Goal: Transaction & Acquisition: Purchase product/service

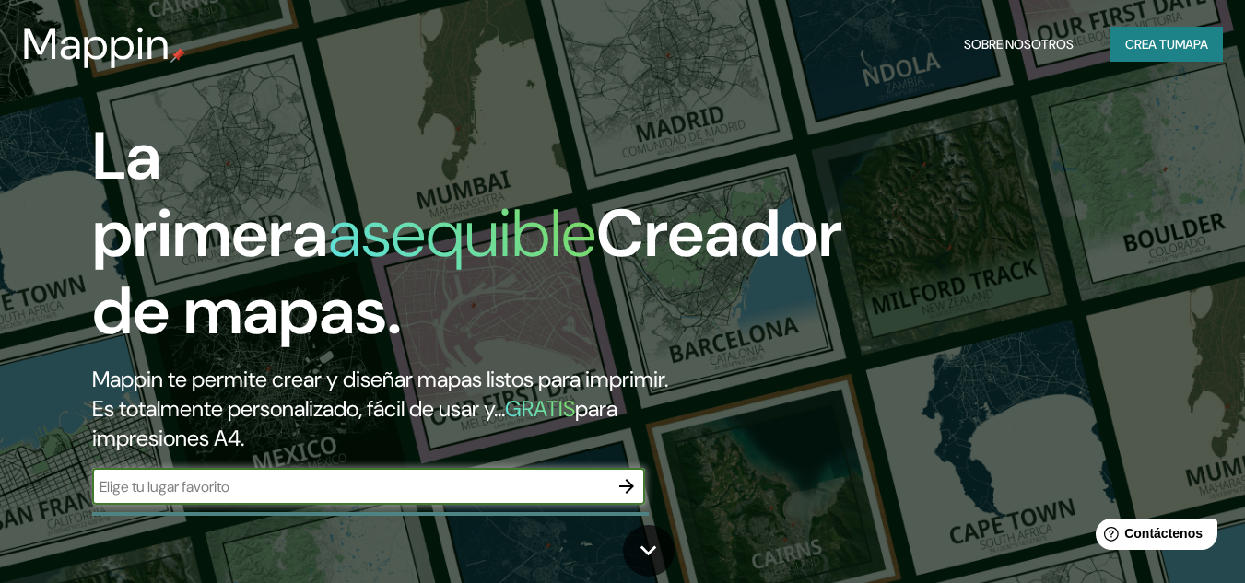
click at [255, 487] on input "text" at bounding box center [350, 486] width 516 height 21
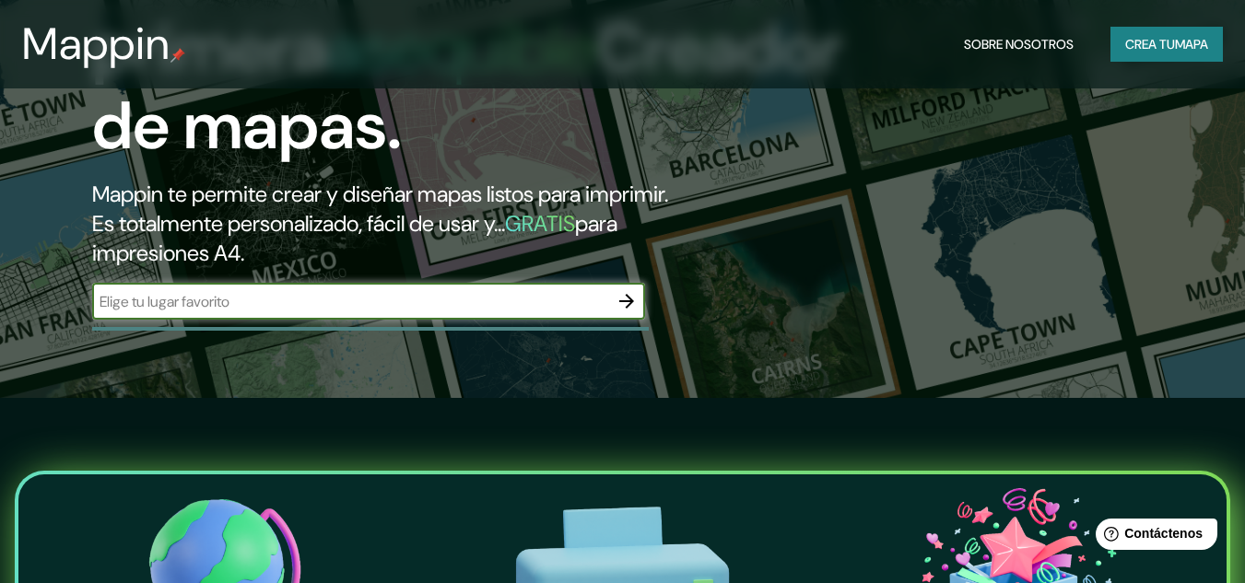
scroll to position [184, 0]
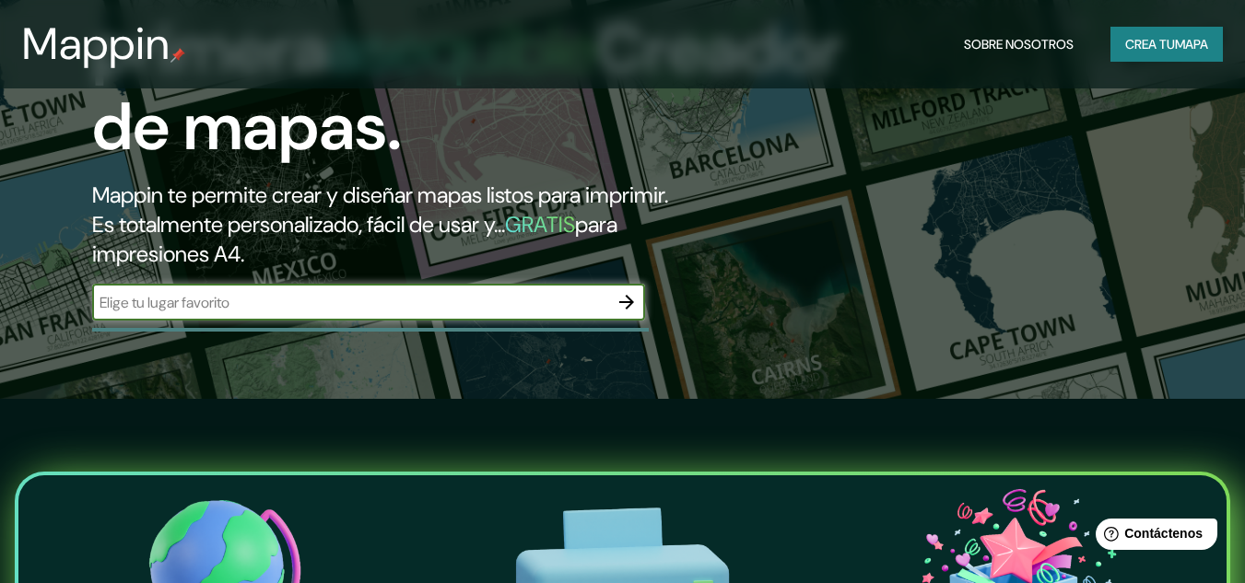
click at [620, 303] on icon "button" at bounding box center [626, 302] width 15 height 15
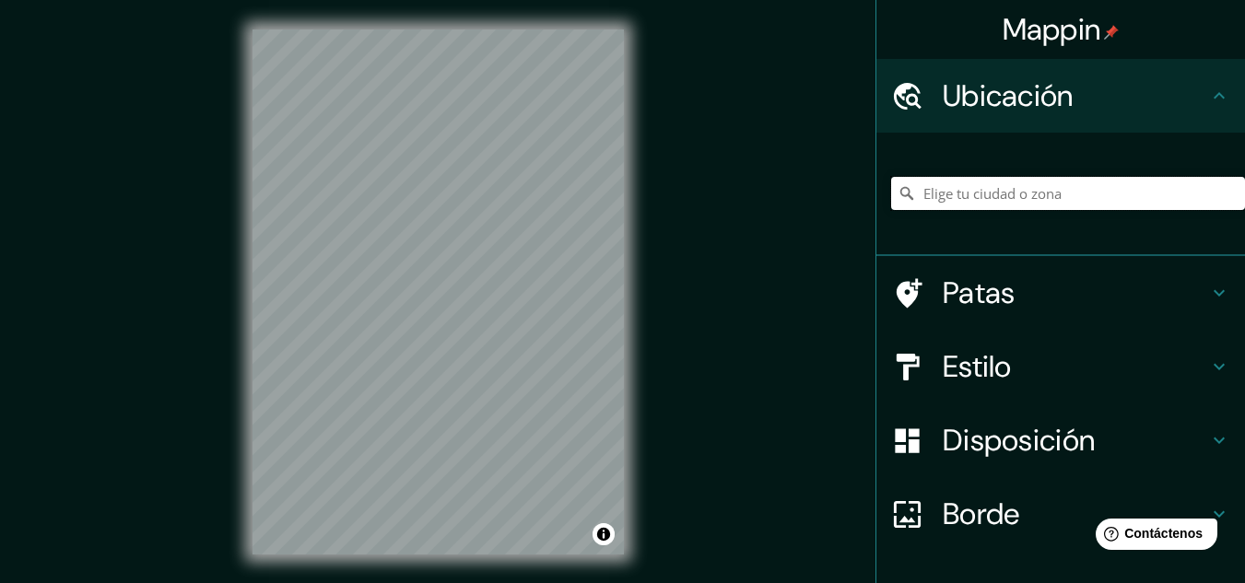
click at [946, 197] on input "Elige tu ciudad o zona" at bounding box center [1068, 193] width 354 height 33
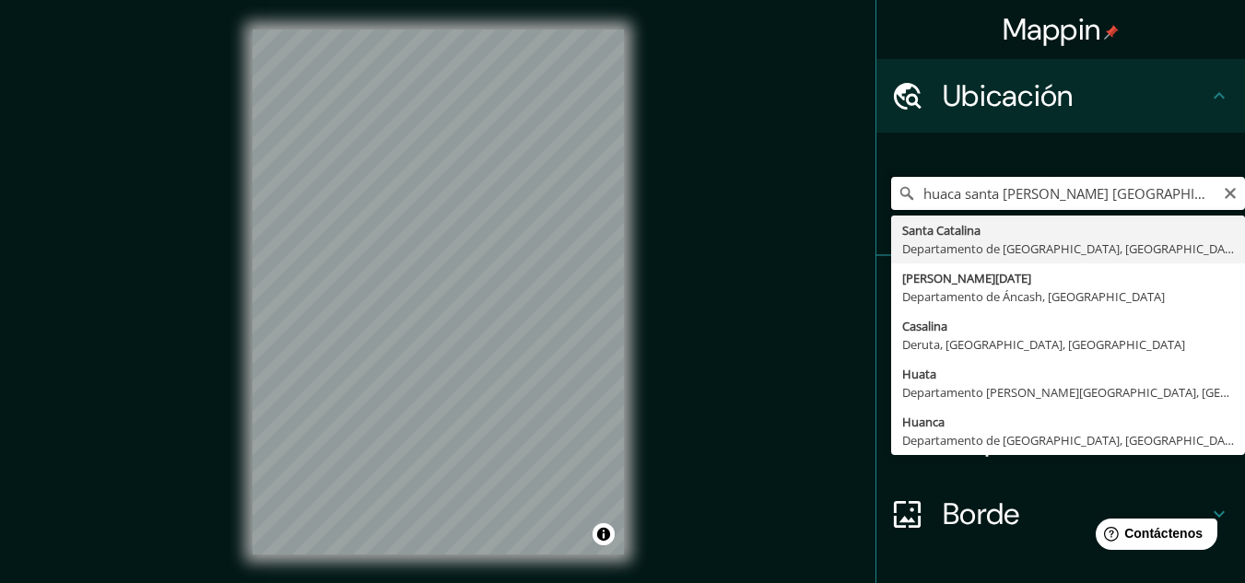
drag, startPoint x: 1044, startPoint y: 192, endPoint x: 881, endPoint y: 215, distance: 164.7
click at [891, 215] on div "huaca santa catalina peru Santa Catalina Departamento de Amazonas, Perú Papá No…" at bounding box center [1068, 193] width 354 height 92
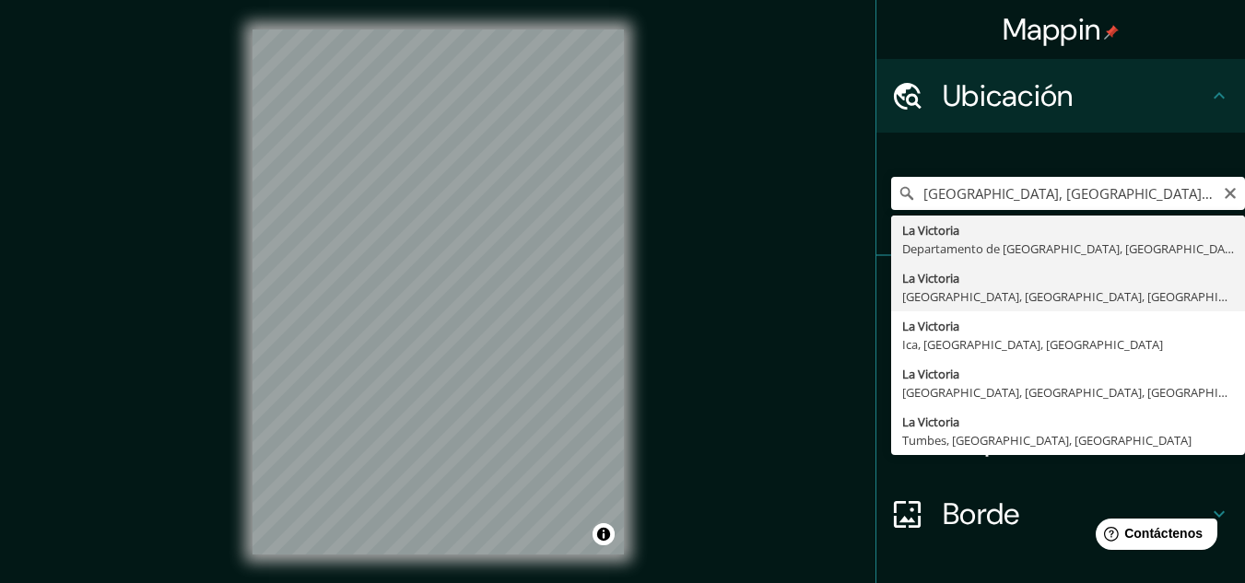
click at [967, 299] on font "Patas" at bounding box center [978, 293] width 73 height 39
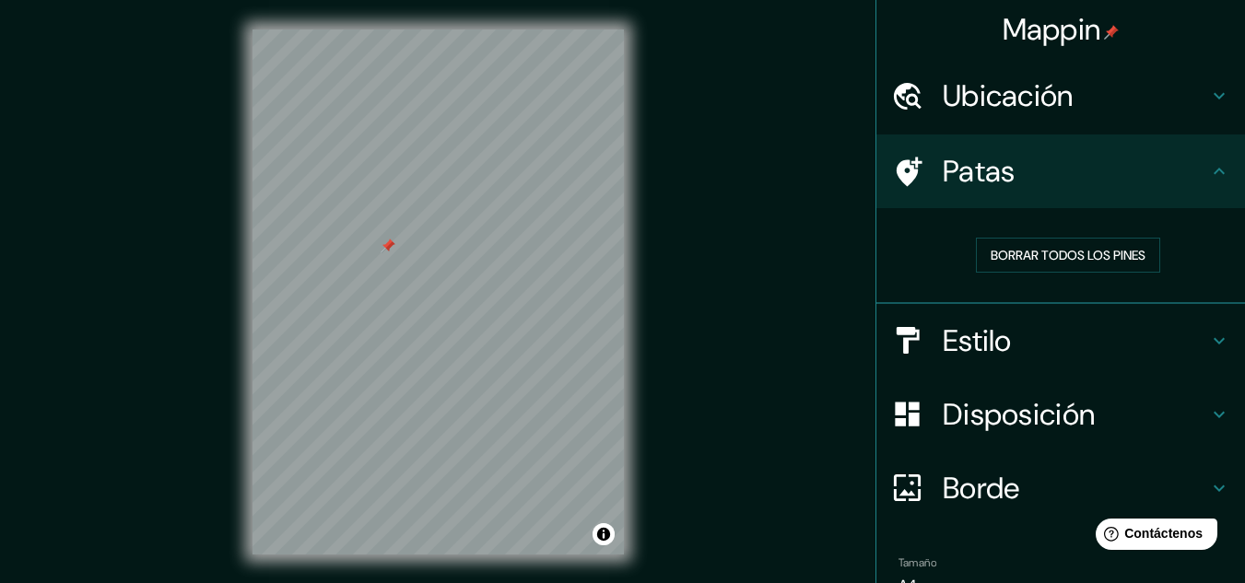
click at [389, 251] on div at bounding box center [387, 246] width 15 height 15
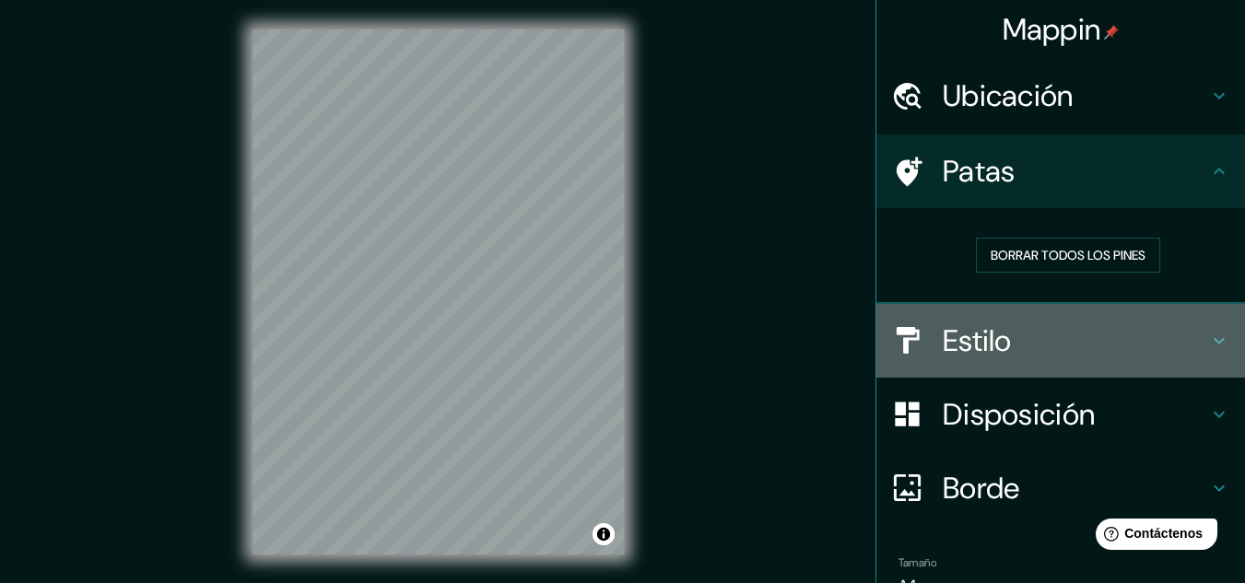
click at [1003, 326] on h4 "Estilo" at bounding box center [1074, 340] width 265 height 37
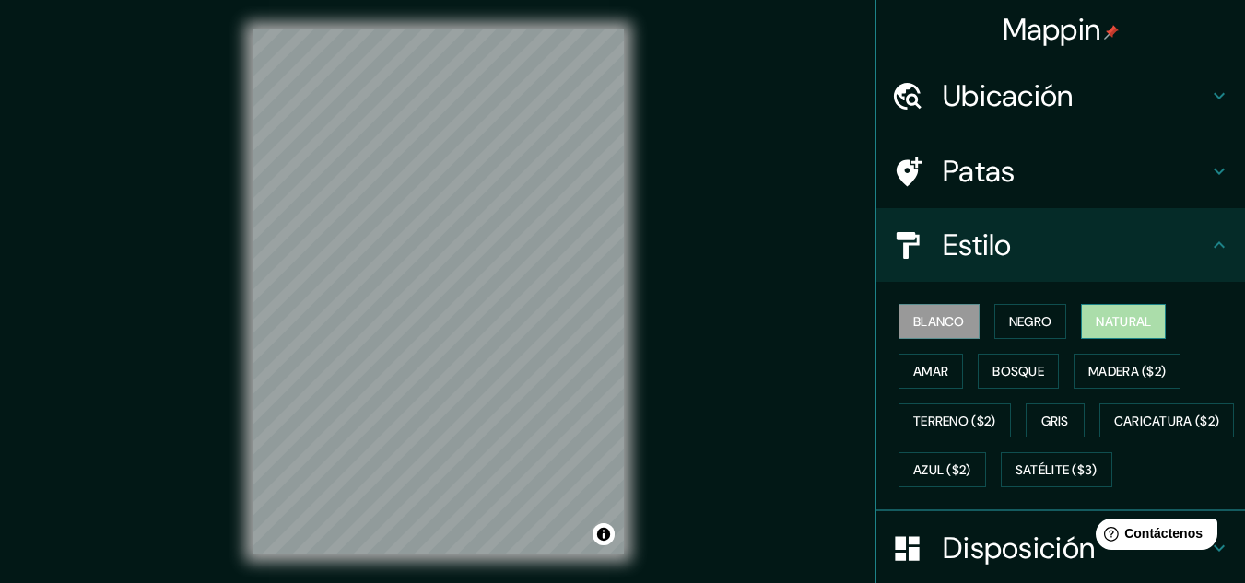
click at [1119, 310] on font "Natural" at bounding box center [1122, 322] width 55 height 24
click at [669, 291] on div "Mappin Ubicación La Victoria, Lima, Provincia de Lima, Perú Patas Estilo Blanco…" at bounding box center [622, 307] width 1245 height 614
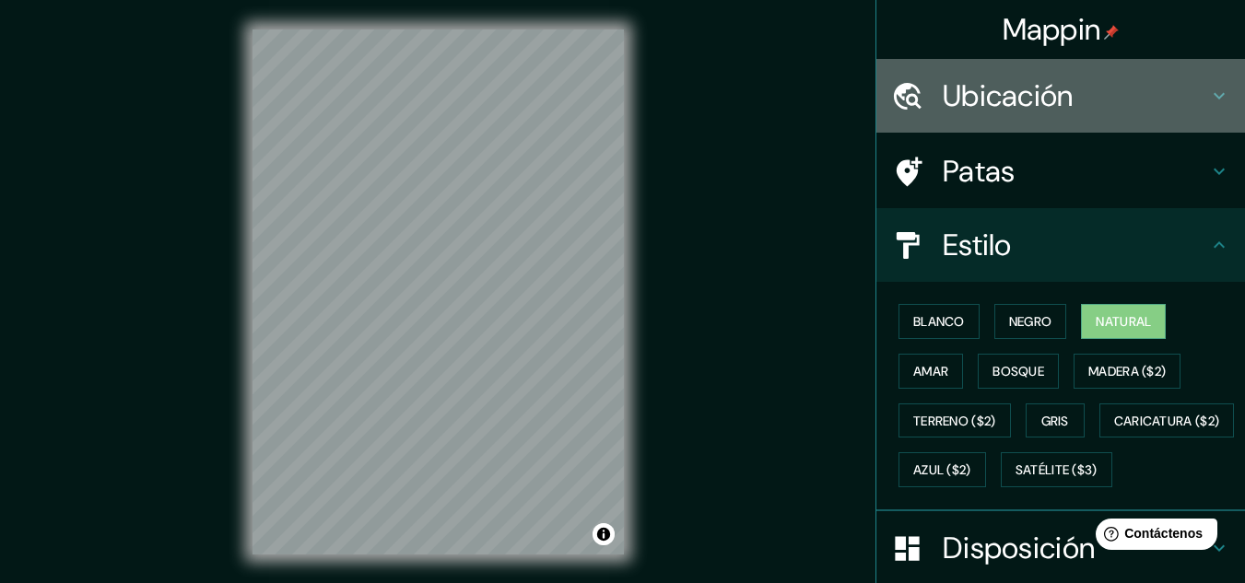
click at [944, 98] on font "Ubicación" at bounding box center [1007, 95] width 131 height 39
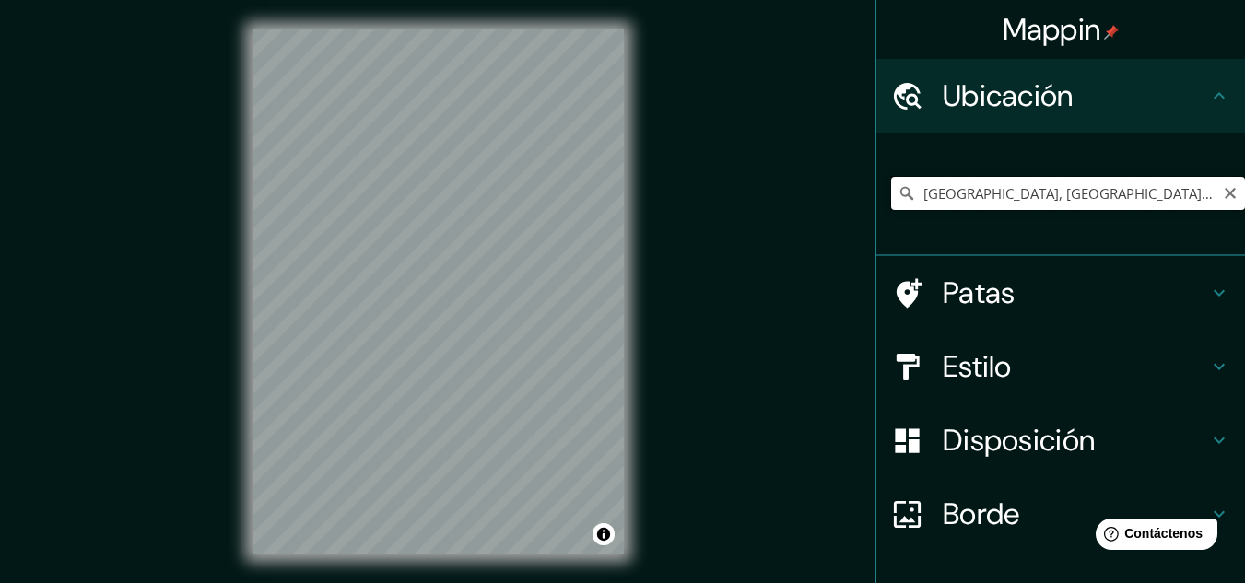
click at [1188, 188] on input "La Victoria, Lima, Provincia de Lima, Perú" at bounding box center [1068, 193] width 354 height 33
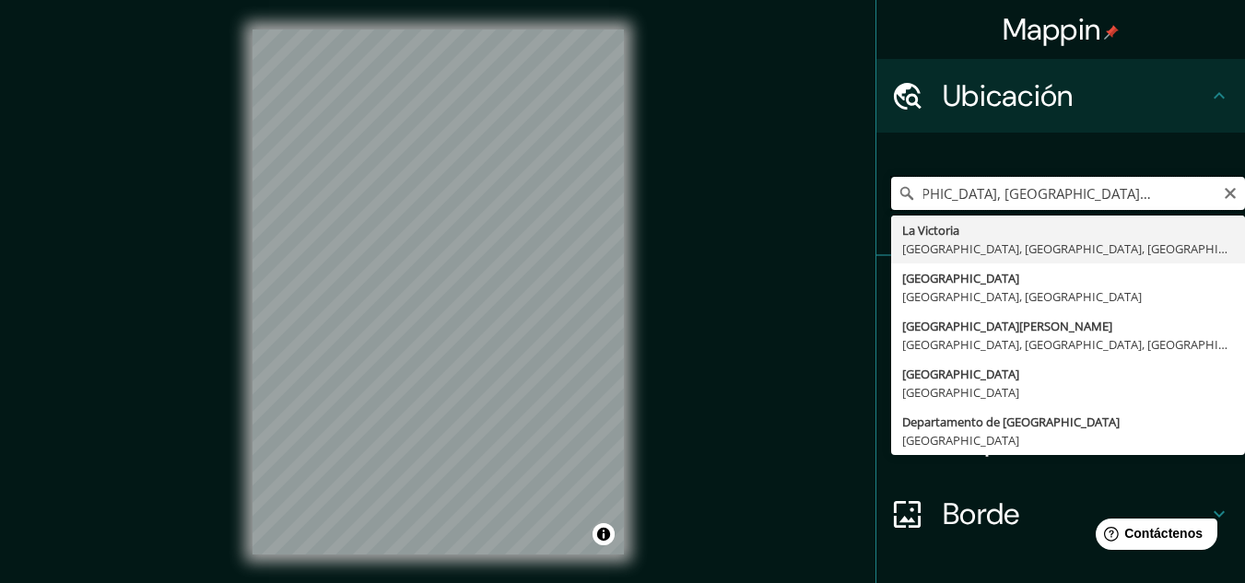
scroll to position [0, 70]
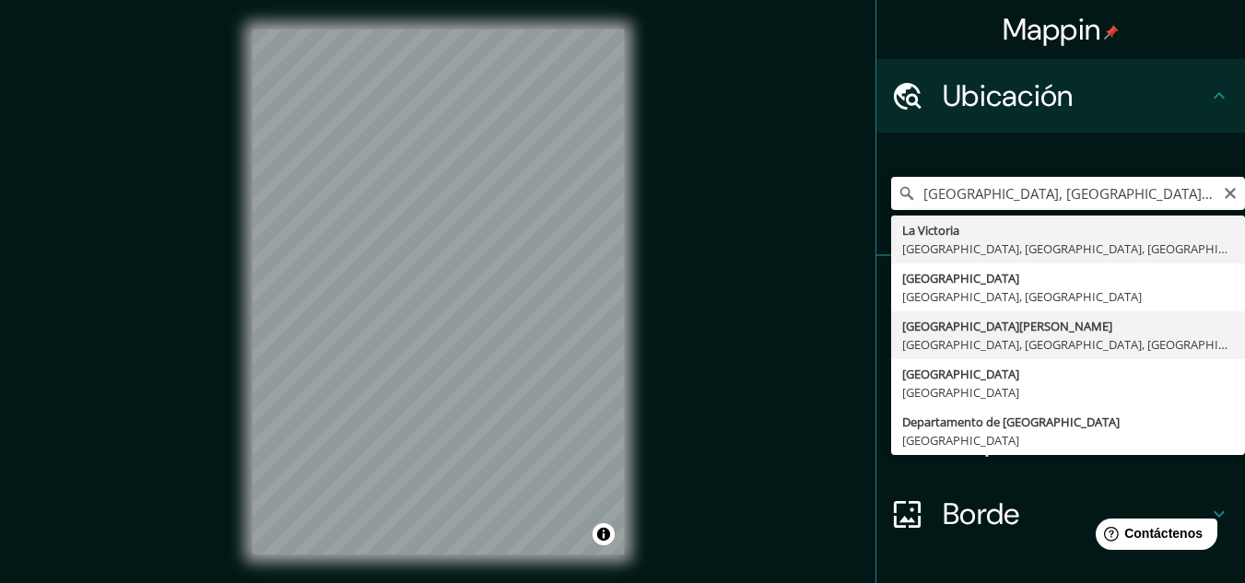
type input "Avenida Santa Catalina, Lima, Provincia de Lima, Perú"
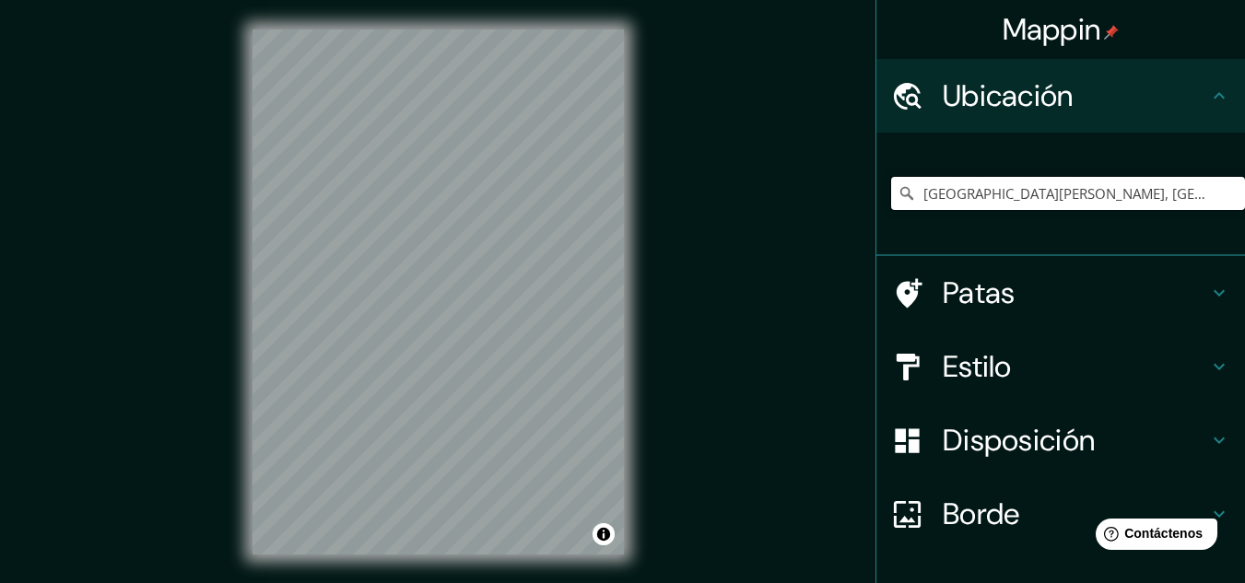
scroll to position [0, 0]
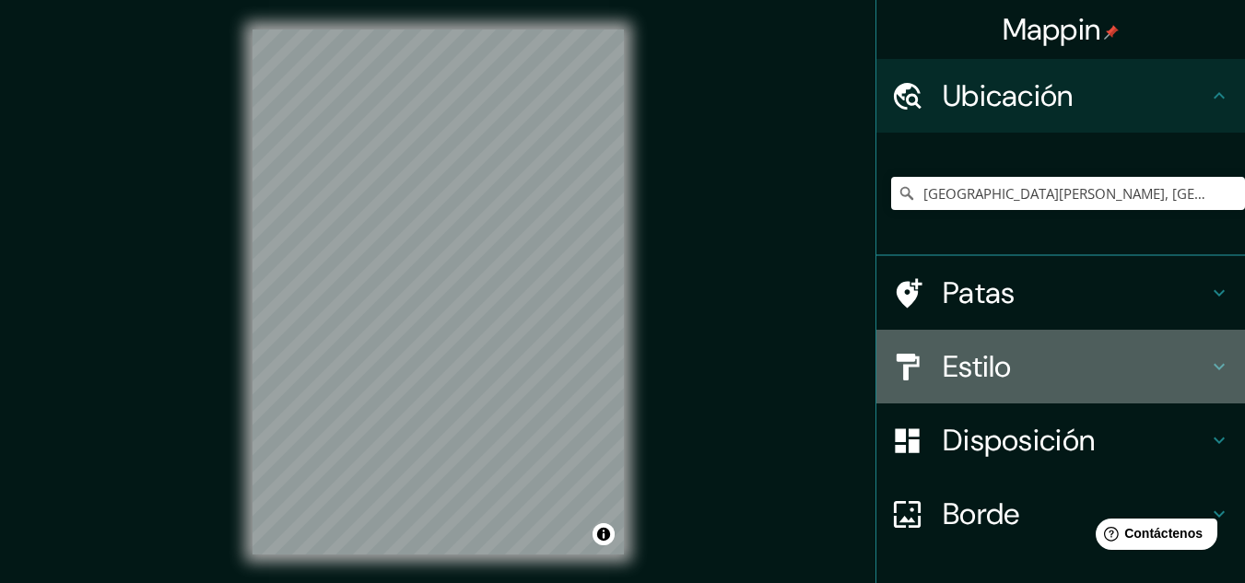
click at [991, 368] on font "Estilo" at bounding box center [976, 366] width 69 height 39
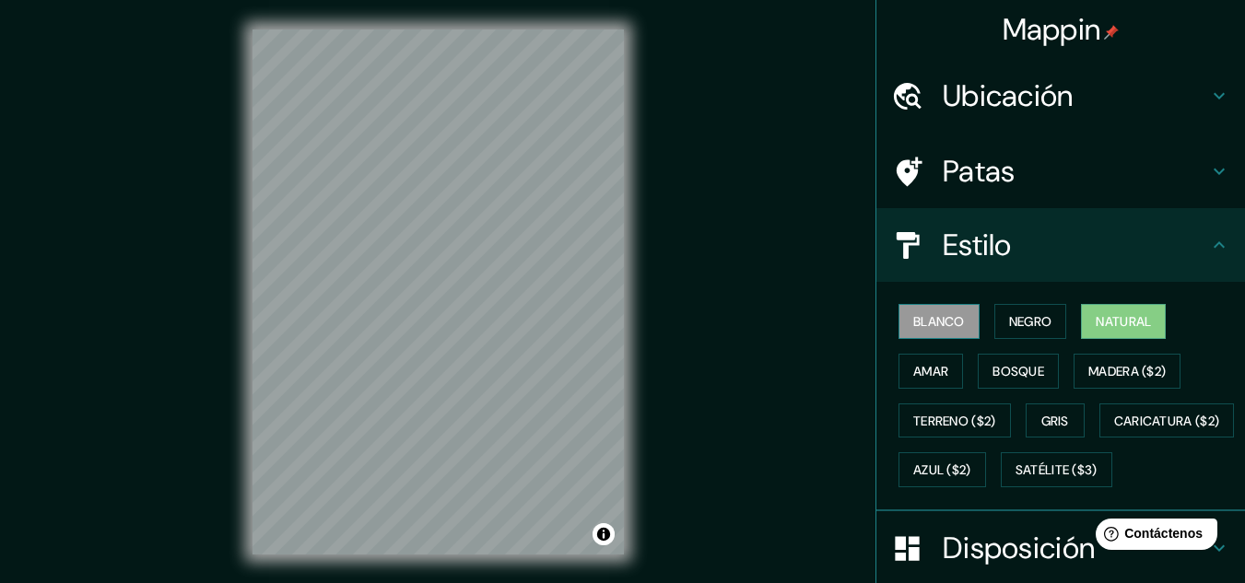
click at [925, 313] on font "Blanco" at bounding box center [939, 321] width 52 height 17
click at [1009, 309] on button "Negro" at bounding box center [1030, 321] width 73 height 35
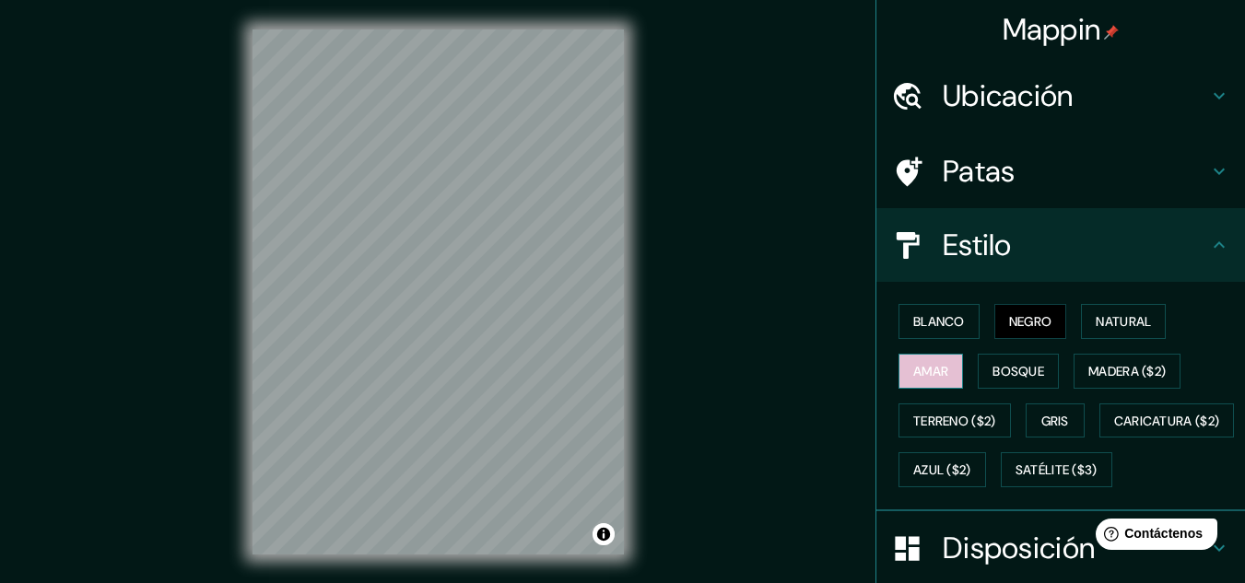
click at [946, 363] on button "Amar" at bounding box center [930, 371] width 64 height 35
click at [1000, 366] on font "Bosque" at bounding box center [1018, 371] width 52 height 17
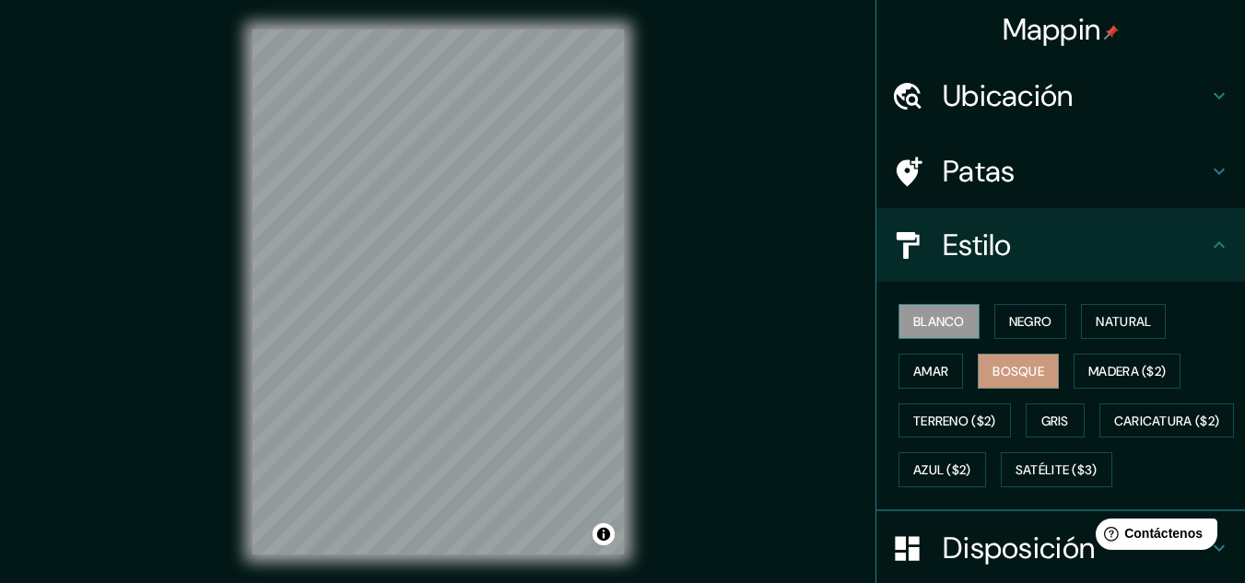
click at [926, 331] on font "Blanco" at bounding box center [939, 322] width 52 height 24
click at [1024, 314] on font "Negro" at bounding box center [1030, 321] width 43 height 17
click at [942, 315] on font "Blanco" at bounding box center [939, 321] width 52 height 17
click at [982, 174] on font "Patas" at bounding box center [978, 171] width 73 height 39
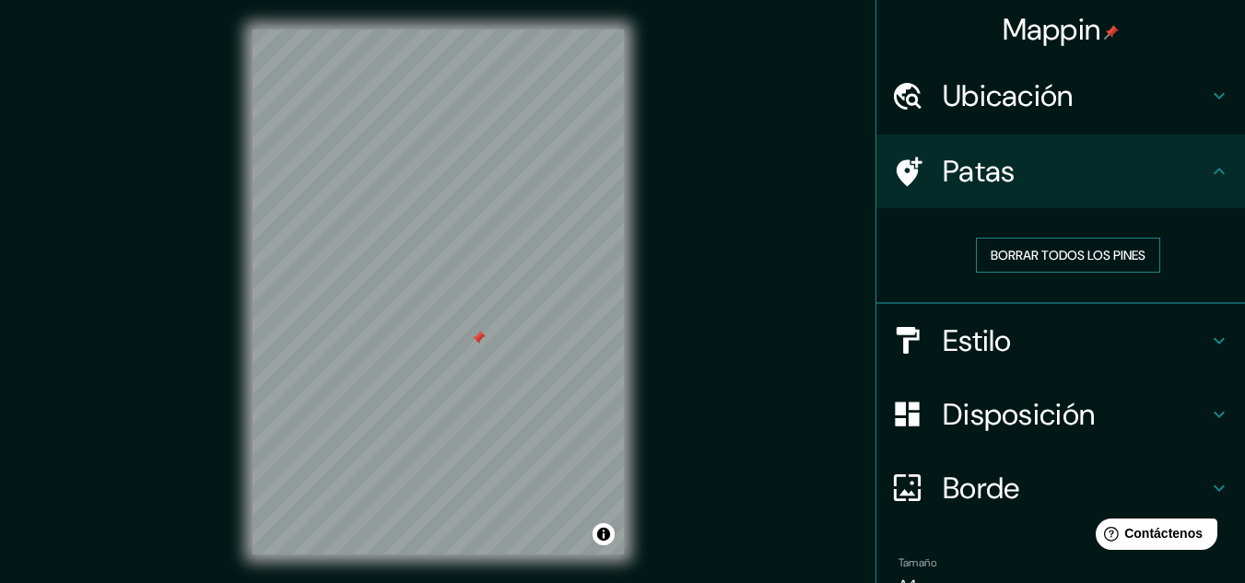
click at [1003, 252] on font "Borrar todos los pines" at bounding box center [1067, 255] width 155 height 17
click at [990, 190] on font "Patas" at bounding box center [978, 171] width 73 height 39
click at [982, 367] on div "Estilo" at bounding box center [1060, 341] width 369 height 74
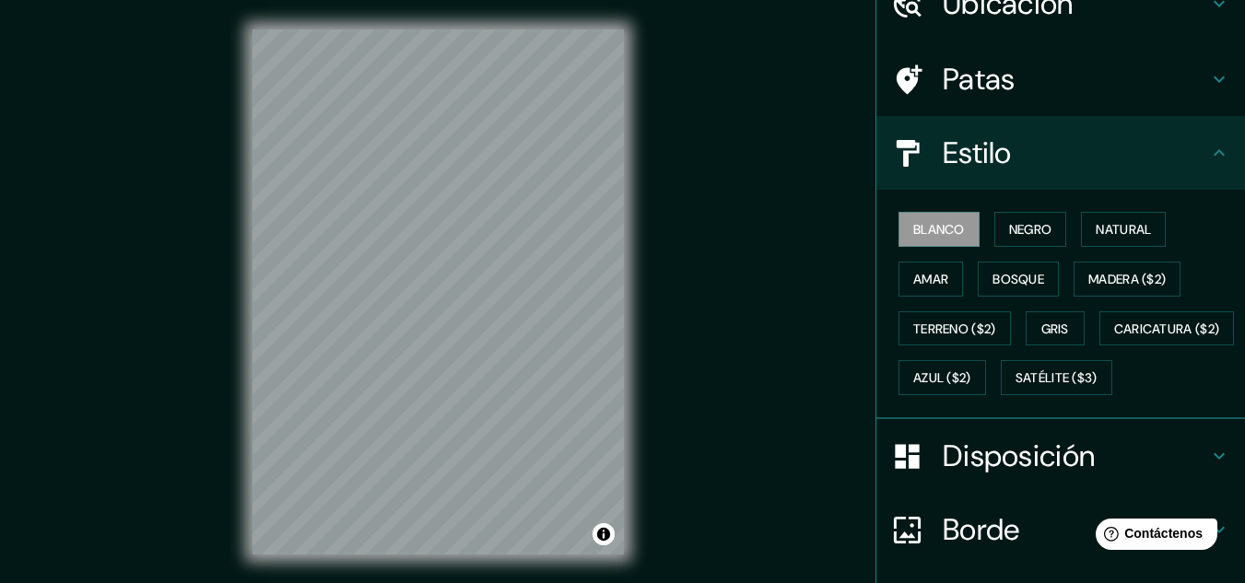
scroll to position [184, 0]
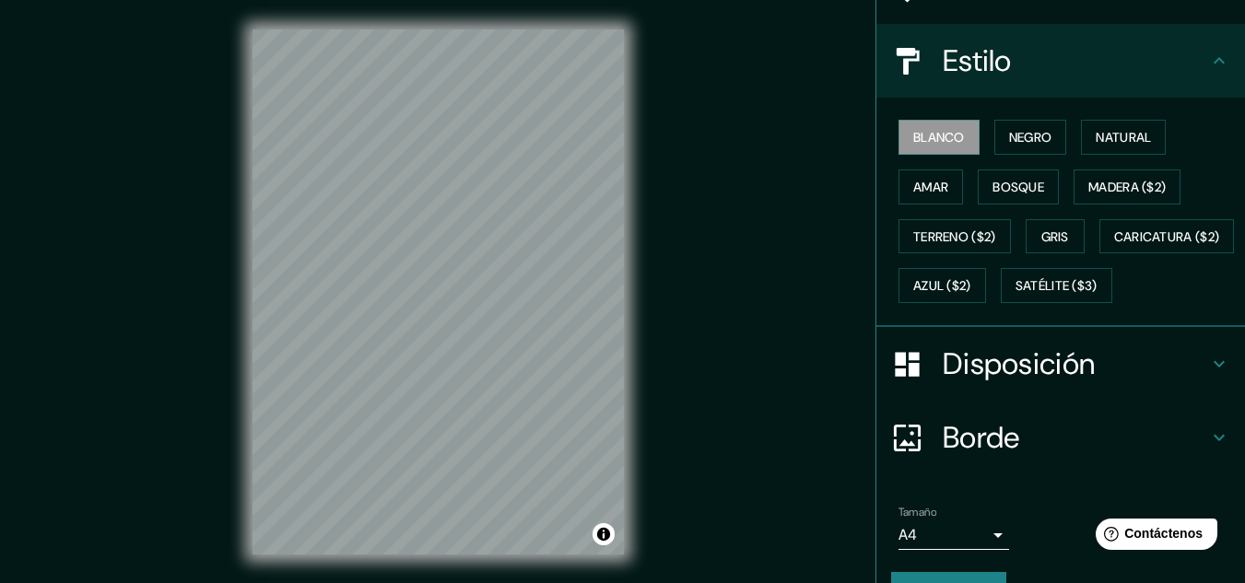
click at [1059, 383] on font "Disposición" at bounding box center [1018, 364] width 152 height 39
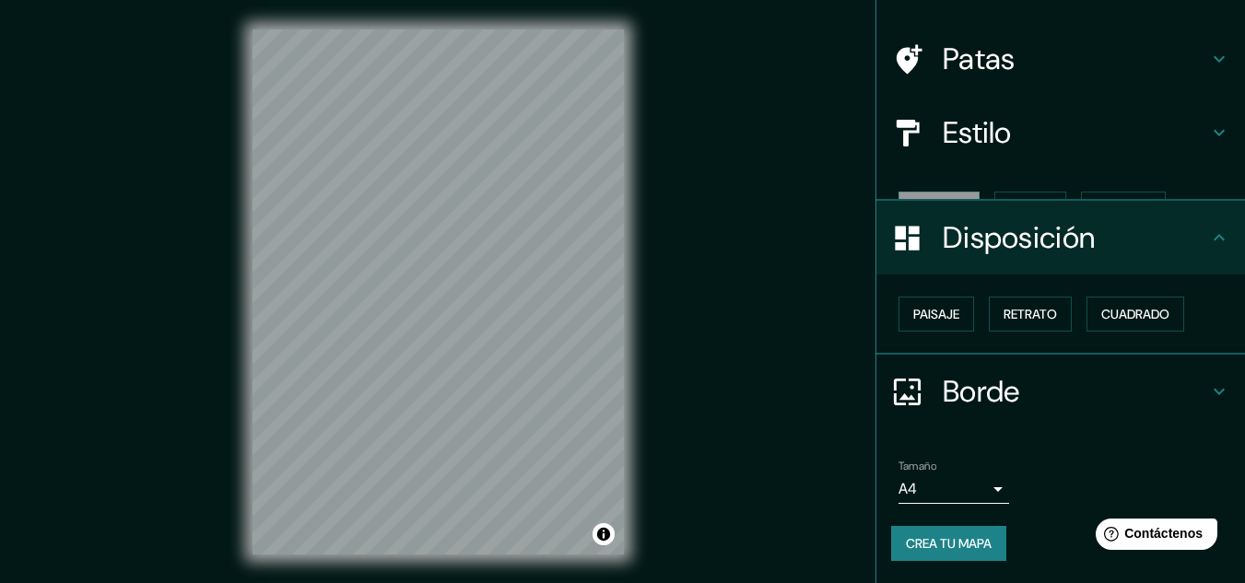
scroll to position [81, 0]
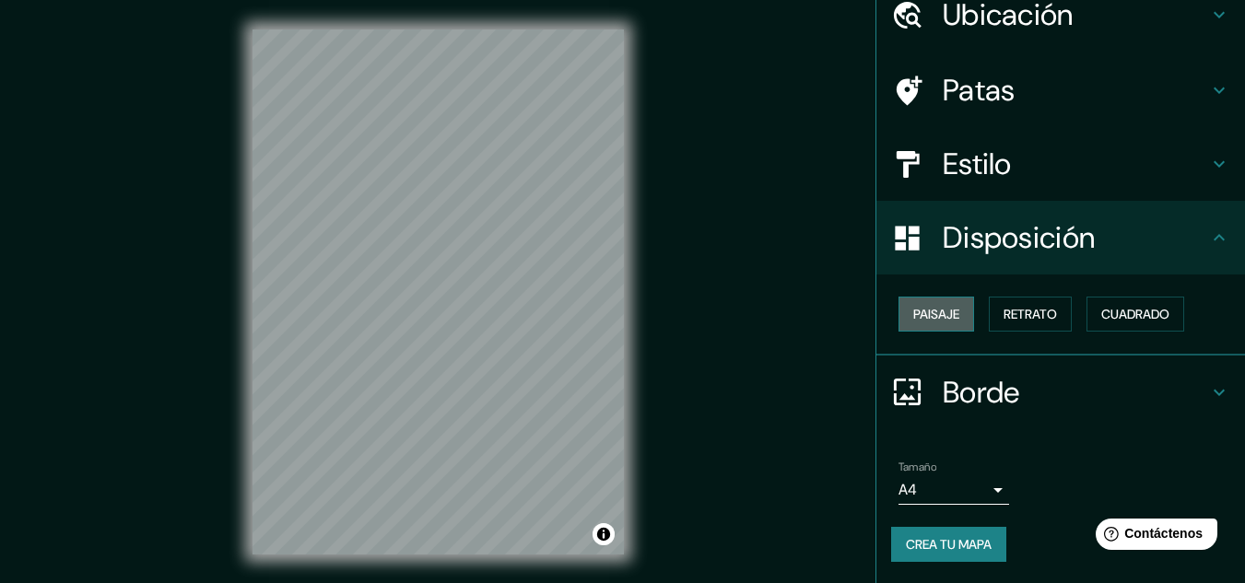
click at [929, 315] on font "Paisaje" at bounding box center [936, 314] width 46 height 17
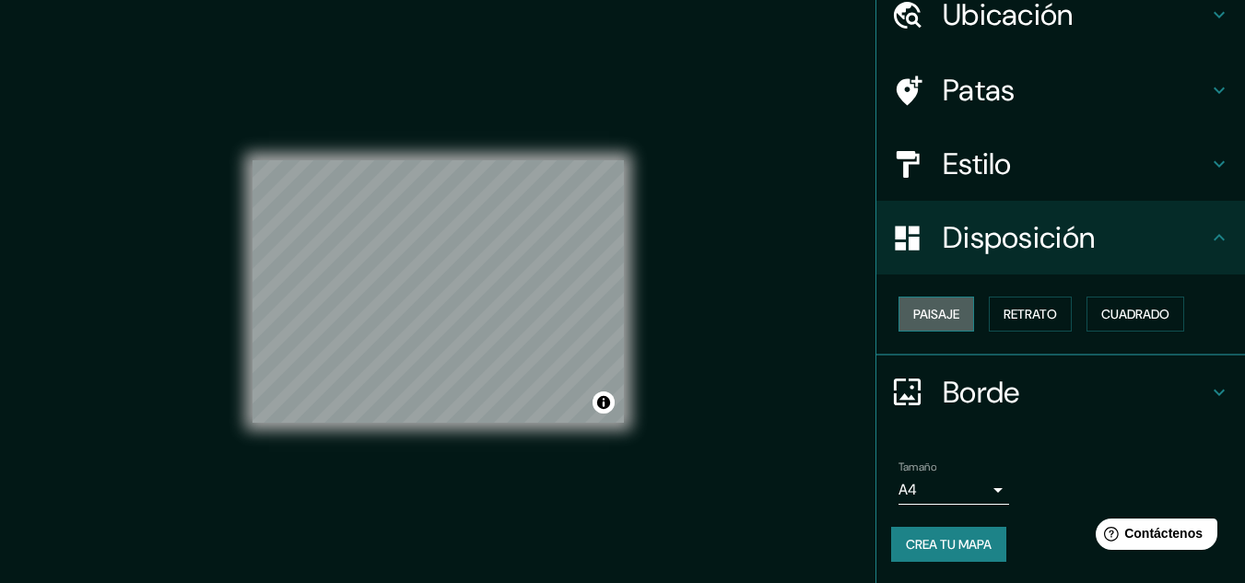
click at [942, 315] on font "Paisaje" at bounding box center [936, 314] width 46 height 17
click at [1003, 311] on font "Retrato" at bounding box center [1029, 314] width 53 height 17
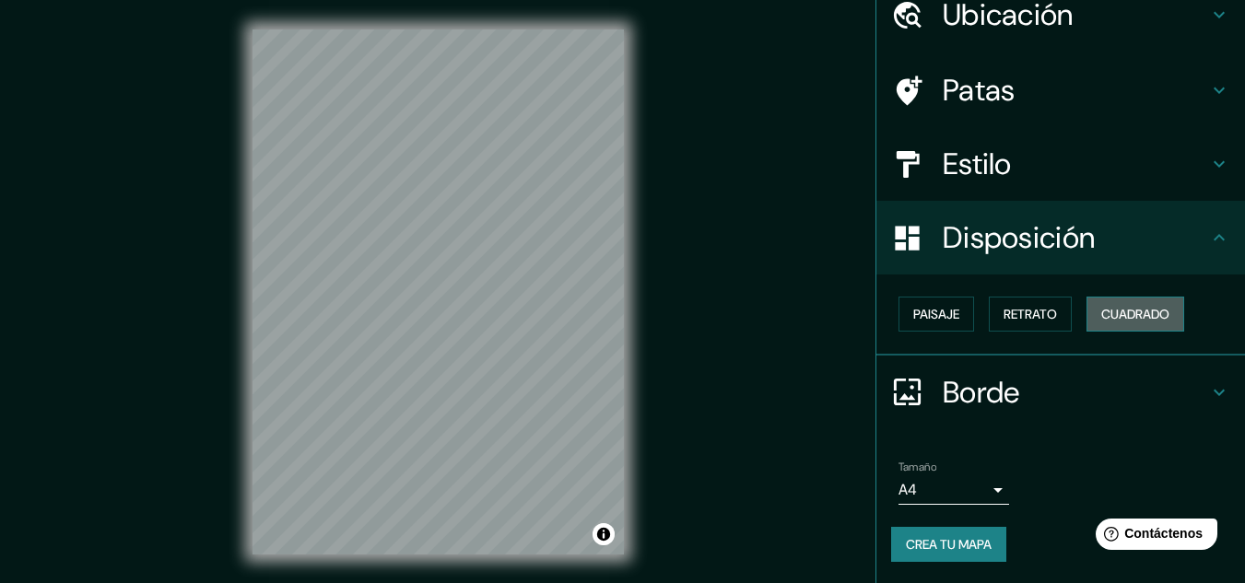
click at [1118, 307] on font "Cuadrado" at bounding box center [1135, 314] width 68 height 17
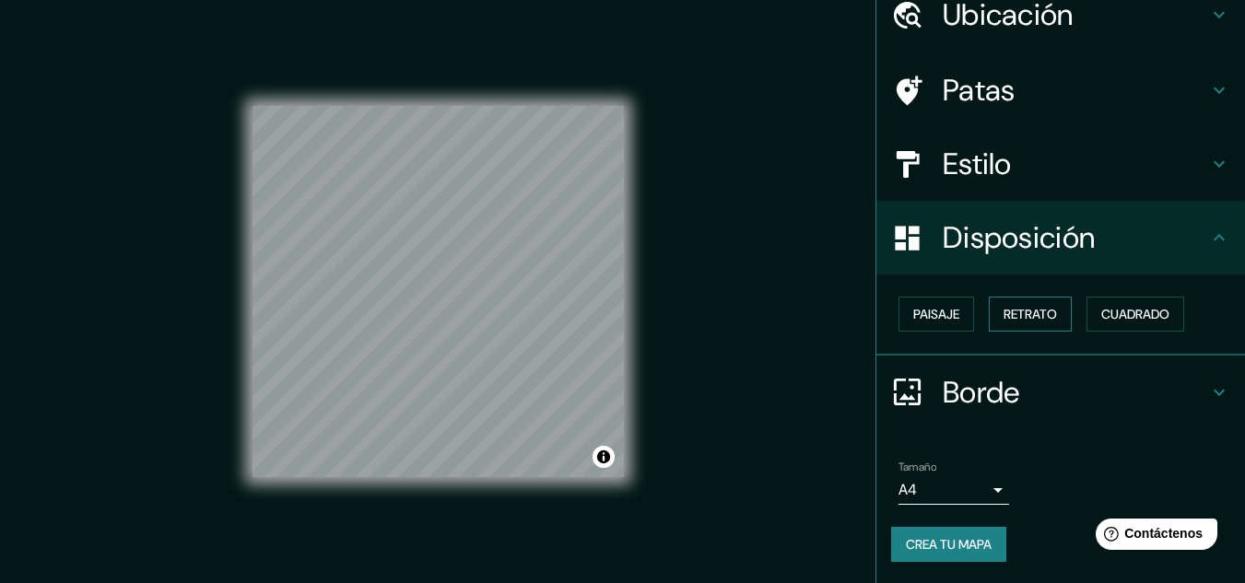
click at [1034, 317] on font "Retrato" at bounding box center [1029, 314] width 53 height 17
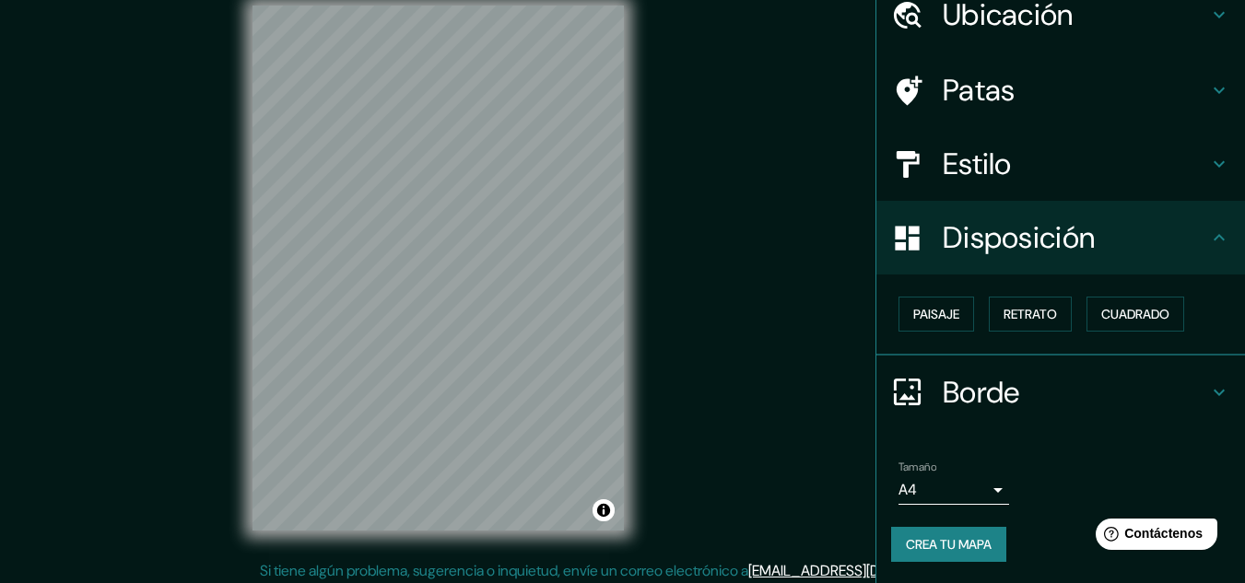
scroll to position [30, 0]
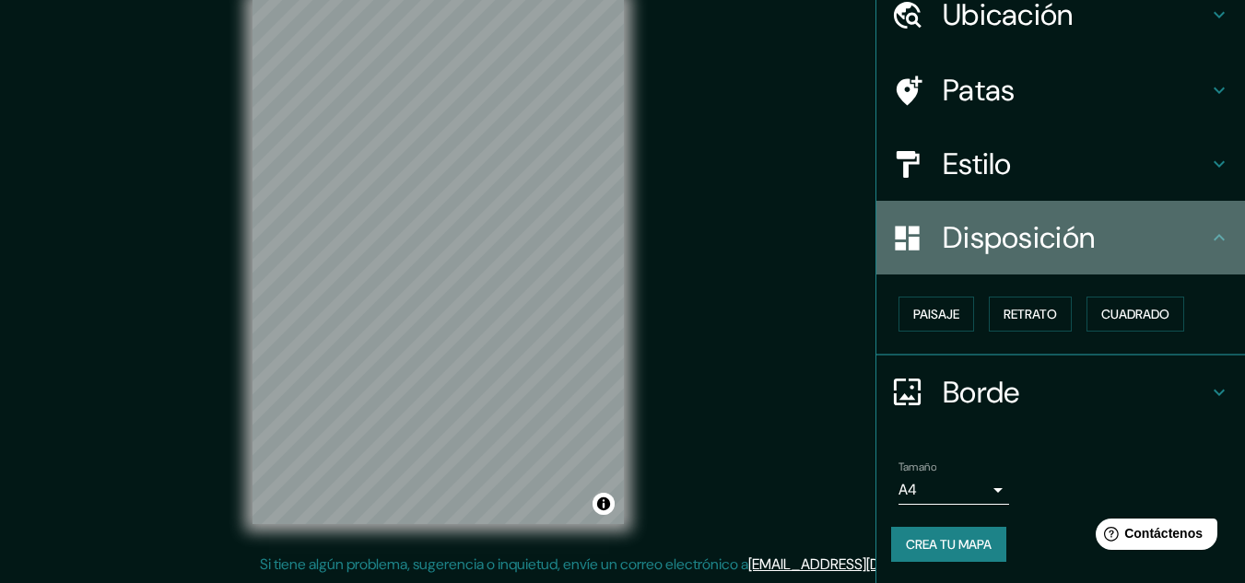
click at [978, 242] on font "Disposición" at bounding box center [1018, 237] width 152 height 39
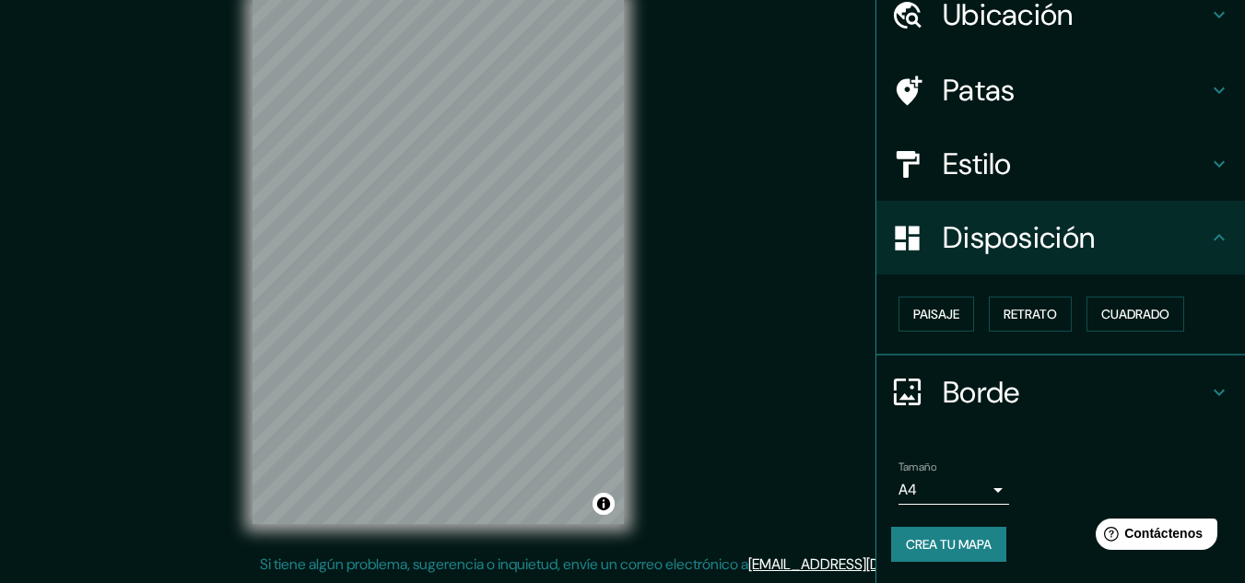
click at [1192, 236] on h4 "Disposición" at bounding box center [1074, 237] width 265 height 37
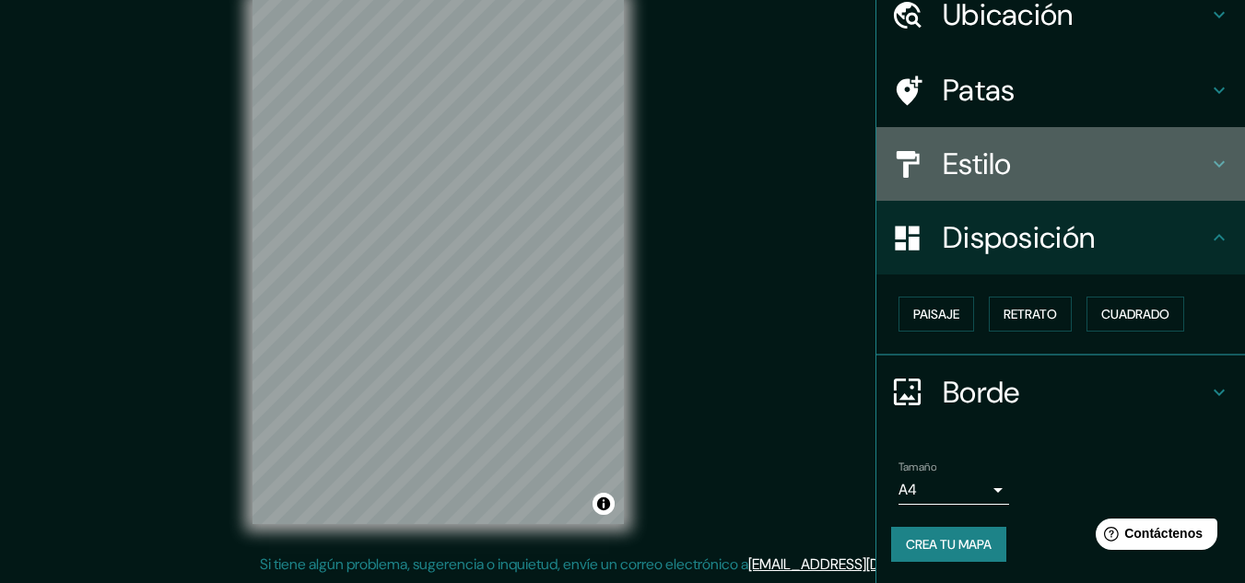
click at [942, 160] on font "Estilo" at bounding box center [976, 164] width 69 height 39
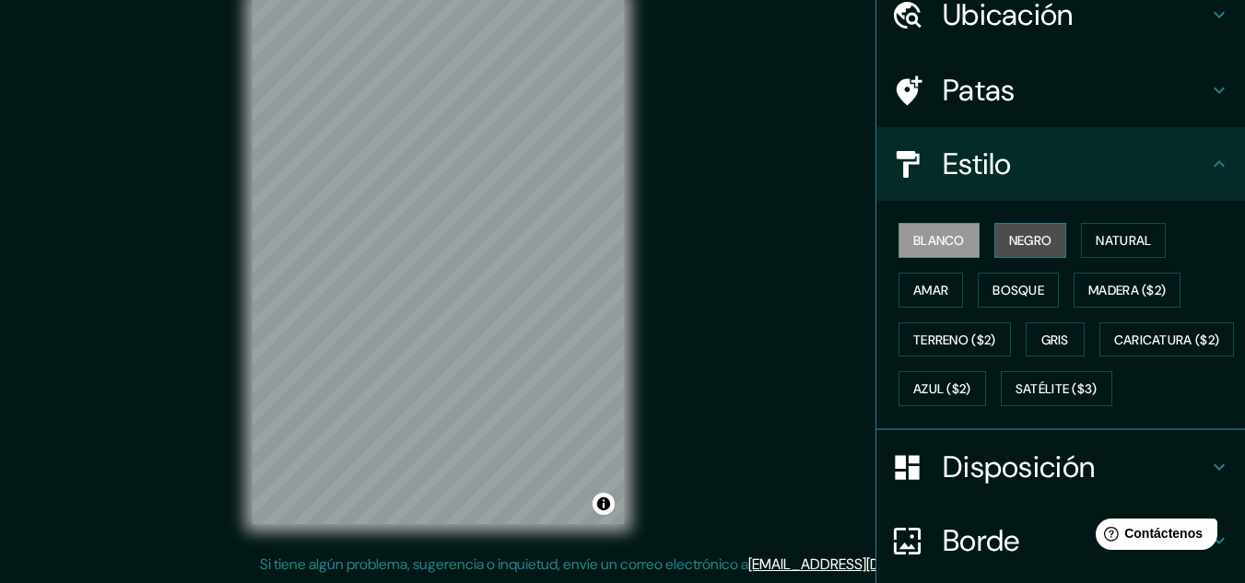
click at [1012, 234] on font "Negro" at bounding box center [1030, 240] width 43 height 17
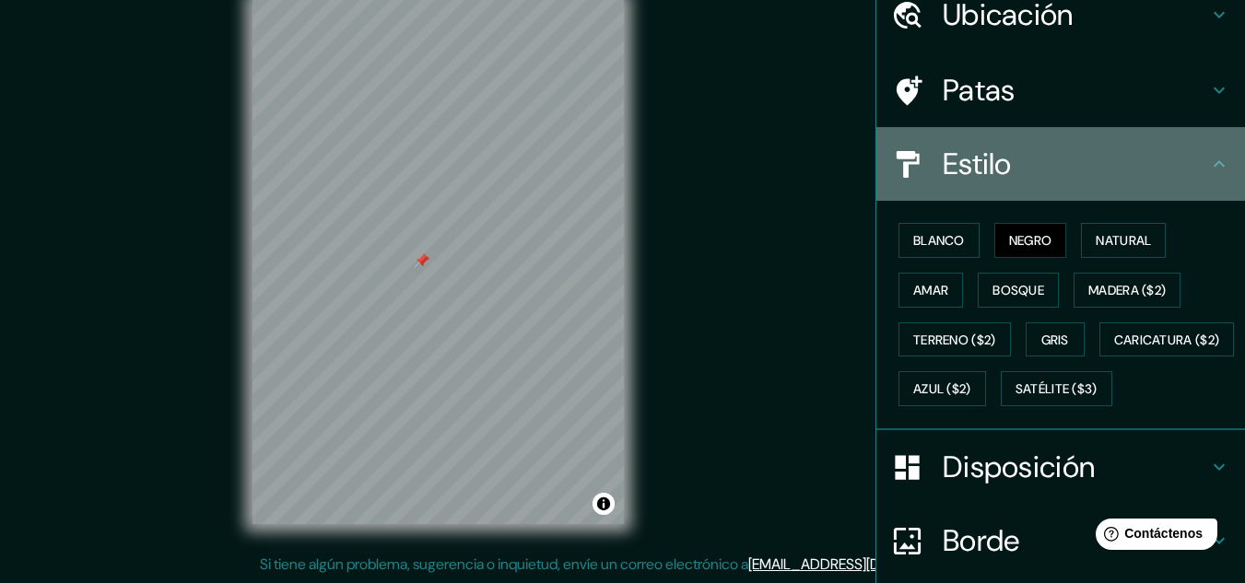
click at [989, 151] on font "Estilo" at bounding box center [976, 164] width 69 height 39
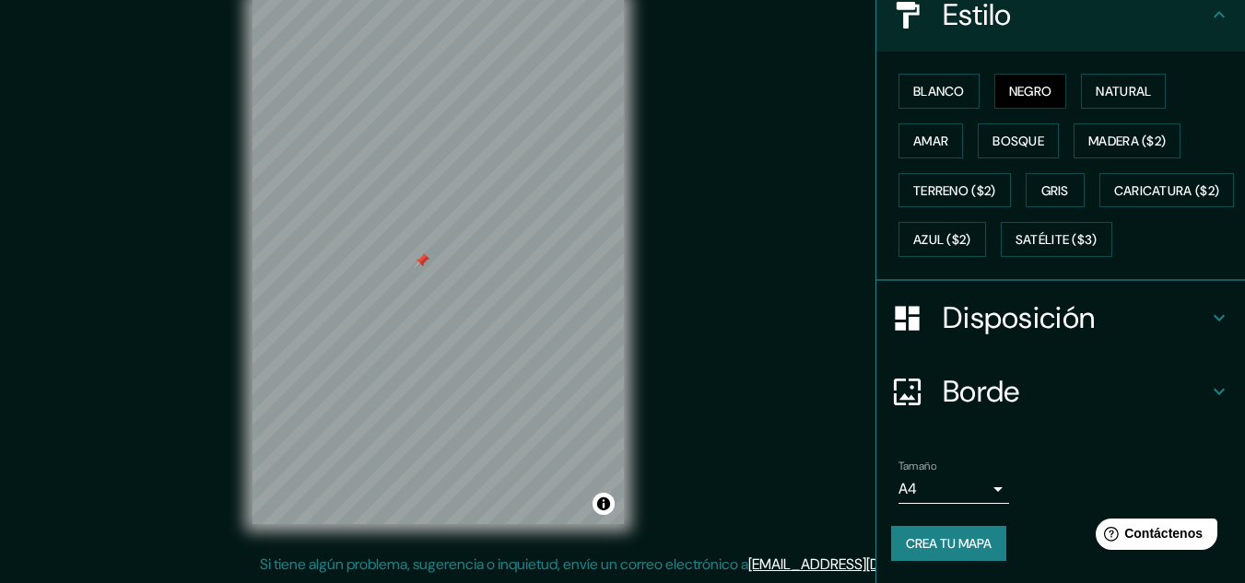
scroll to position [279, 0]
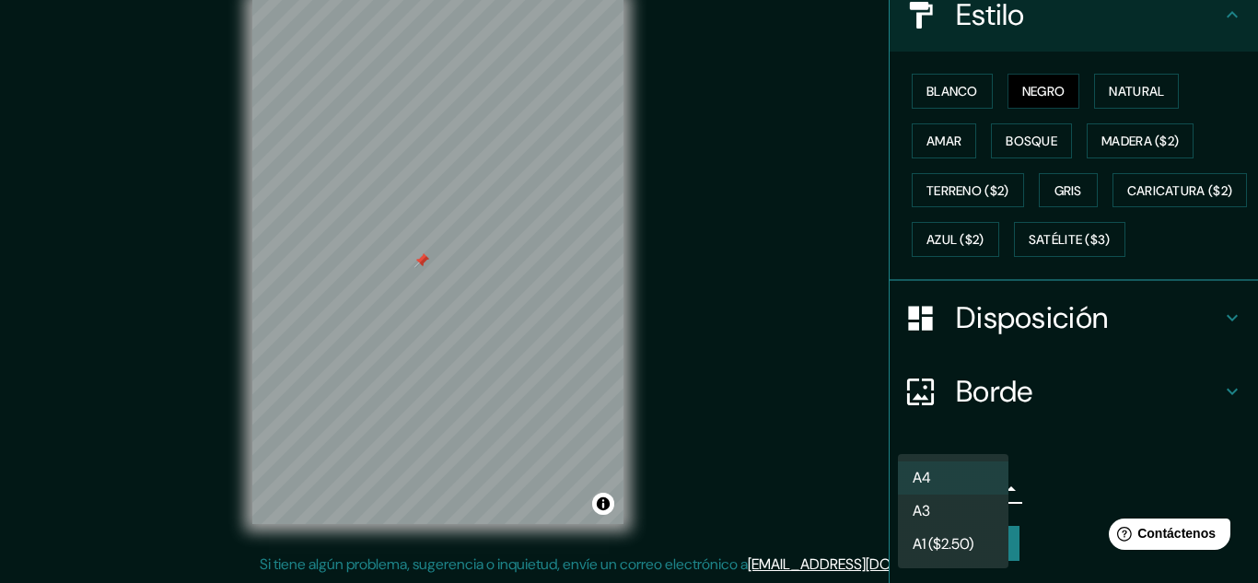
click at [983, 483] on body "Mappin Ubicación Avenida Santa Catalina, Lima, Provincia de Lima, Perú Patas Es…" at bounding box center [629, 261] width 1258 height 583
click at [981, 518] on li "A3" at bounding box center [953, 513] width 111 height 34
type input "a4"
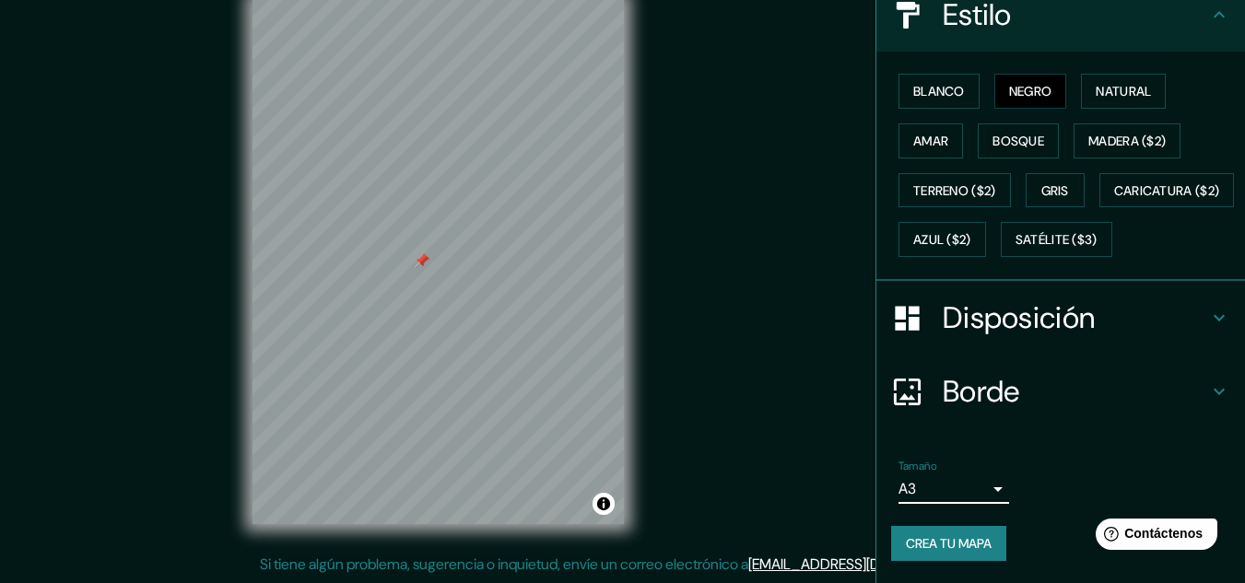
click at [962, 390] on font "Borde" at bounding box center [980, 391] width 77 height 39
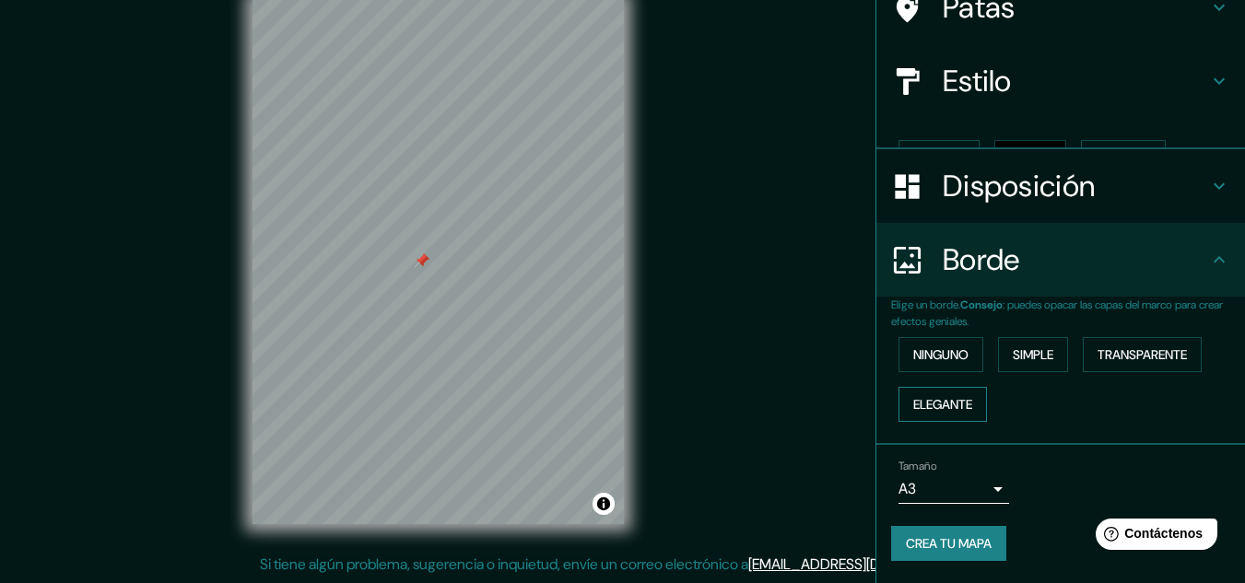
scroll to position [133, 0]
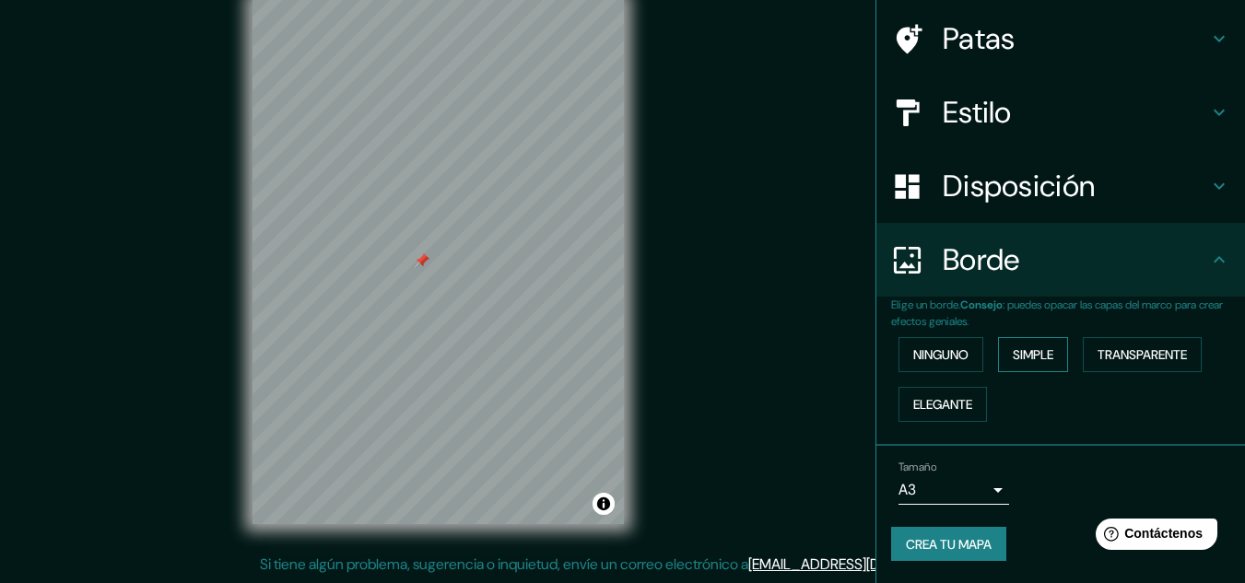
click at [1039, 349] on font "Simple" at bounding box center [1032, 354] width 41 height 17
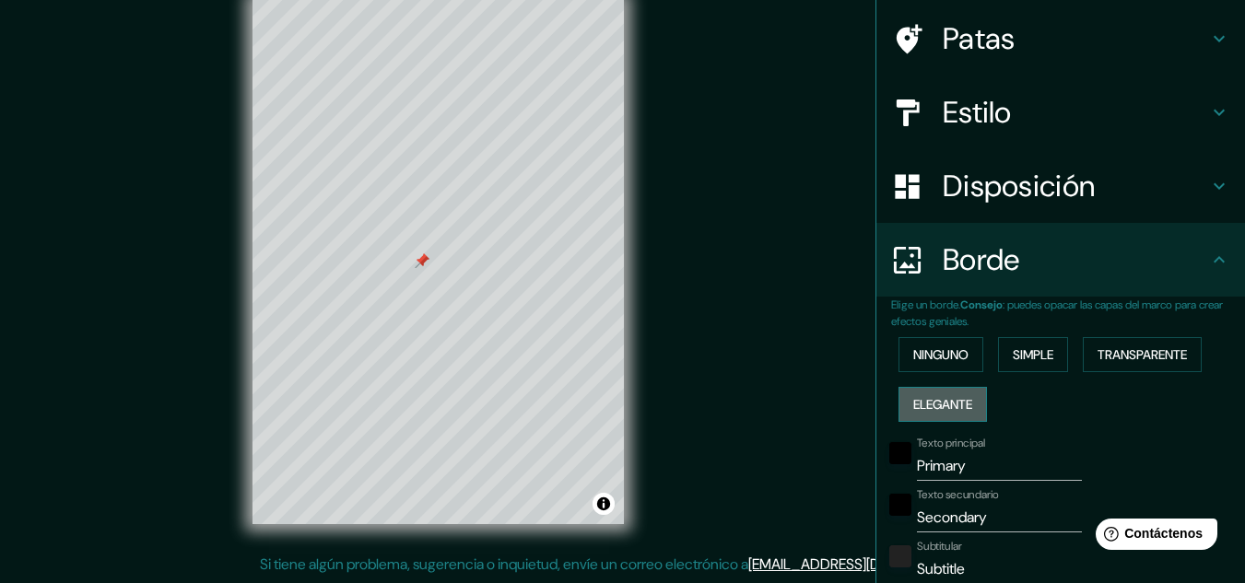
click at [953, 405] on font "Elegante" at bounding box center [942, 404] width 59 height 17
click at [1012, 358] on font "Simple" at bounding box center [1032, 354] width 41 height 17
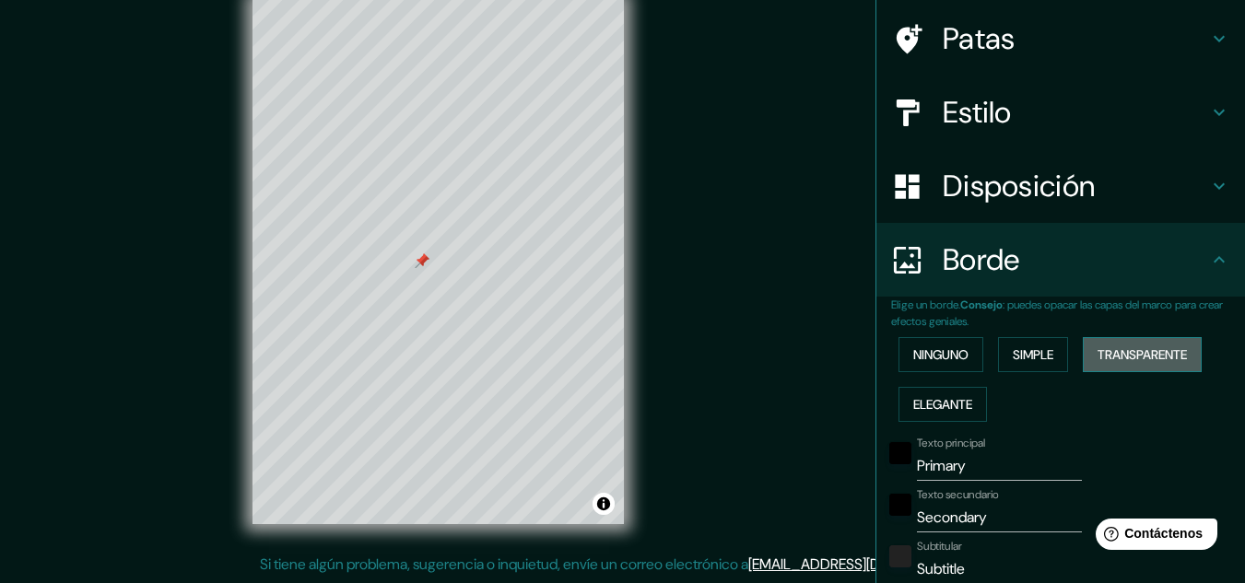
click at [1097, 345] on font "Transparente" at bounding box center [1141, 355] width 89 height 24
click at [946, 405] on font "Elegante" at bounding box center [942, 404] width 59 height 17
click at [926, 357] on font "Ninguno" at bounding box center [940, 354] width 55 height 17
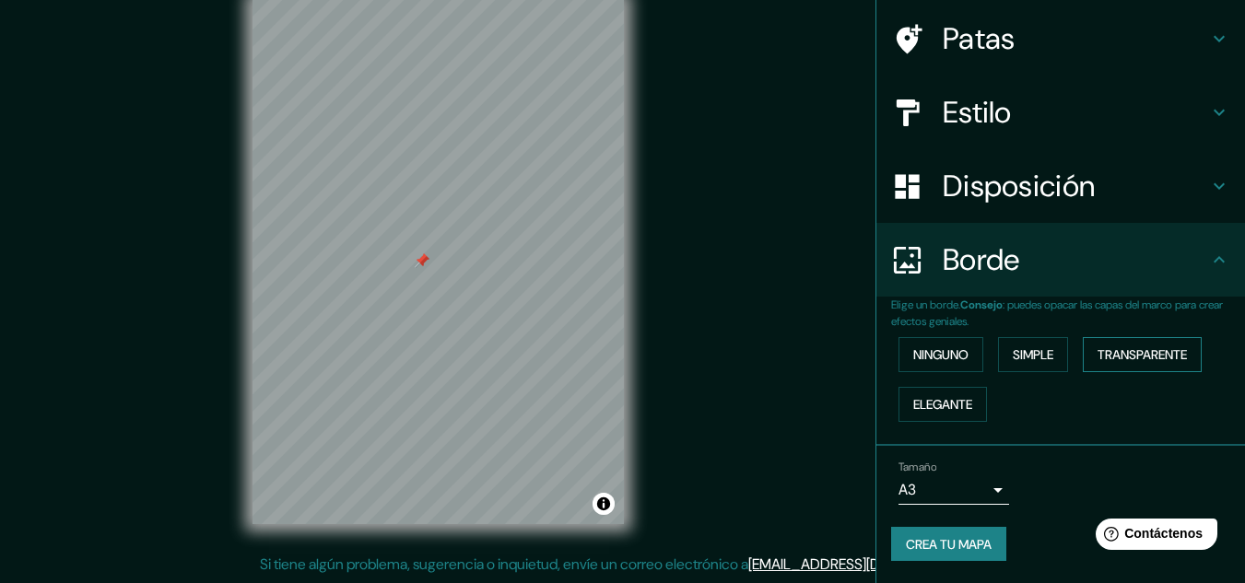
click at [1152, 346] on font "Transparente" at bounding box center [1141, 354] width 89 height 17
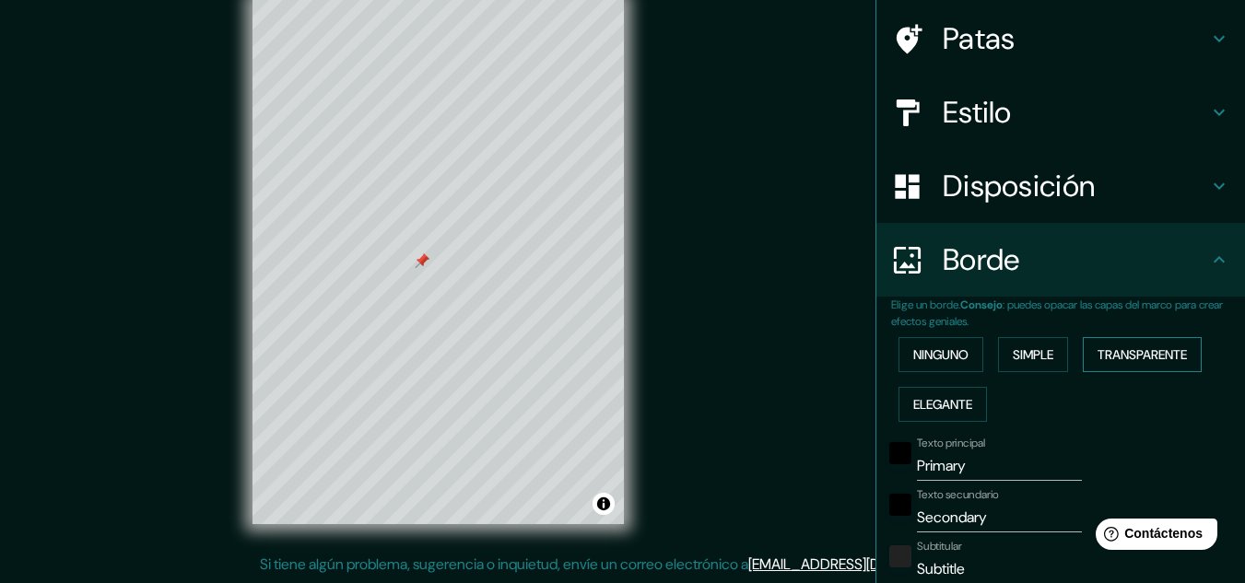
click at [1151, 347] on font "Transparente" at bounding box center [1141, 354] width 89 height 17
type input "193"
type input "32"
click at [913, 349] on font "Ninguno" at bounding box center [940, 354] width 55 height 17
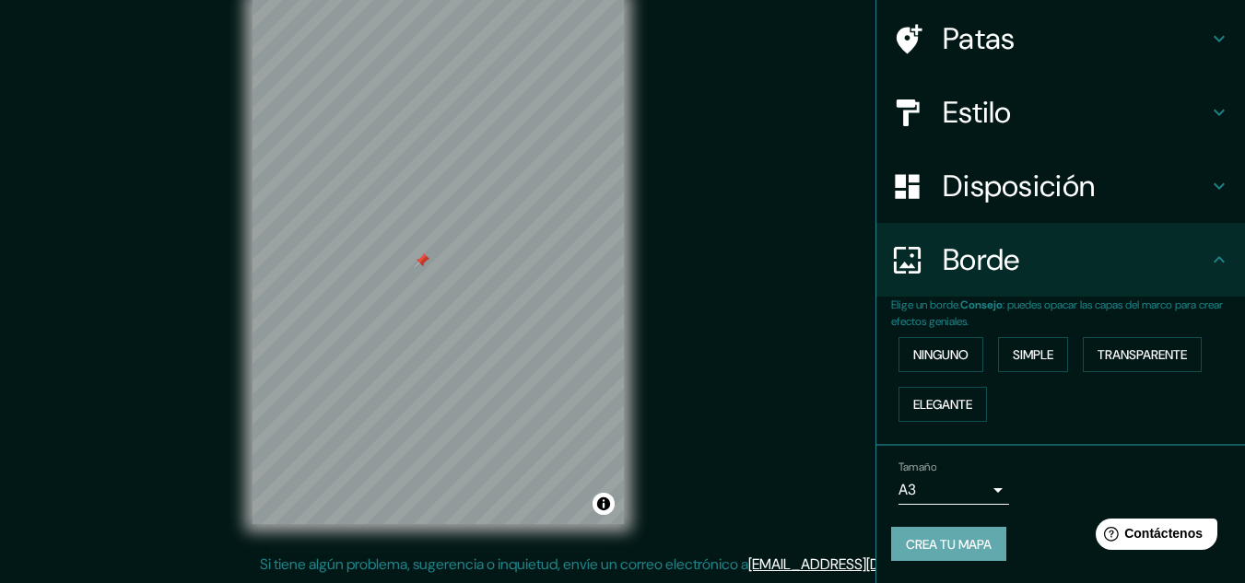
click at [946, 533] on font "Crea tu mapa" at bounding box center [949, 545] width 86 height 24
click at [995, 41] on font "Patas" at bounding box center [978, 38] width 73 height 39
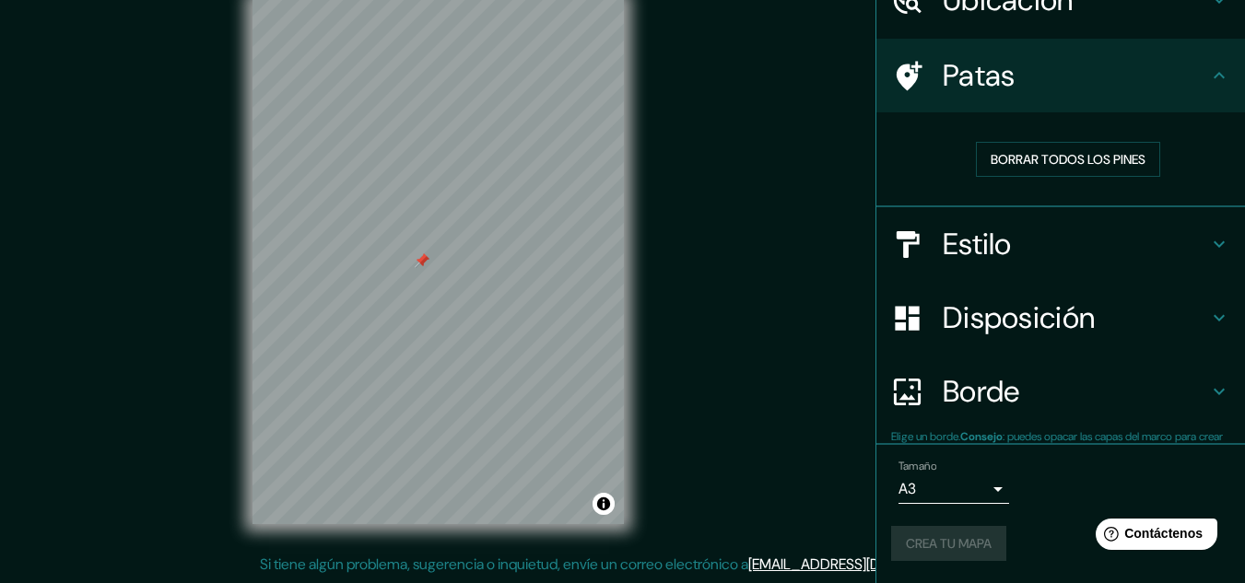
scroll to position [96, 0]
click at [999, 154] on font "Borrar todos los pines" at bounding box center [1067, 159] width 155 height 17
click at [1036, 94] on div "Patas" at bounding box center [1060, 76] width 369 height 74
click at [950, 544] on div "Crea tu mapa" at bounding box center [1060, 544] width 339 height 35
drag, startPoint x: 1084, startPoint y: 458, endPoint x: 1071, endPoint y: 448, distance: 17.1
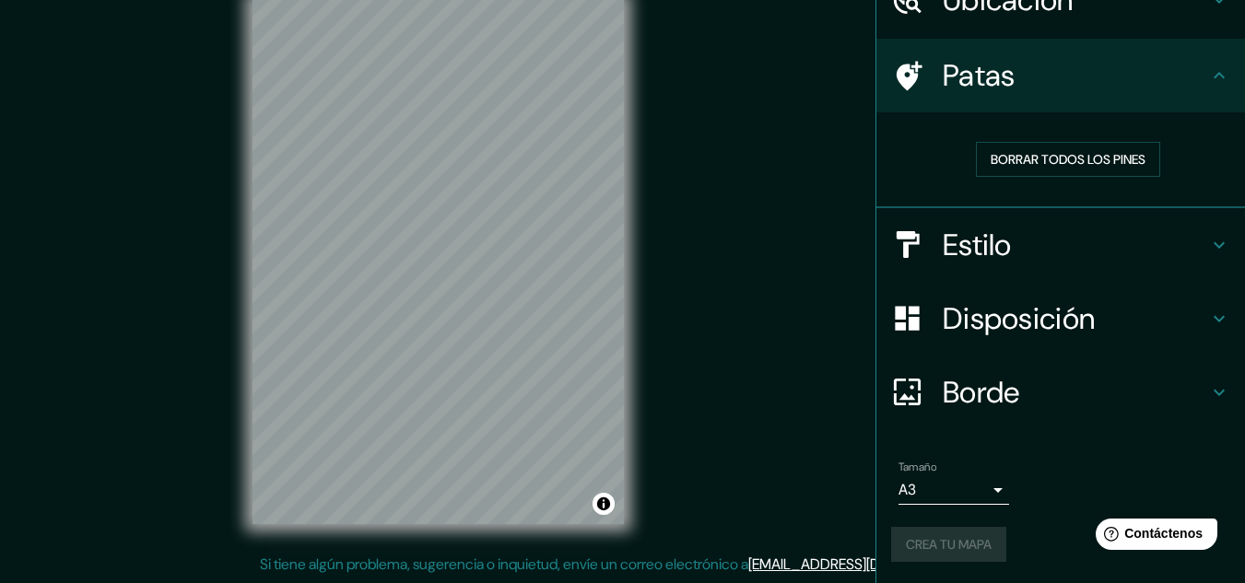
click at [1077, 454] on div "Tamaño A3 a4" at bounding box center [1060, 482] width 339 height 59
click at [953, 412] on div "Borde" at bounding box center [1060, 393] width 369 height 74
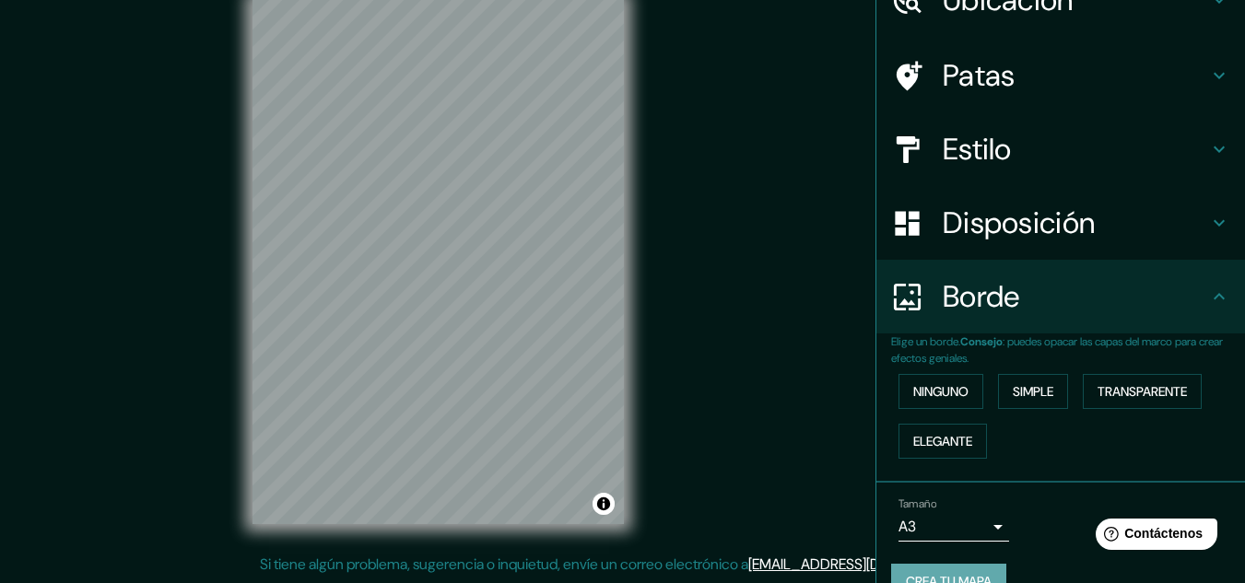
click at [960, 577] on font "Crea tu mapa" at bounding box center [949, 581] width 86 height 17
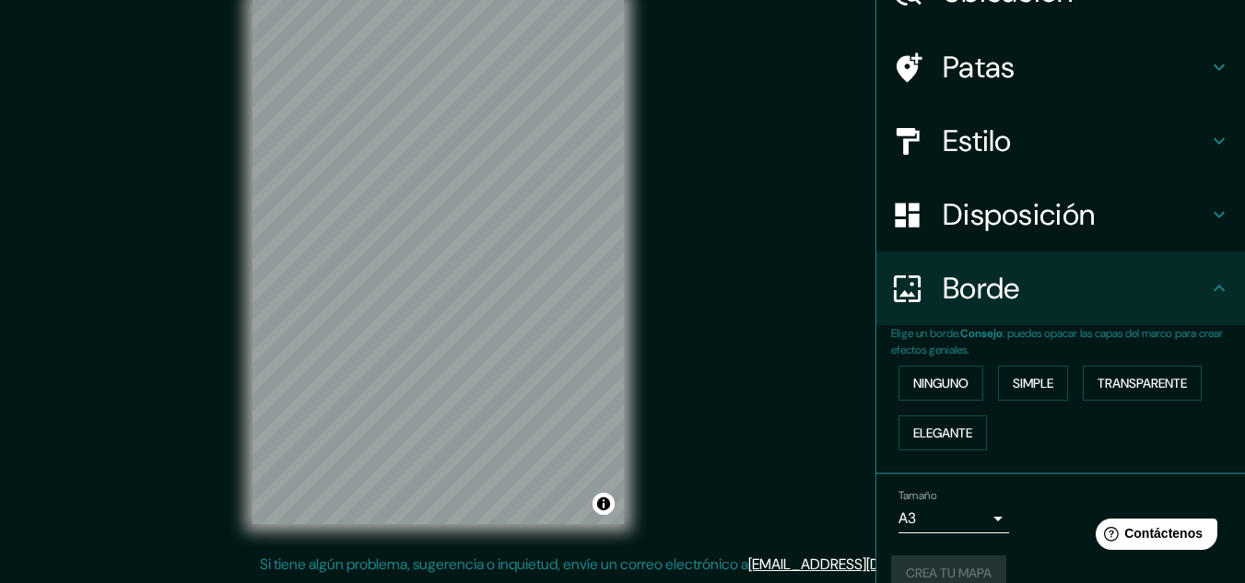
scroll to position [133, 0]
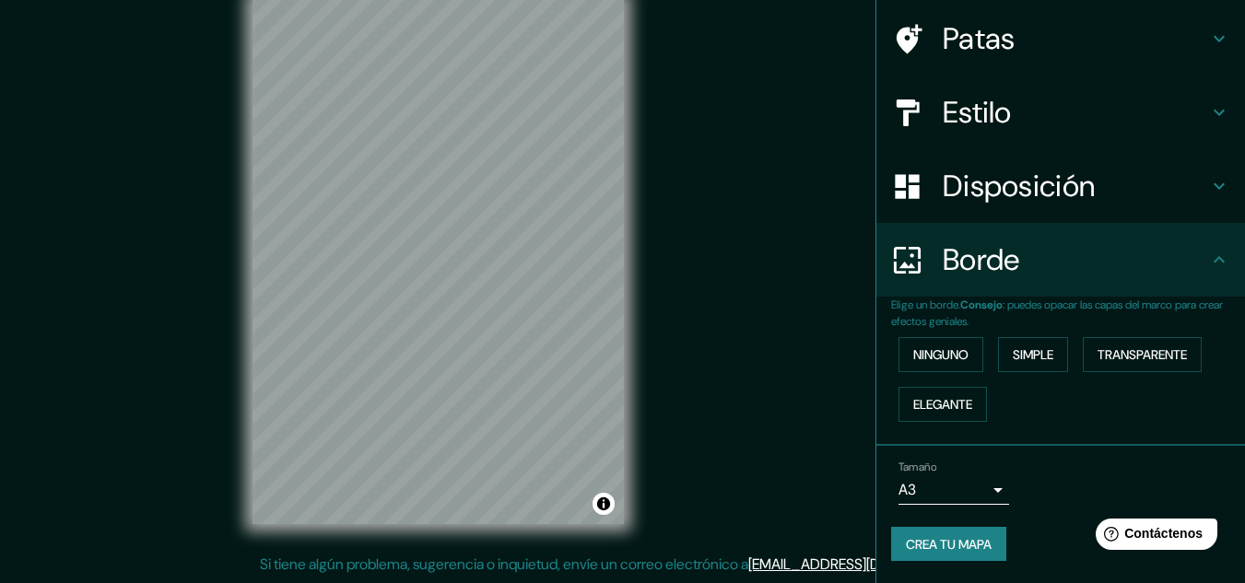
click at [891, 550] on button "Crea tu mapa" at bounding box center [948, 544] width 115 height 35
click at [956, 47] on font "Patas" at bounding box center [978, 38] width 73 height 39
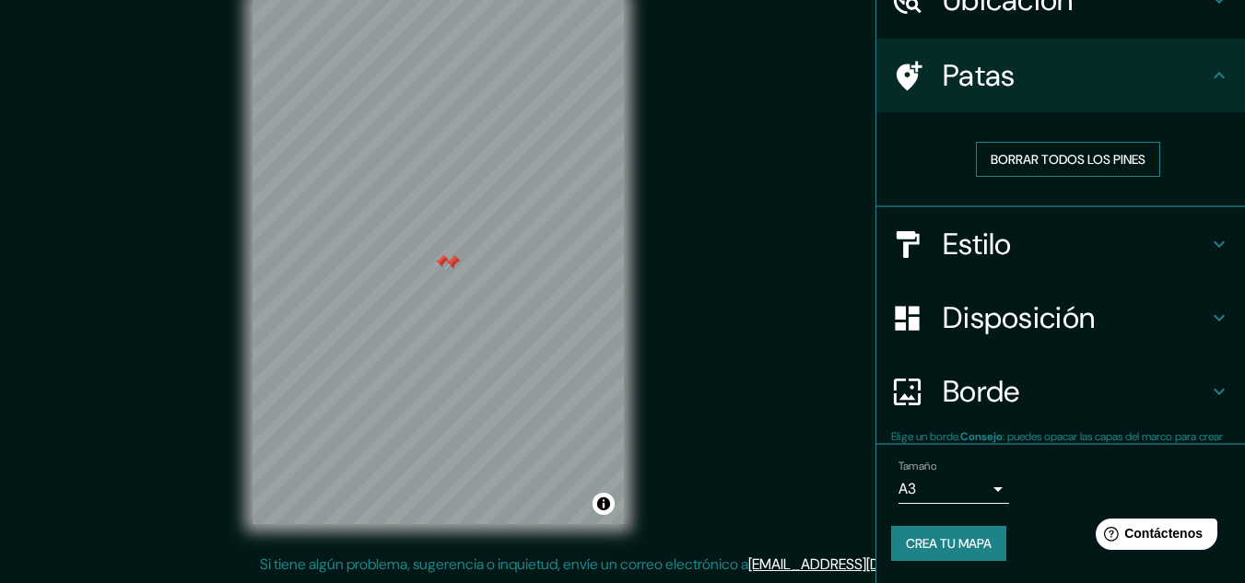
scroll to position [96, 0]
click at [1006, 168] on font "Borrar todos los pines" at bounding box center [1067, 159] width 155 height 17
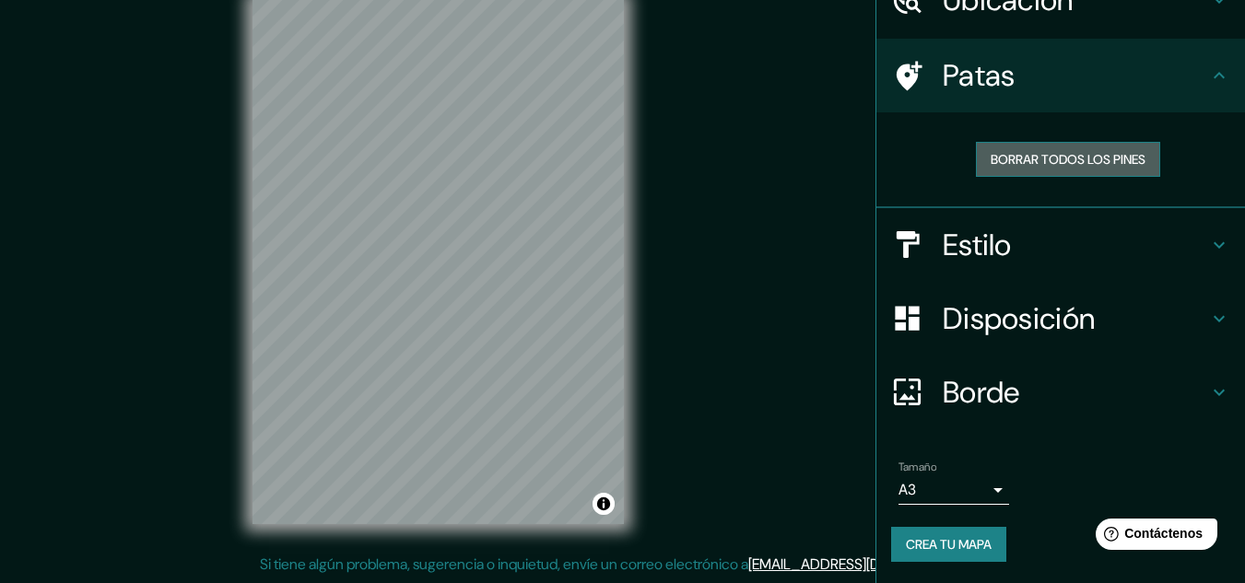
click at [1006, 167] on font "Borrar todos los pines" at bounding box center [1067, 159] width 155 height 17
click at [948, 534] on font "Crea tu mapa" at bounding box center [949, 545] width 86 height 24
click at [996, 148] on font "Borrar todos los pines" at bounding box center [1067, 159] width 155 height 24
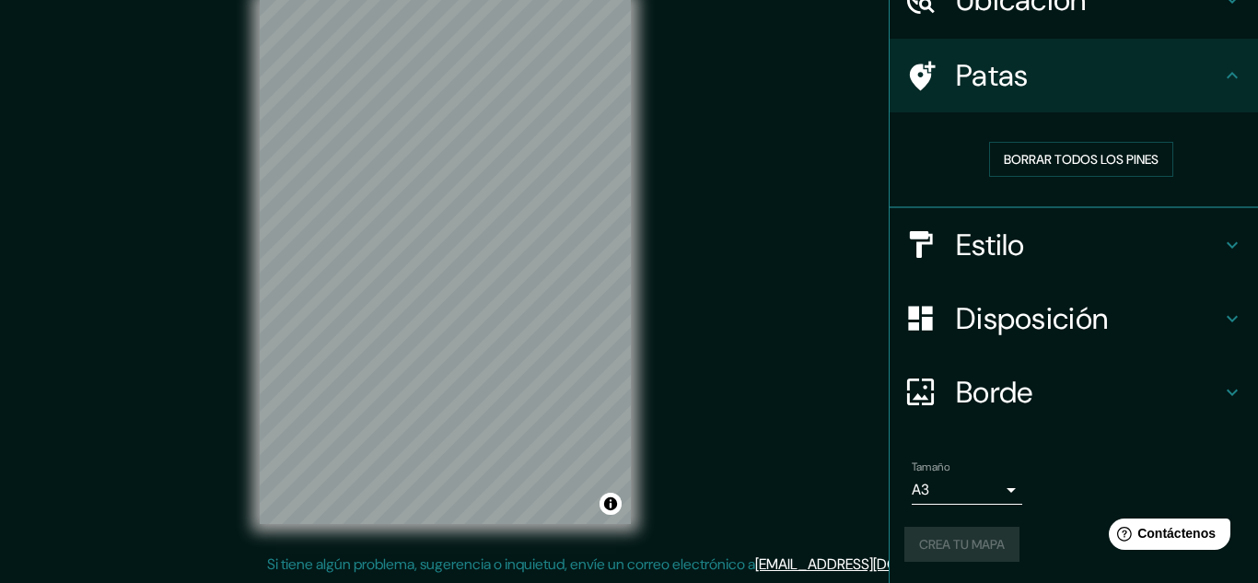
click at [948, 496] on body "Mappin Ubicación Avenida Santa Catalina, Lima, Provincia de Lima, Perú Patas Bo…" at bounding box center [629, 261] width 1258 height 583
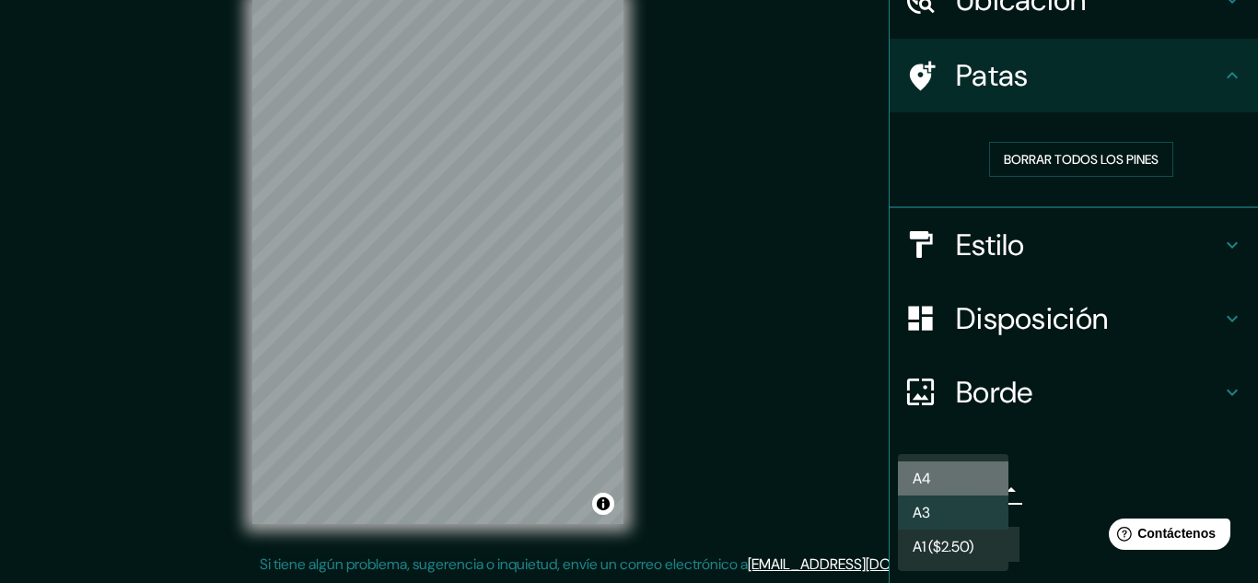
click at [939, 485] on li "A4" at bounding box center [953, 479] width 111 height 34
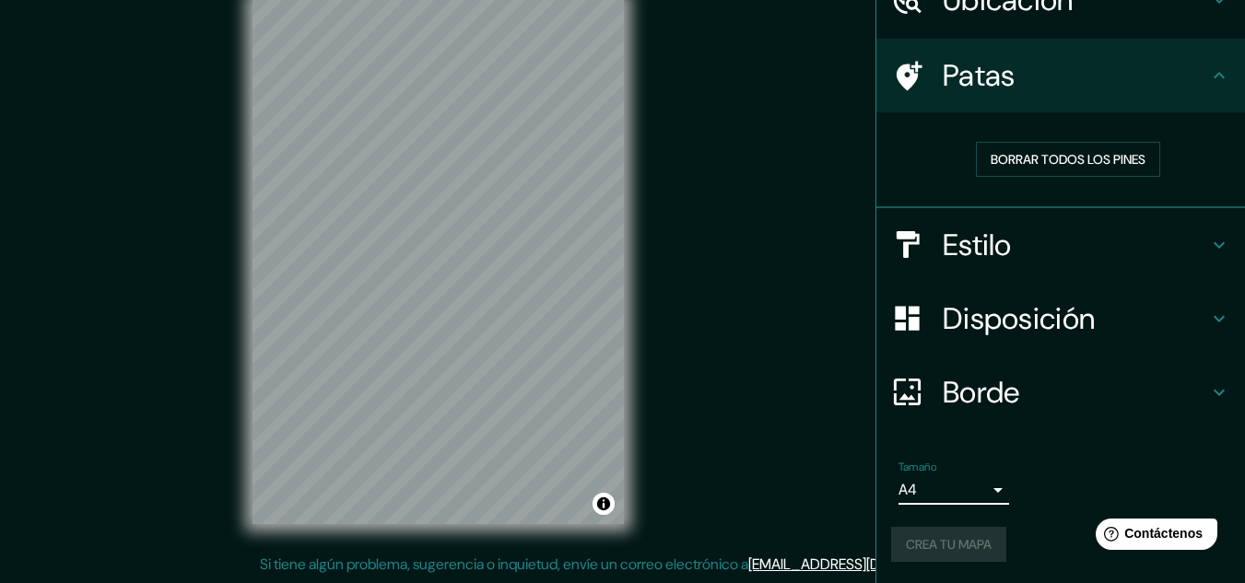
click at [931, 544] on div "Crea tu mapa" at bounding box center [1060, 544] width 339 height 35
click at [945, 544] on font "Crea tu mapa" at bounding box center [949, 544] width 86 height 17
click at [945, 544] on div "Crea tu mapa" at bounding box center [1060, 544] width 339 height 35
click at [915, 545] on font "Crea tu mapa" at bounding box center [949, 544] width 86 height 17
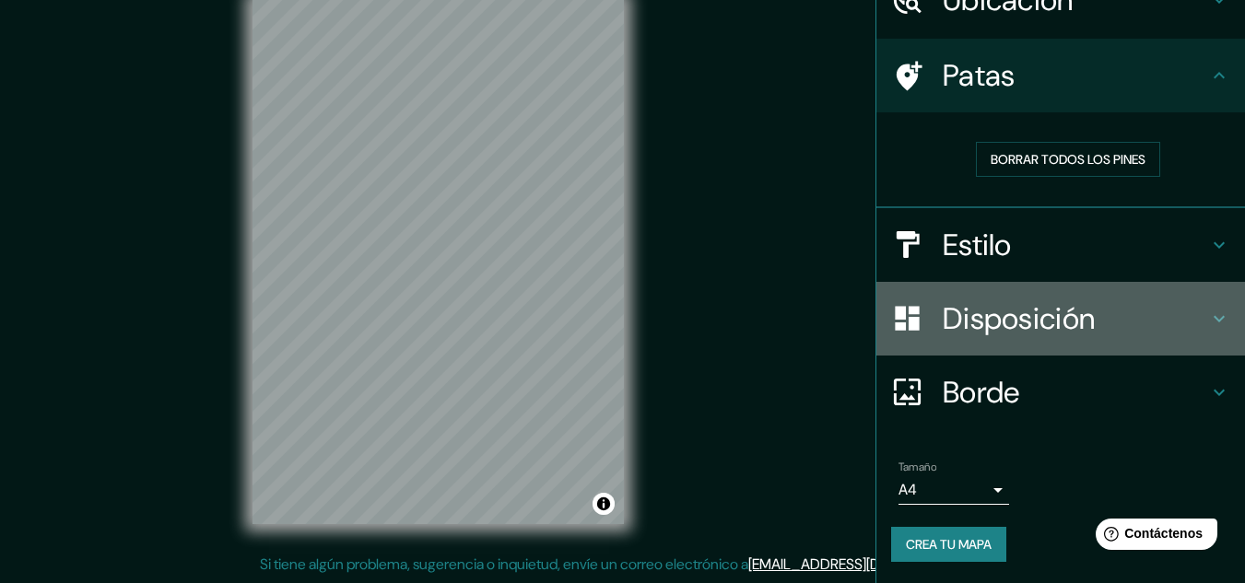
click at [942, 309] on font "Disposición" at bounding box center [1018, 318] width 152 height 39
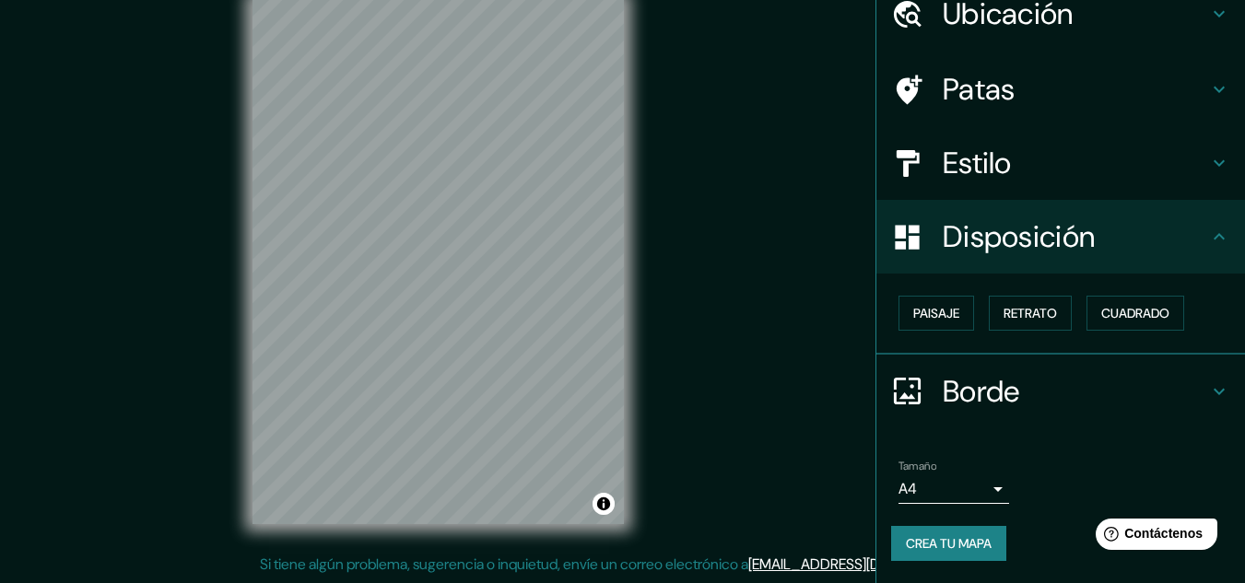
scroll to position [81, 0]
click at [932, 310] on font "Paisaje" at bounding box center [936, 314] width 46 height 17
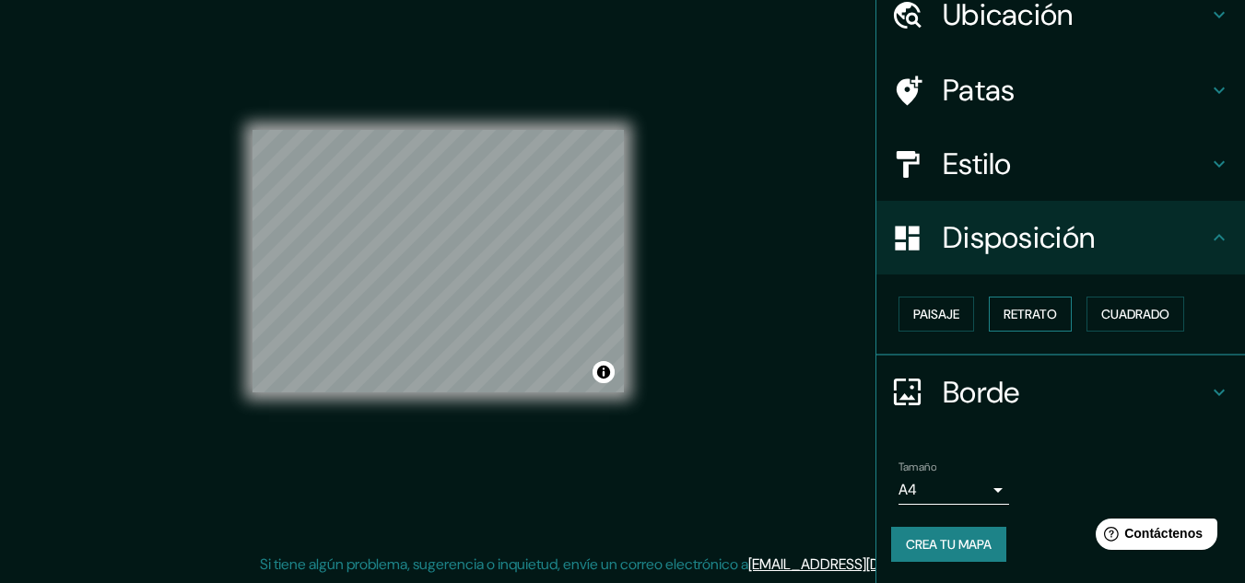
click at [1011, 316] on font "Retrato" at bounding box center [1029, 314] width 53 height 17
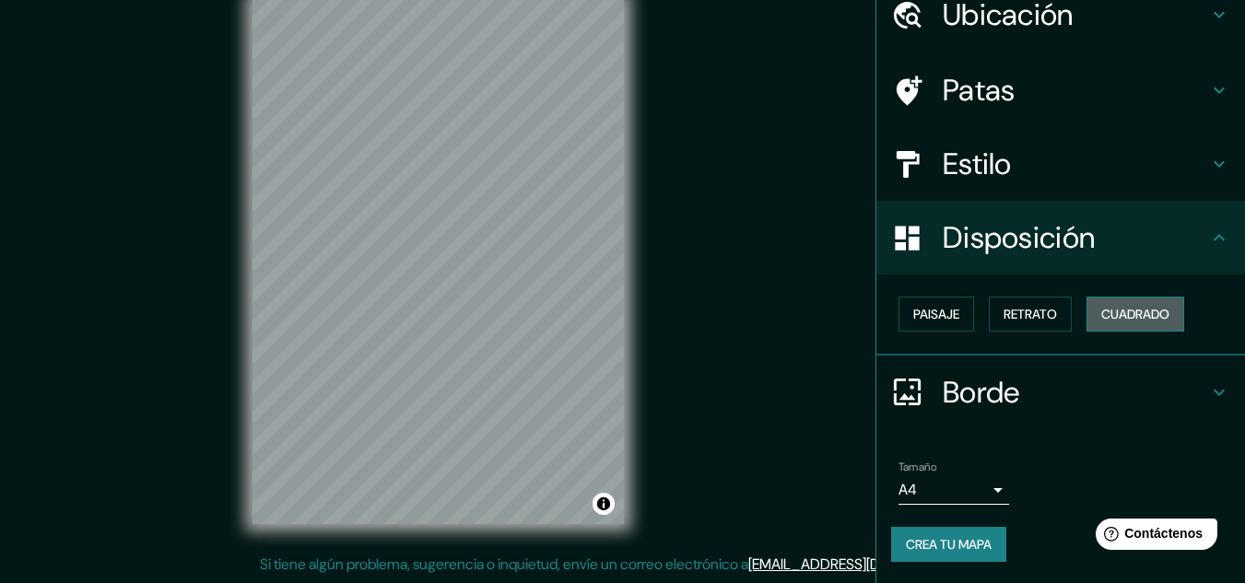
click at [1106, 304] on font "Cuadrado" at bounding box center [1135, 314] width 68 height 24
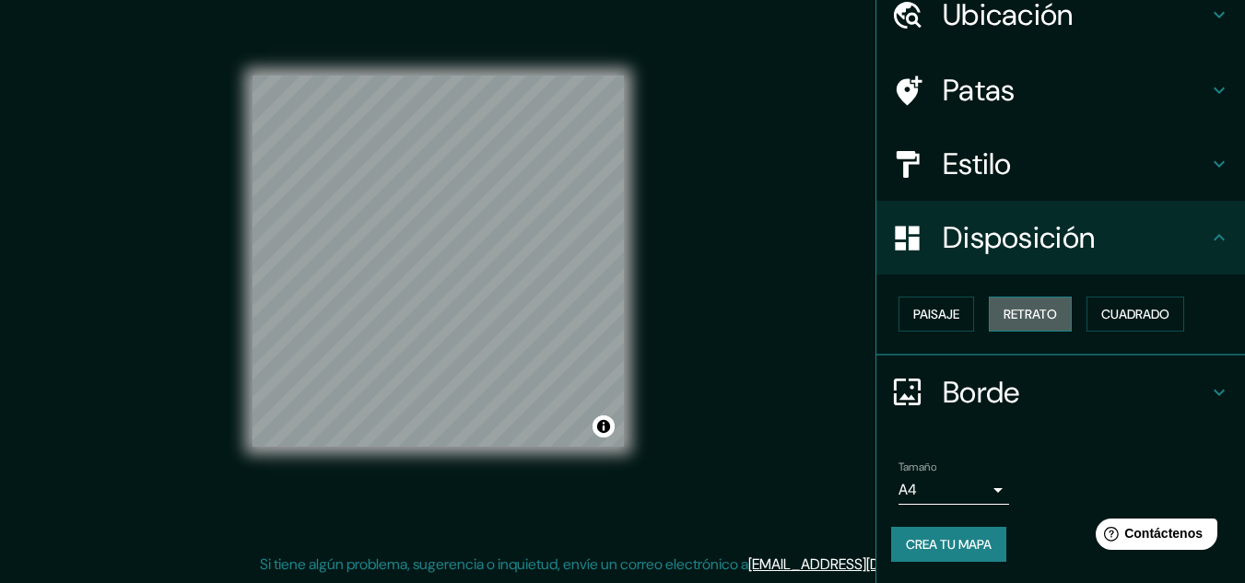
click at [1037, 309] on font "Retrato" at bounding box center [1029, 314] width 53 height 17
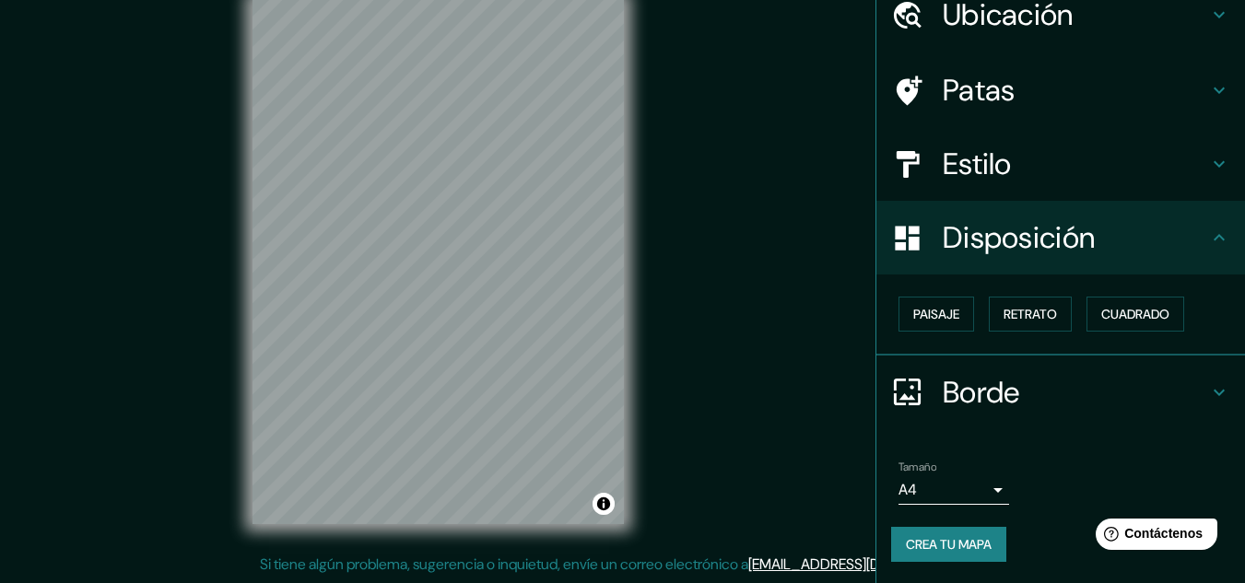
click at [962, 393] on font "Borde" at bounding box center [980, 392] width 77 height 39
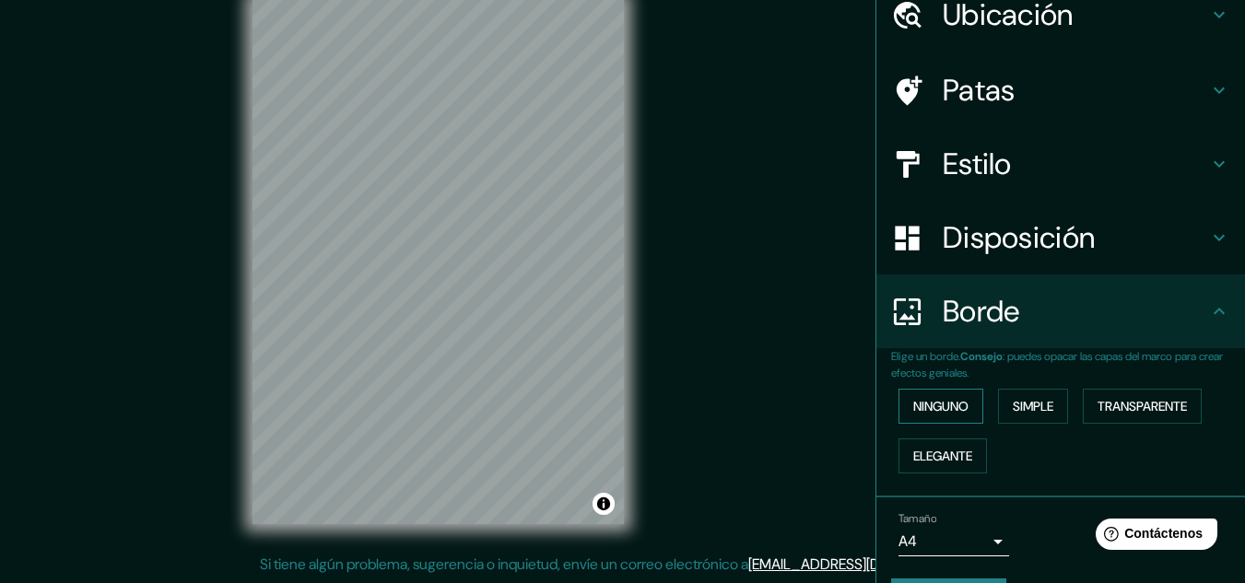
click at [938, 408] on font "Ninguno" at bounding box center [940, 406] width 55 height 17
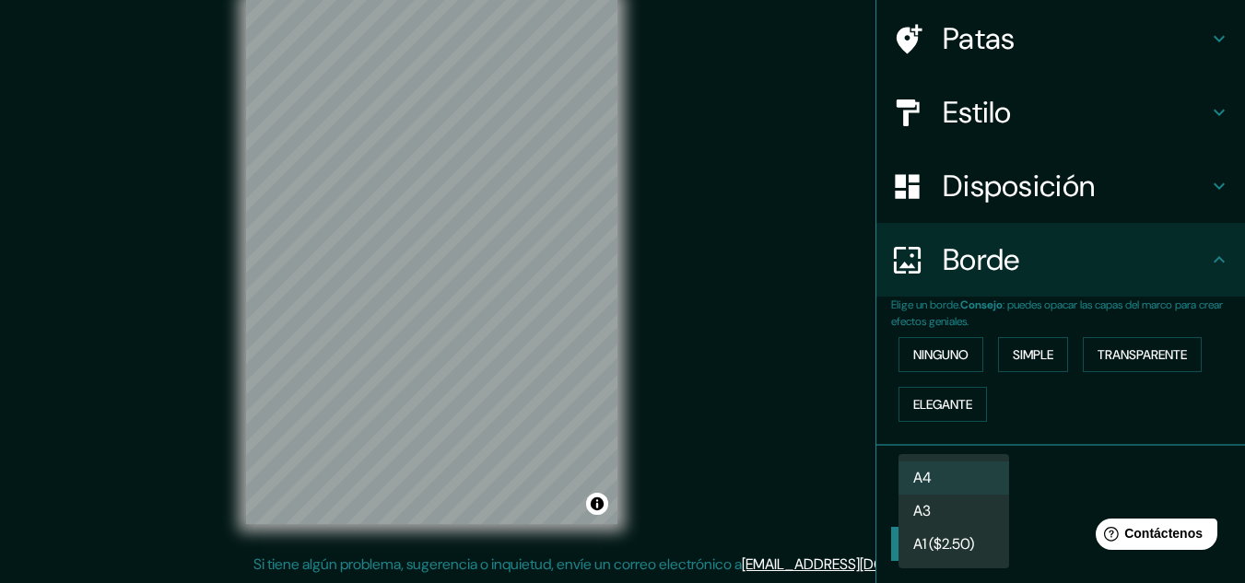
click at [988, 483] on body "Mappin Ubicación Avenida Santa Catalina, Lima, Provincia de Lima, Perú Patas Es…" at bounding box center [622, 261] width 1245 height 583
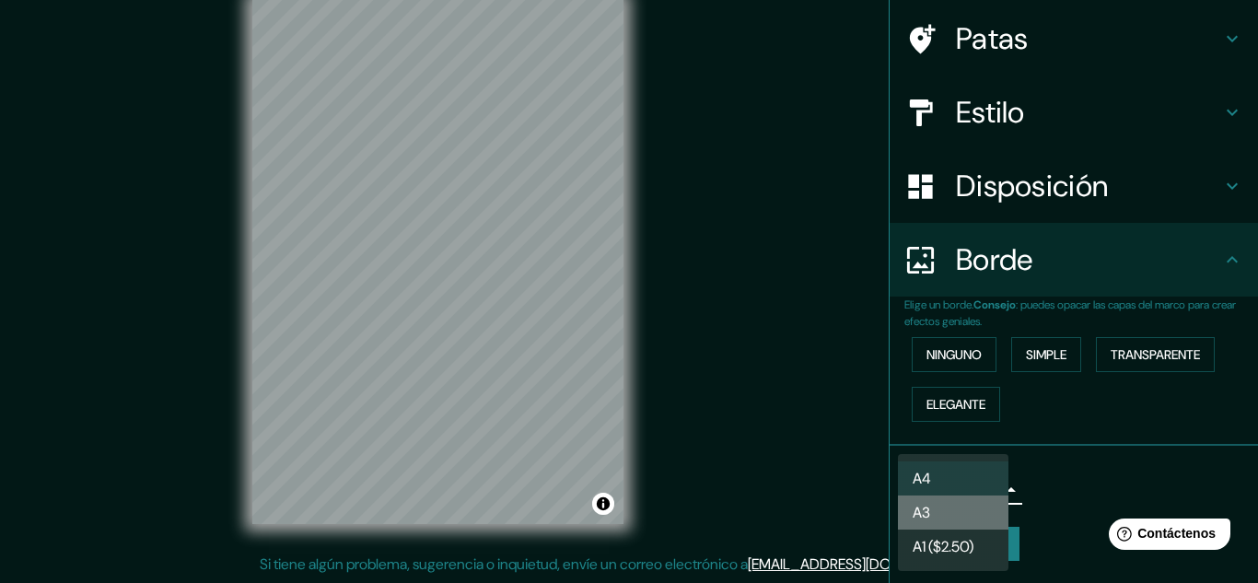
click at [967, 514] on li "A3" at bounding box center [953, 513] width 111 height 34
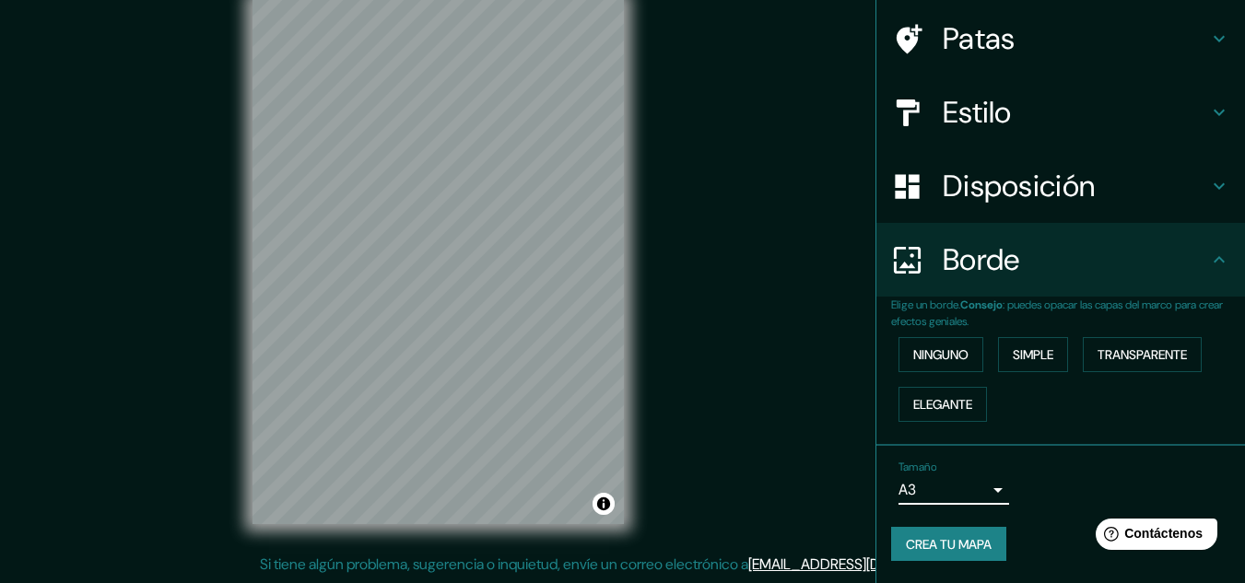
click at [960, 537] on font "Crea tu mapa" at bounding box center [949, 544] width 86 height 17
click at [960, 537] on div "Crea tu mapa" at bounding box center [1060, 544] width 339 height 35
click at [939, 548] on div "Crea tu mapa" at bounding box center [1060, 544] width 339 height 35
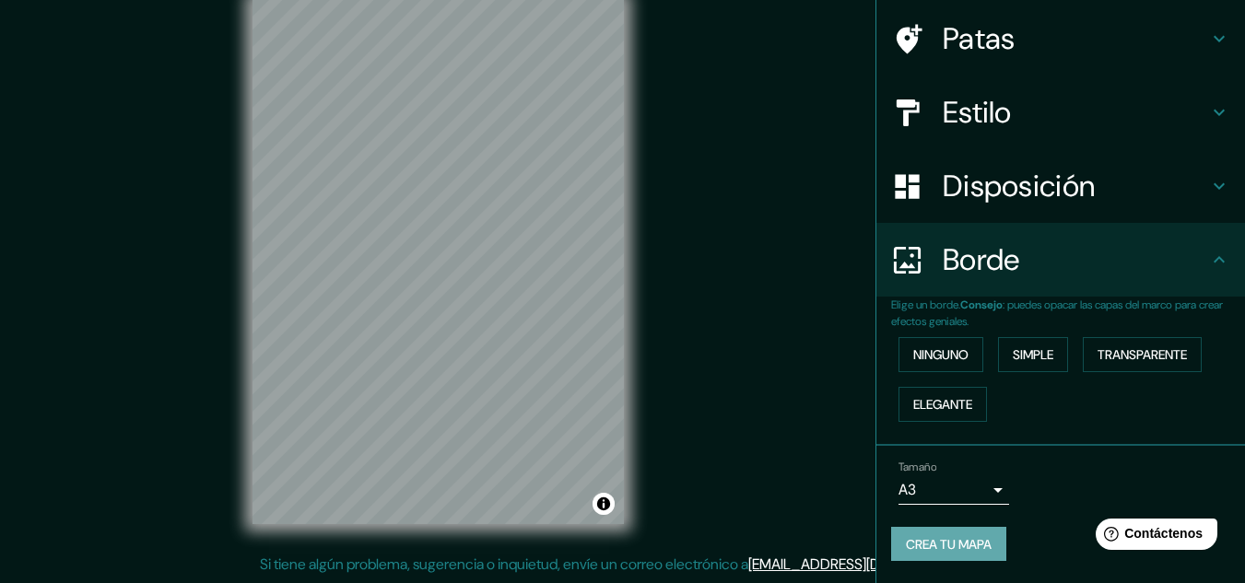
click at [939, 548] on font "Crea tu mapa" at bounding box center [949, 544] width 86 height 17
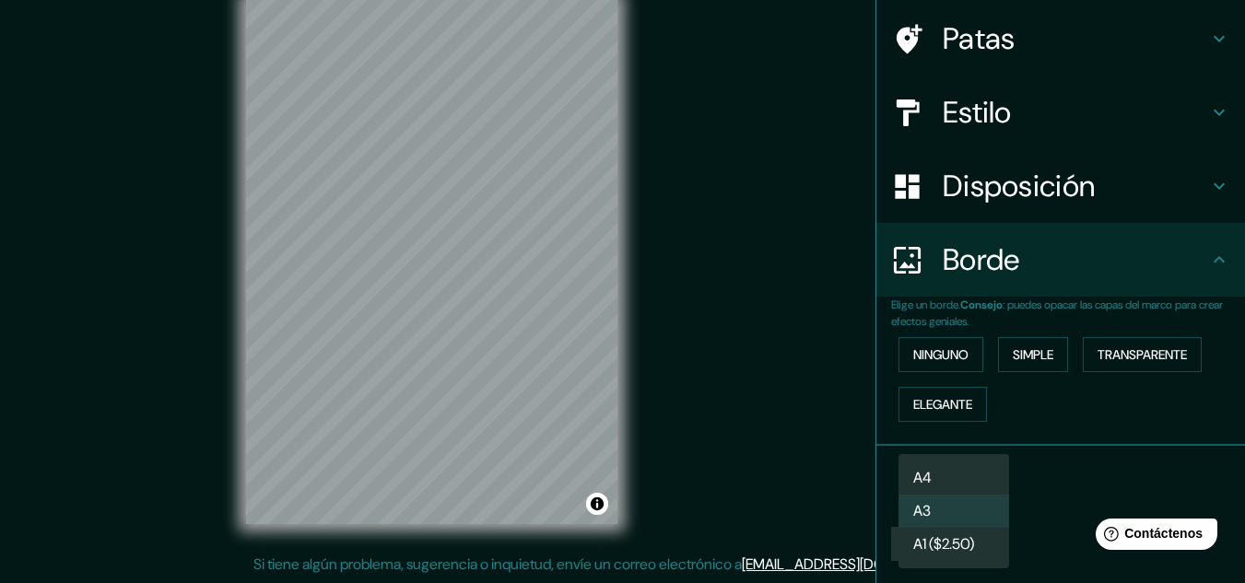
click at [943, 493] on body "Mappin Ubicación Avenida Santa Catalina, Lima, Provincia de Lima, Perú Patas Es…" at bounding box center [622, 261] width 1245 height 583
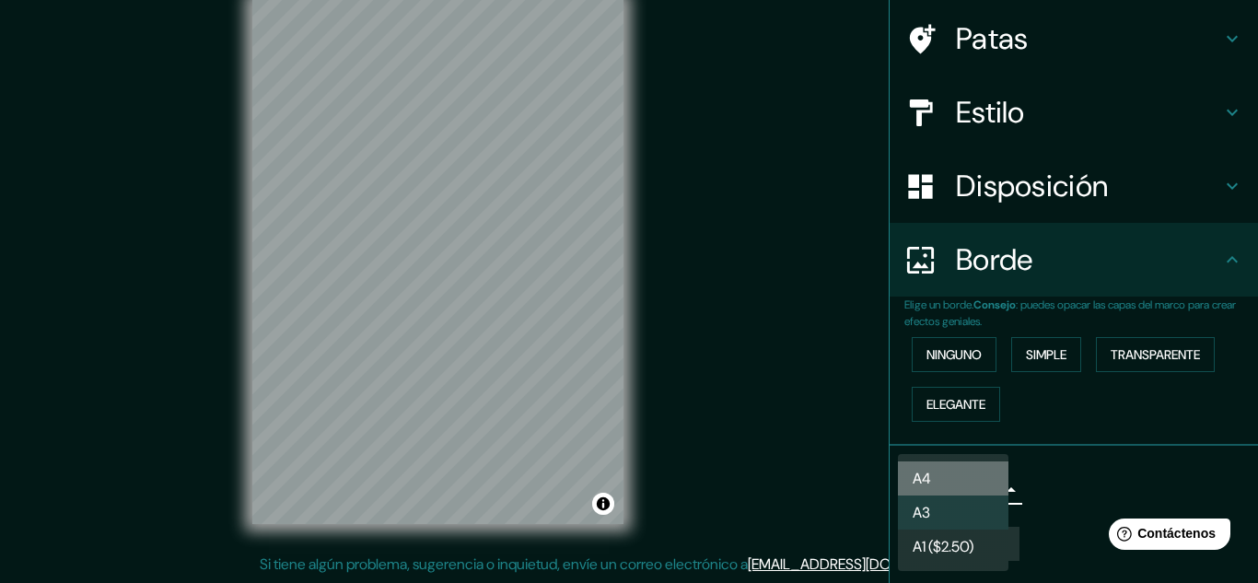
click at [931, 486] on font "A4" at bounding box center [922, 478] width 18 height 19
type input "single"
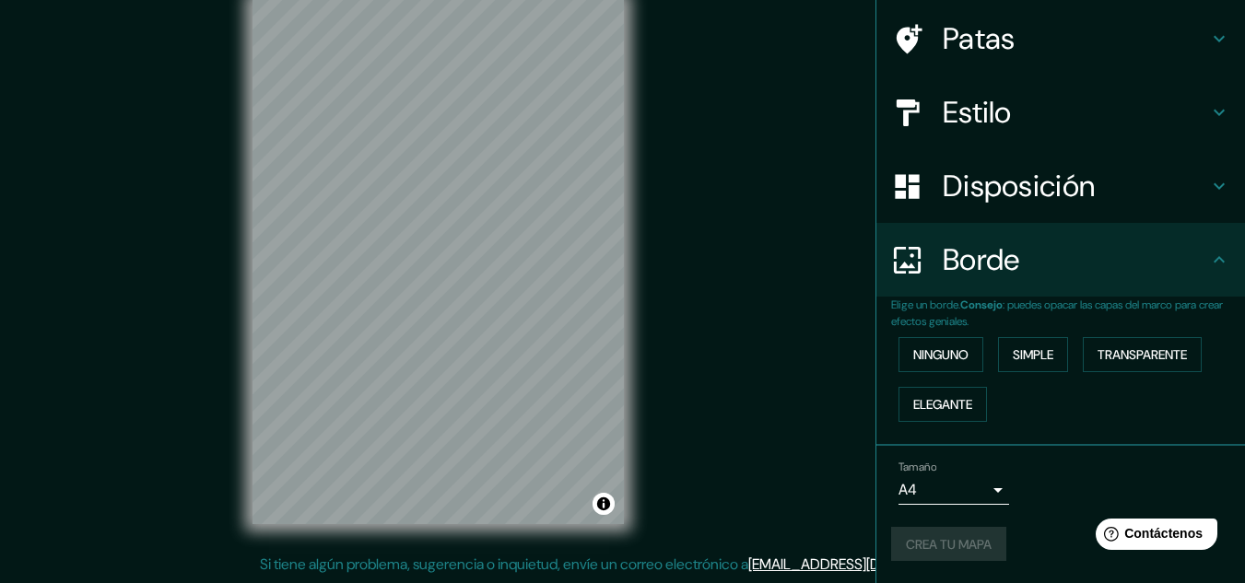
click at [941, 552] on div "Crea tu mapa" at bounding box center [1060, 544] width 339 height 35
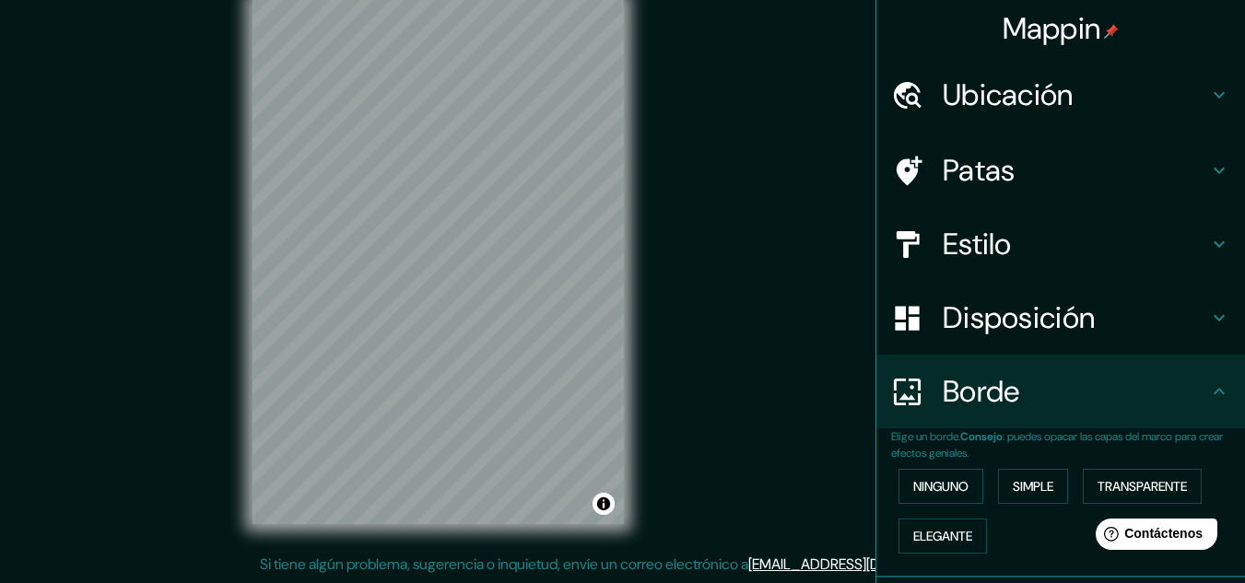
scroll to position [0, 0]
click at [941, 552] on div "Ninguno Simple Transparente Elegante" at bounding box center [1068, 511] width 354 height 99
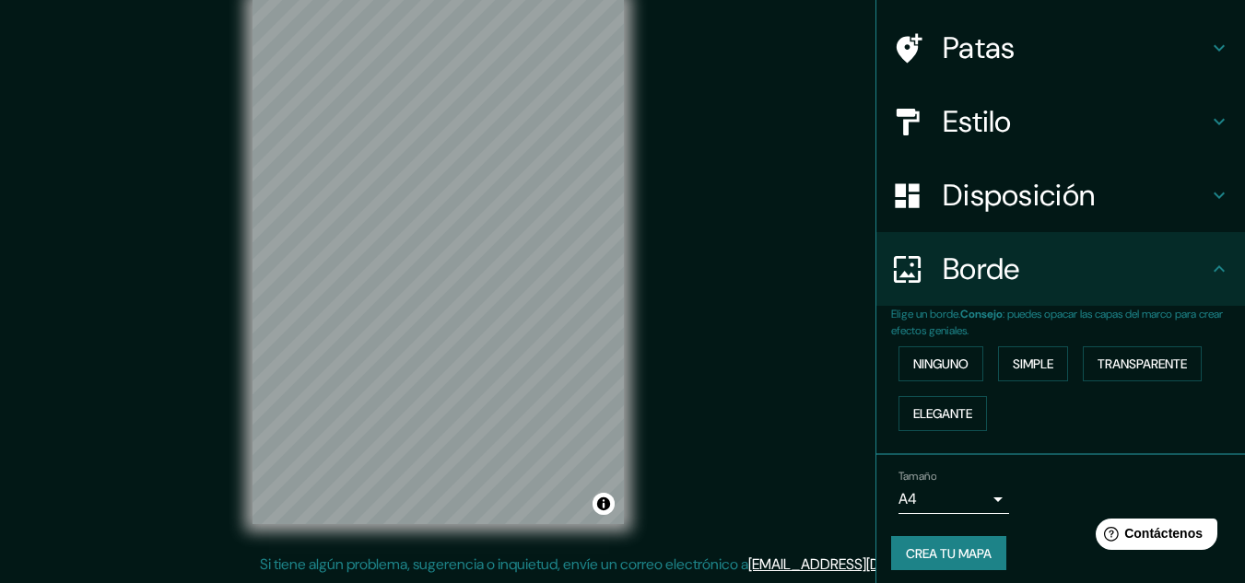
scroll to position [133, 0]
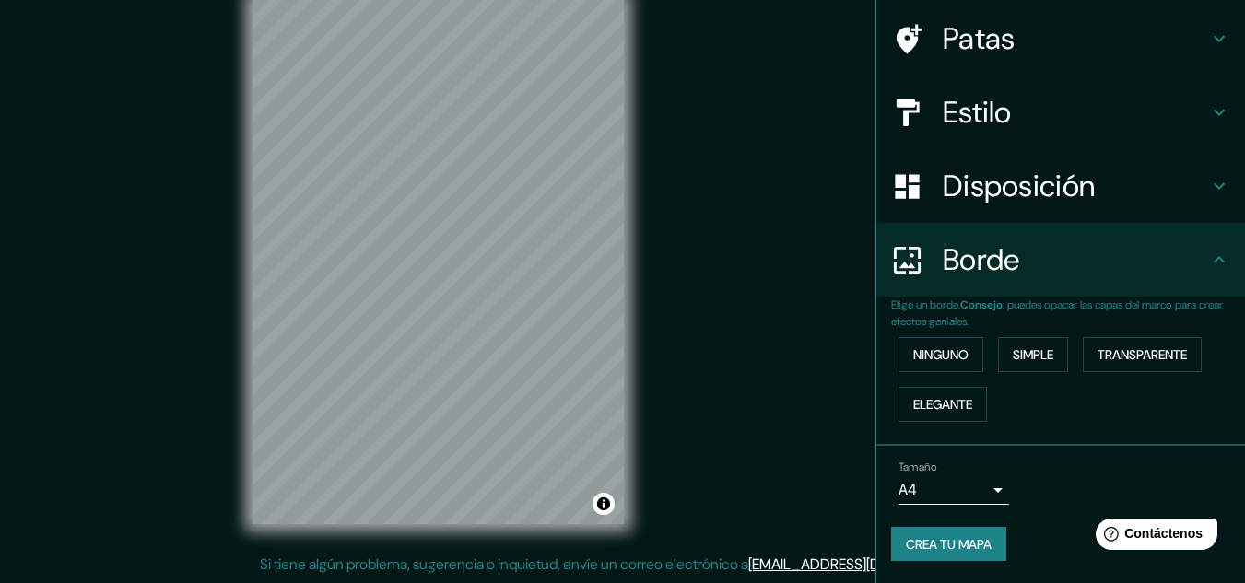
click at [941, 552] on font "Crea tu mapa" at bounding box center [949, 544] width 86 height 17
click at [941, 552] on div "Crea tu mapa" at bounding box center [1060, 544] width 339 height 35
click at [930, 545] on font "Crea tu mapa" at bounding box center [949, 544] width 86 height 17
click at [930, 545] on div "Crea tu mapa" at bounding box center [1060, 544] width 339 height 35
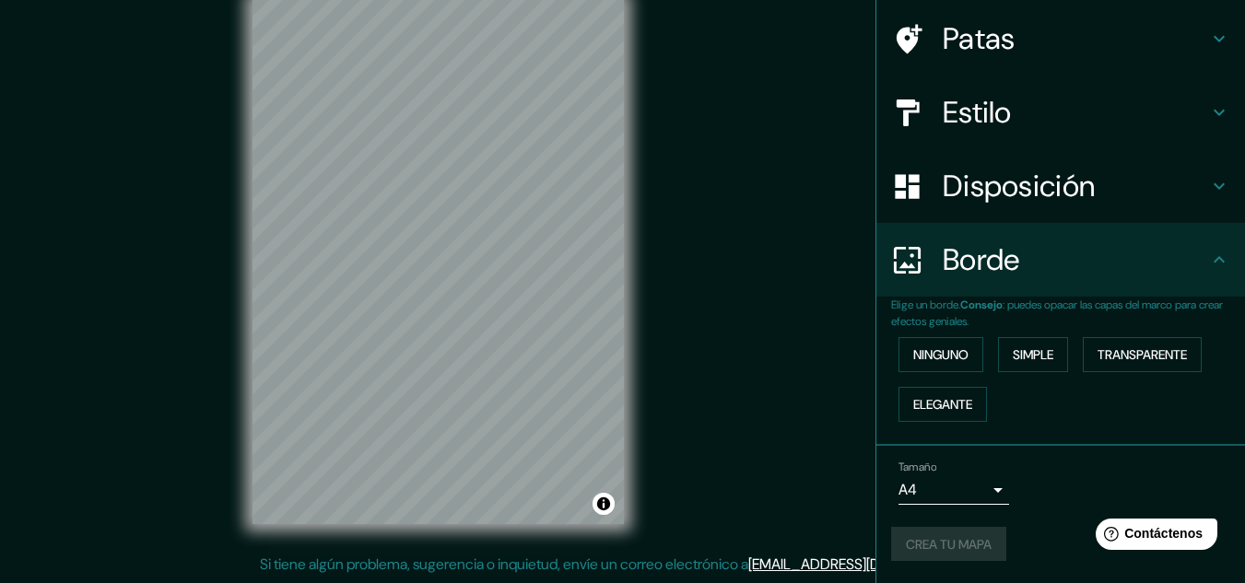
click at [930, 545] on div "Crea tu mapa" at bounding box center [1060, 544] width 339 height 35
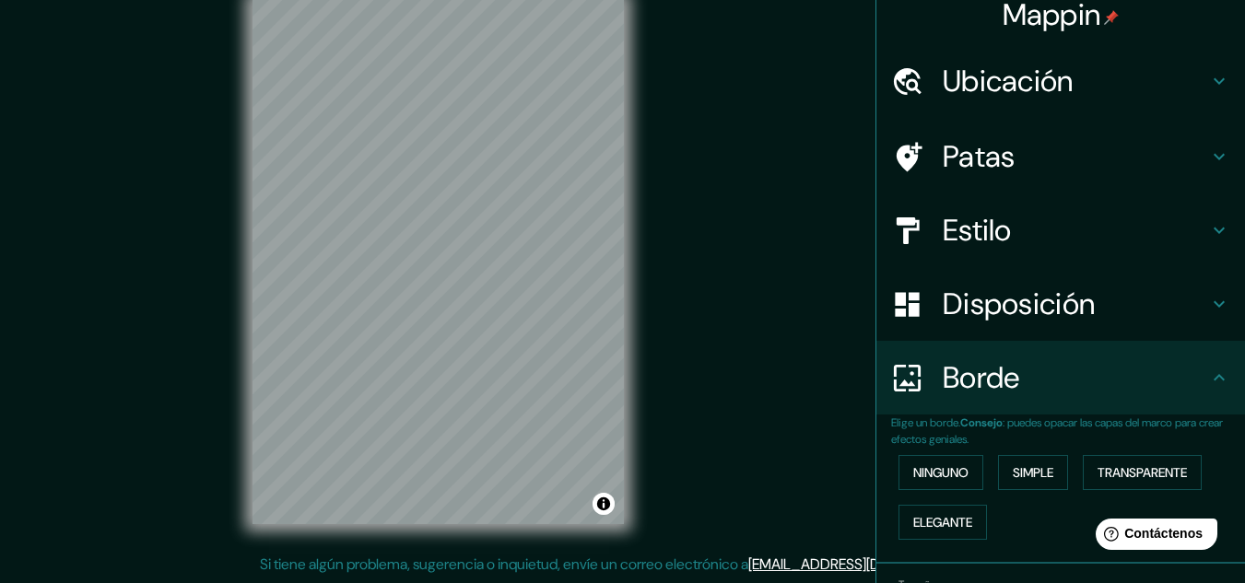
scroll to position [0, 0]
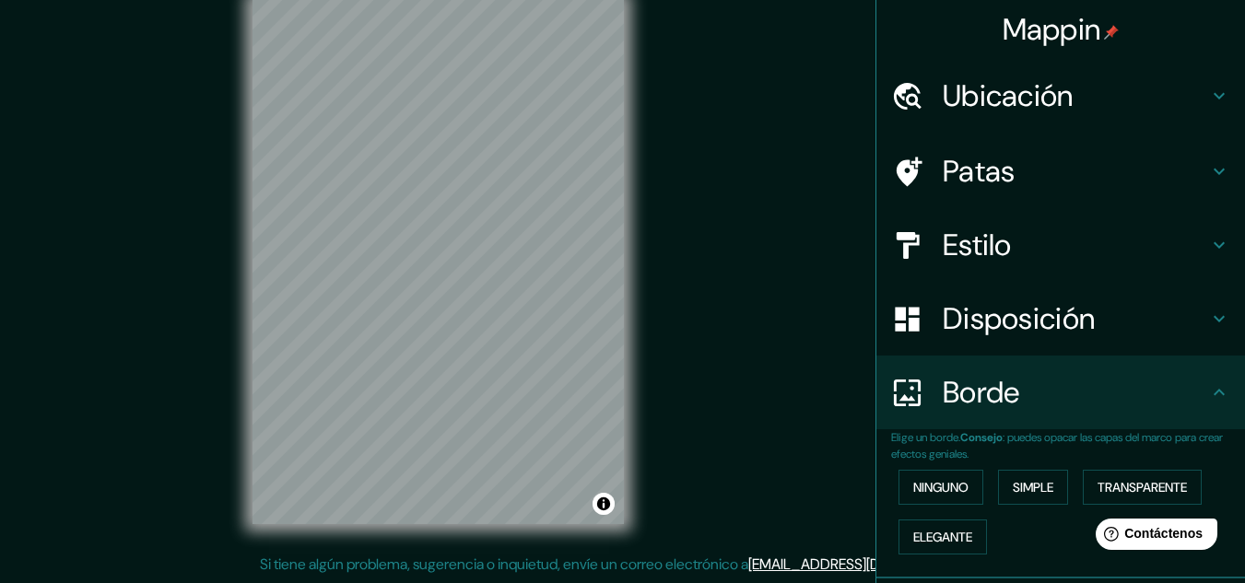
click at [1015, 252] on h4 "Estilo" at bounding box center [1074, 245] width 265 height 37
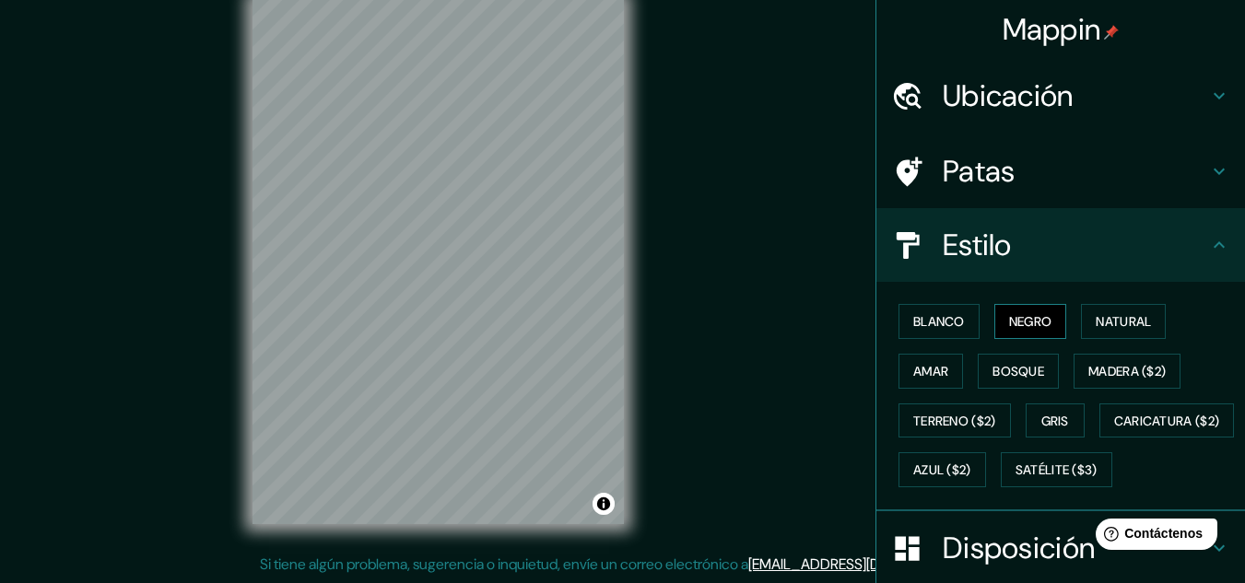
click at [1009, 330] on font "Negro" at bounding box center [1030, 321] width 43 height 17
click at [949, 333] on font "Blanco" at bounding box center [939, 322] width 52 height 24
click at [1057, 312] on button "Negro" at bounding box center [1030, 321] width 73 height 35
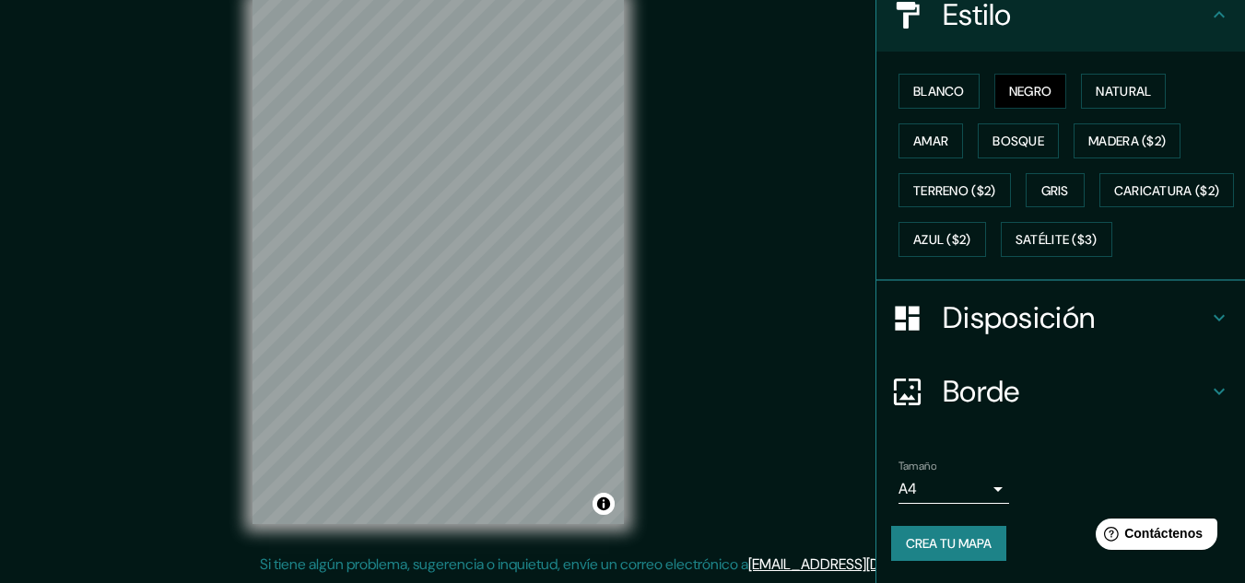
scroll to position [279, 0]
click at [955, 534] on font "Crea tu mapa" at bounding box center [949, 544] width 86 height 24
click at [955, 534] on div "Crea tu mapa" at bounding box center [1060, 543] width 339 height 35
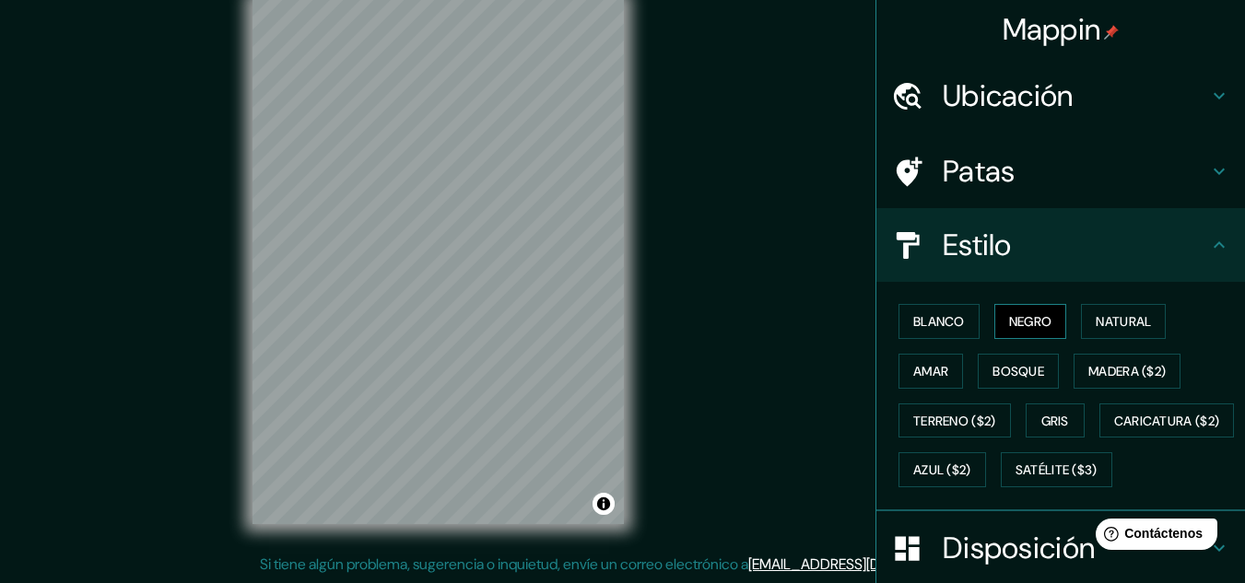
scroll to position [92, 0]
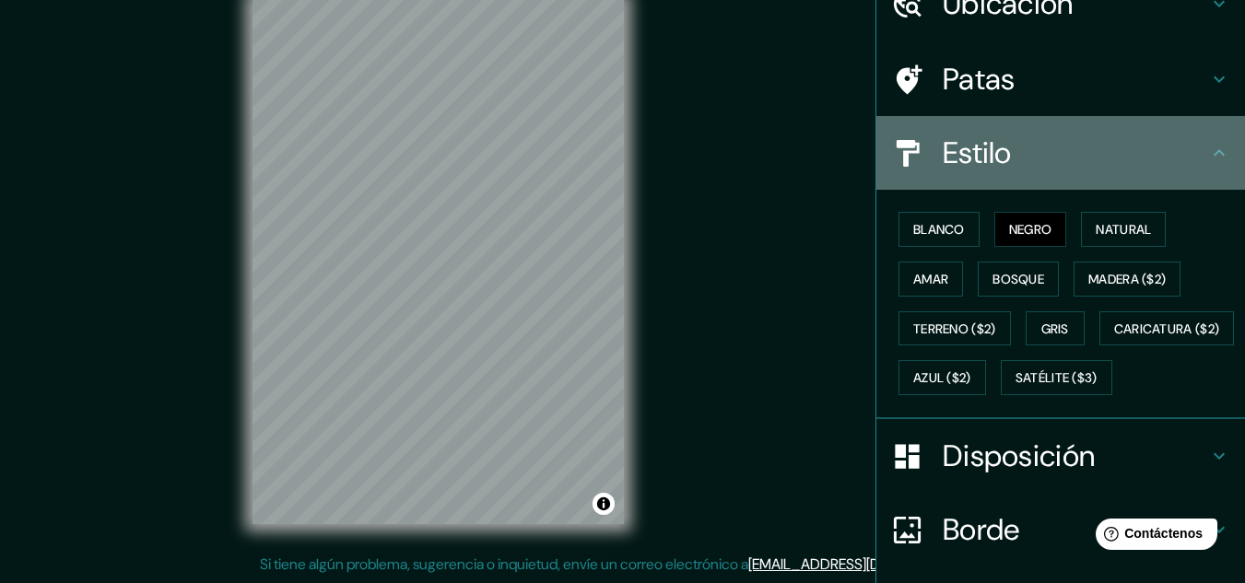
click at [1042, 181] on div "Estilo" at bounding box center [1060, 153] width 369 height 74
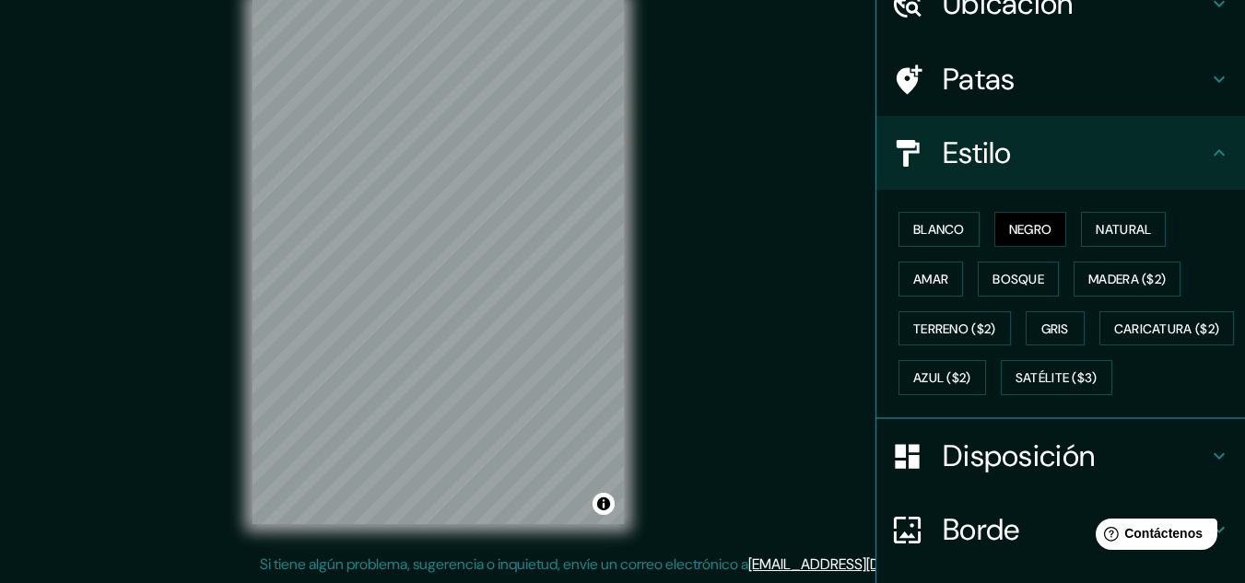
click at [1210, 151] on icon at bounding box center [1219, 153] width 22 height 22
click at [1182, 165] on h4 "Estilo" at bounding box center [1074, 153] width 265 height 37
click at [1036, 224] on font "Negro" at bounding box center [1030, 229] width 43 height 17
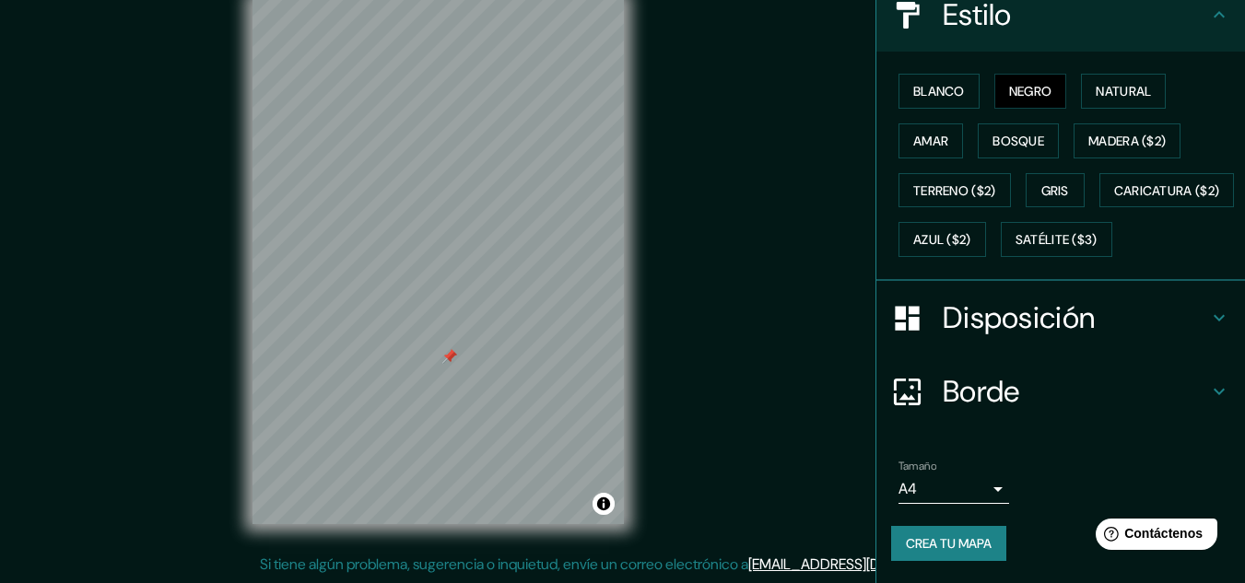
scroll to position [279, 0]
click at [930, 532] on font "Crea tu mapa" at bounding box center [949, 544] width 86 height 24
click at [930, 540] on div "Crea tu mapa" at bounding box center [1060, 543] width 339 height 35
click at [907, 553] on div "Crea tu mapa" at bounding box center [1060, 543] width 339 height 35
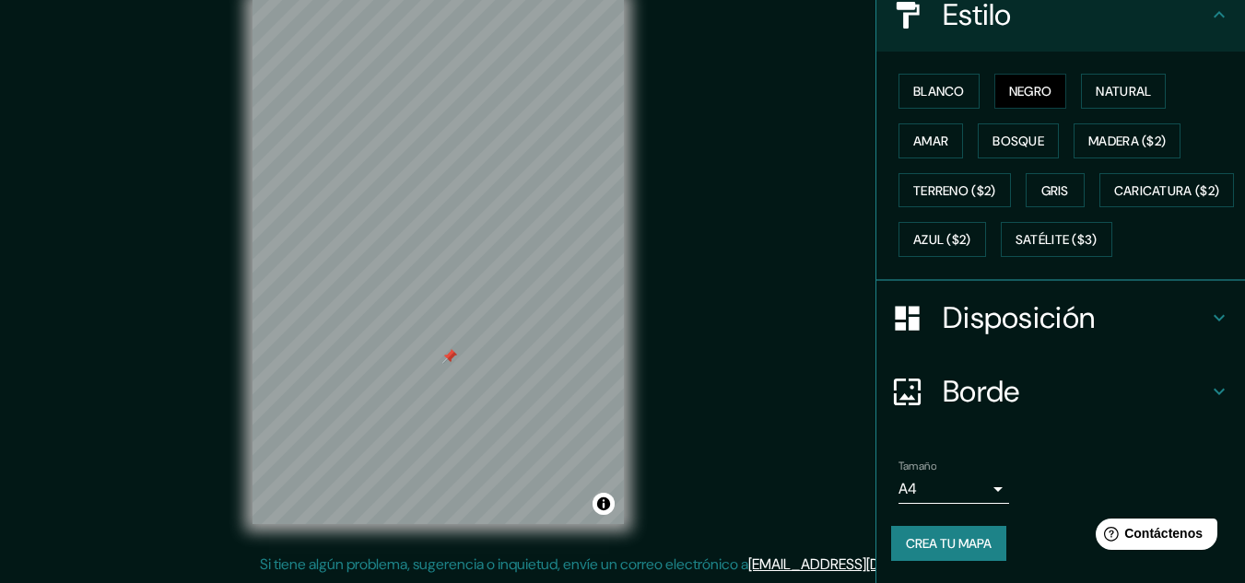
click at [907, 553] on font "Crea tu mapa" at bounding box center [949, 544] width 86 height 24
drag, startPoint x: 1253, startPoint y: 0, endPoint x: 744, endPoint y: 91, distance: 516.7
click at [744, 91] on div "Mappin Ubicación Avenida Santa Catalina, Lima, Provincia de Lima, Perú Patas Es…" at bounding box center [622, 277] width 1245 height 614
drag, startPoint x: 744, startPoint y: 91, endPoint x: 932, endPoint y: 549, distance: 495.0
click at [932, 549] on font "Crea tu mapa" at bounding box center [949, 543] width 86 height 17
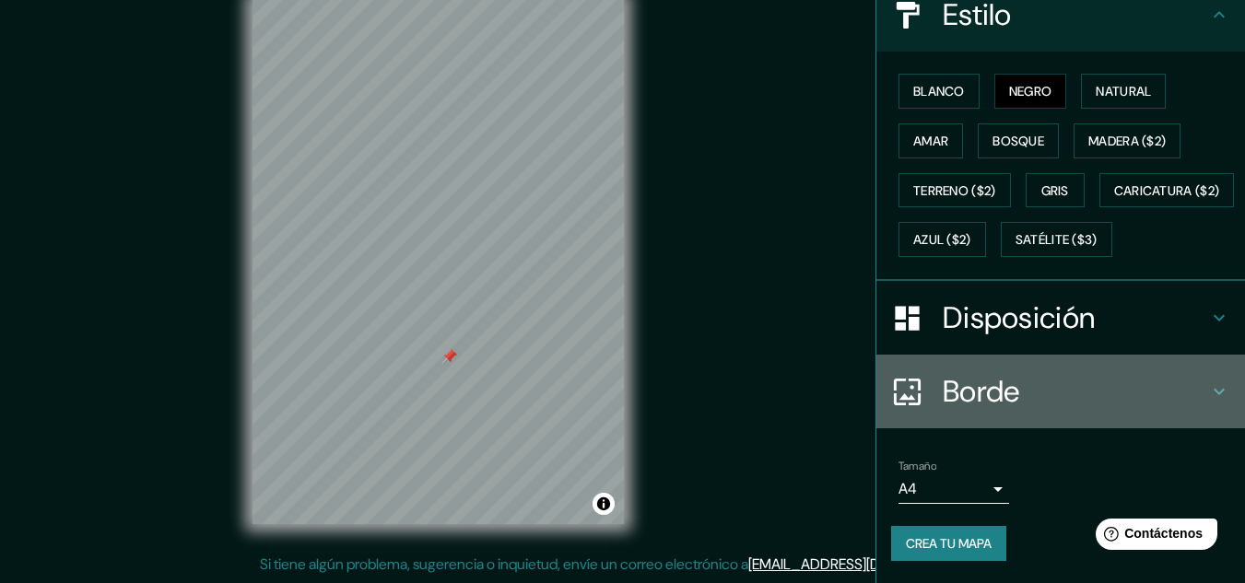
click at [966, 408] on font "Borde" at bounding box center [980, 391] width 77 height 39
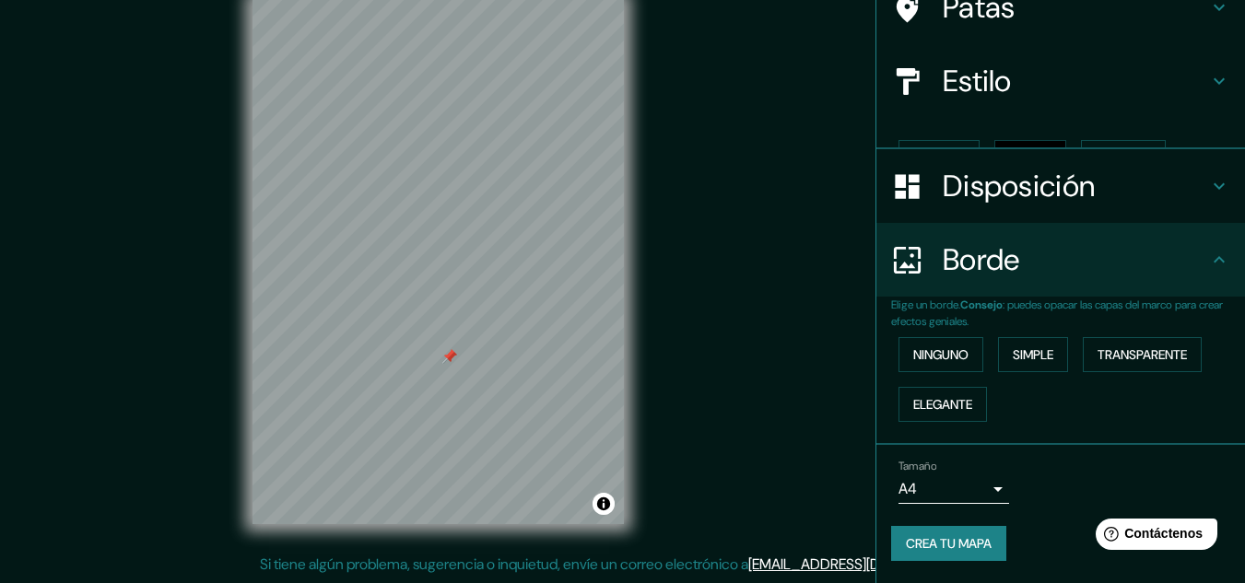
scroll to position [133, 0]
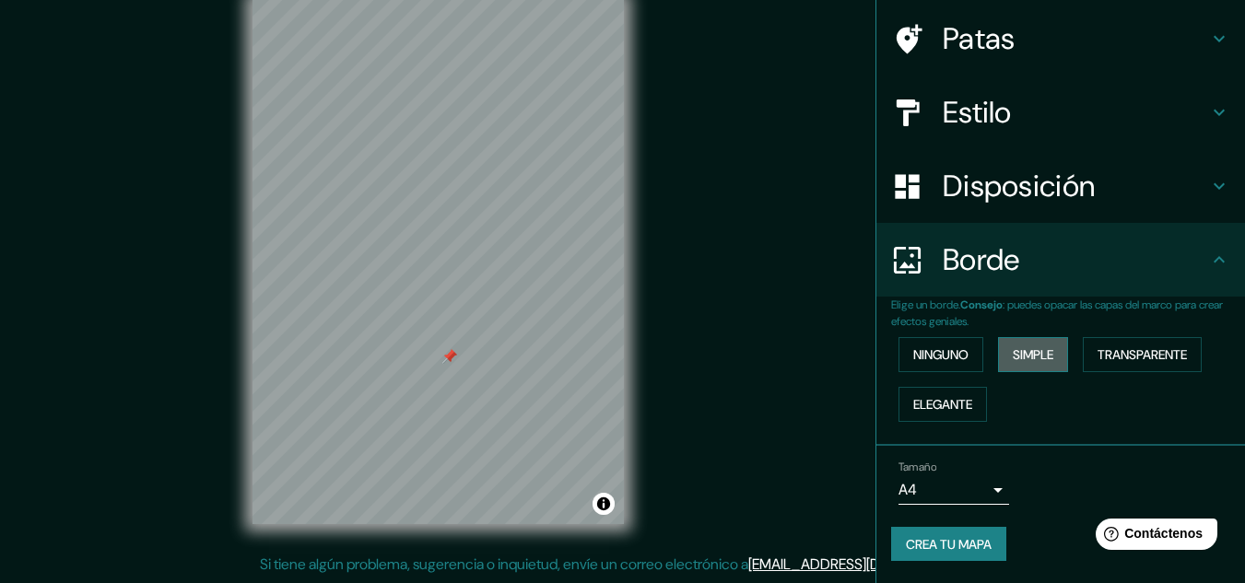
click at [1023, 360] on font "Simple" at bounding box center [1032, 354] width 41 height 17
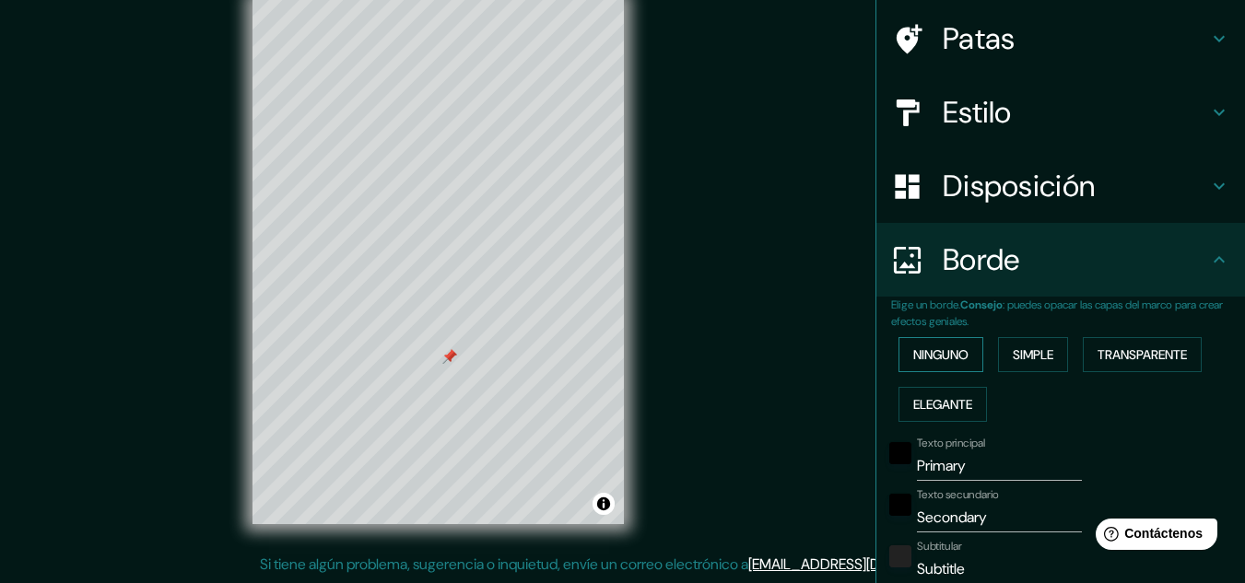
click at [916, 342] on button "Ninguno" at bounding box center [940, 354] width 85 height 35
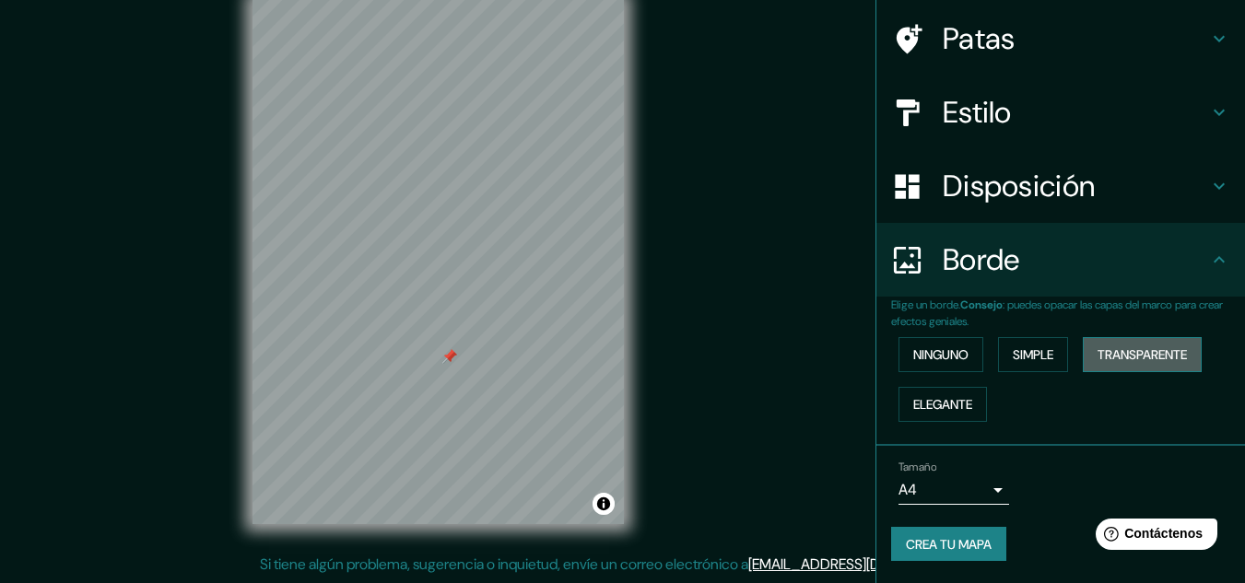
click at [1106, 360] on font "Transparente" at bounding box center [1141, 354] width 89 height 17
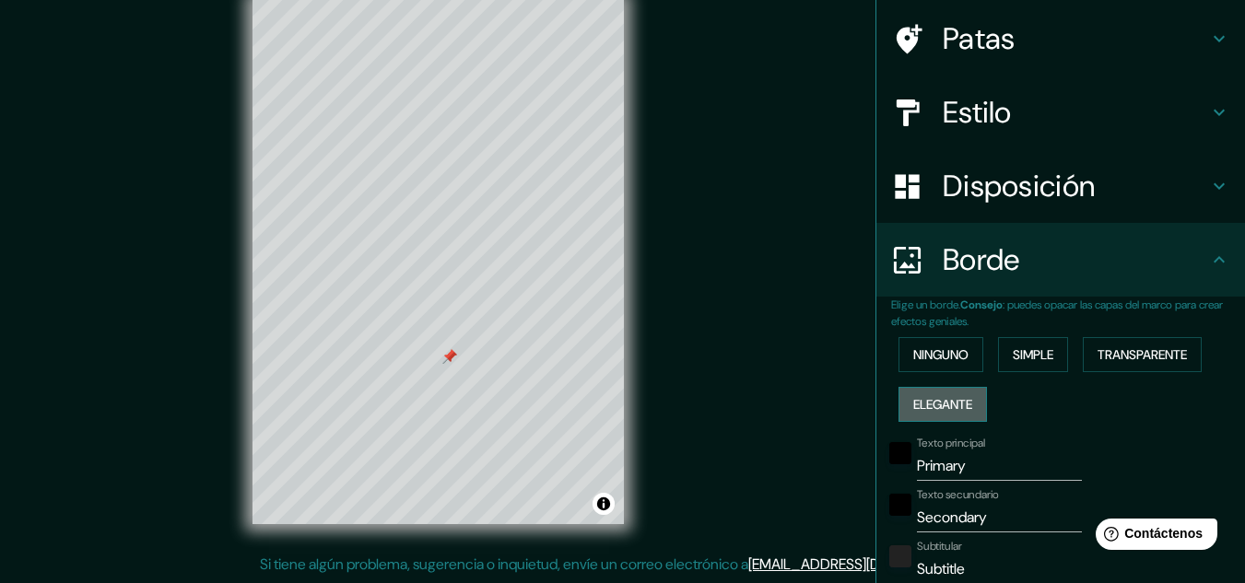
click at [950, 400] on font "Elegante" at bounding box center [942, 404] width 59 height 17
click at [956, 353] on font "Ninguno" at bounding box center [940, 354] width 55 height 17
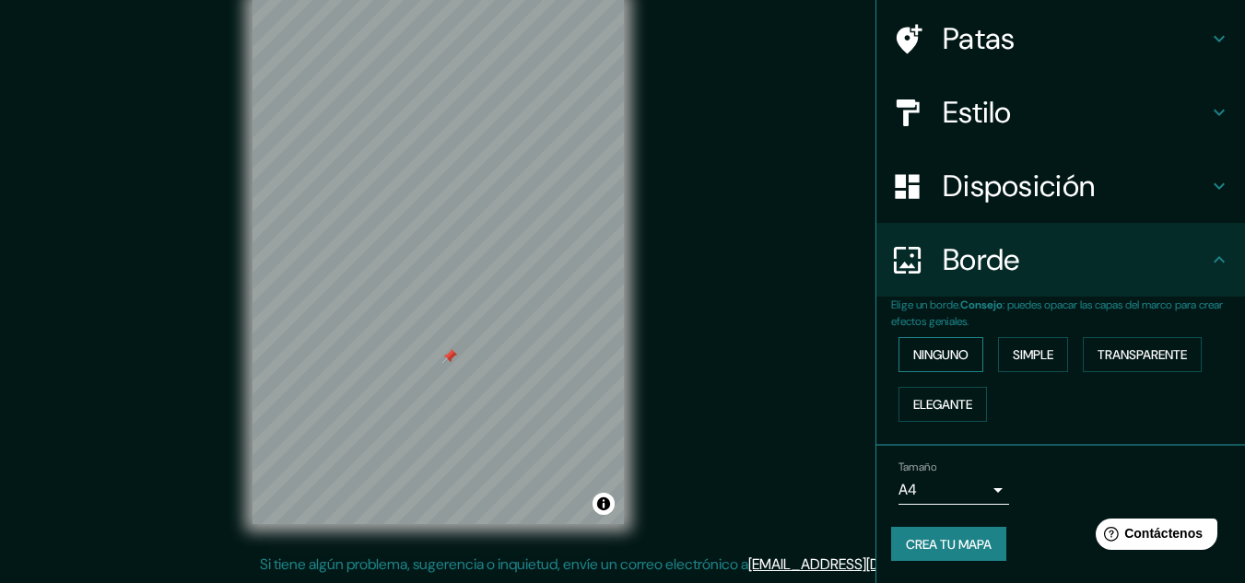
click at [956, 353] on font "Ninguno" at bounding box center [940, 354] width 55 height 17
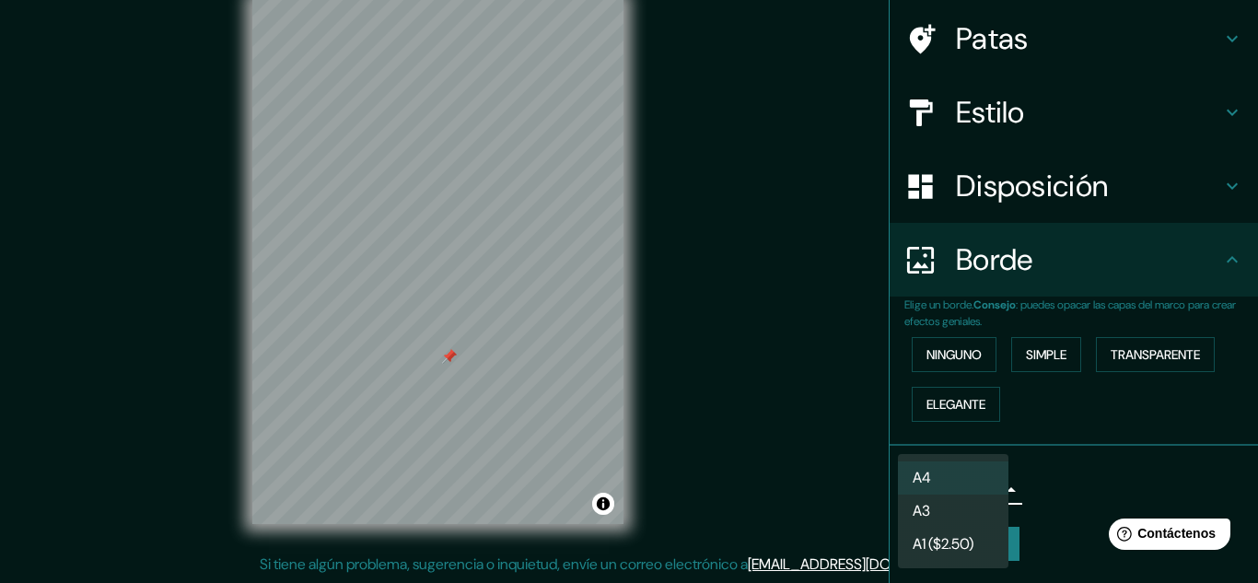
click at [980, 488] on body "Mappin Ubicación Avenida Santa Catalina, Lima, Provincia de Lima, Perú Patas Es…" at bounding box center [629, 261] width 1258 height 583
click at [1094, 497] on div at bounding box center [629, 291] width 1258 height 583
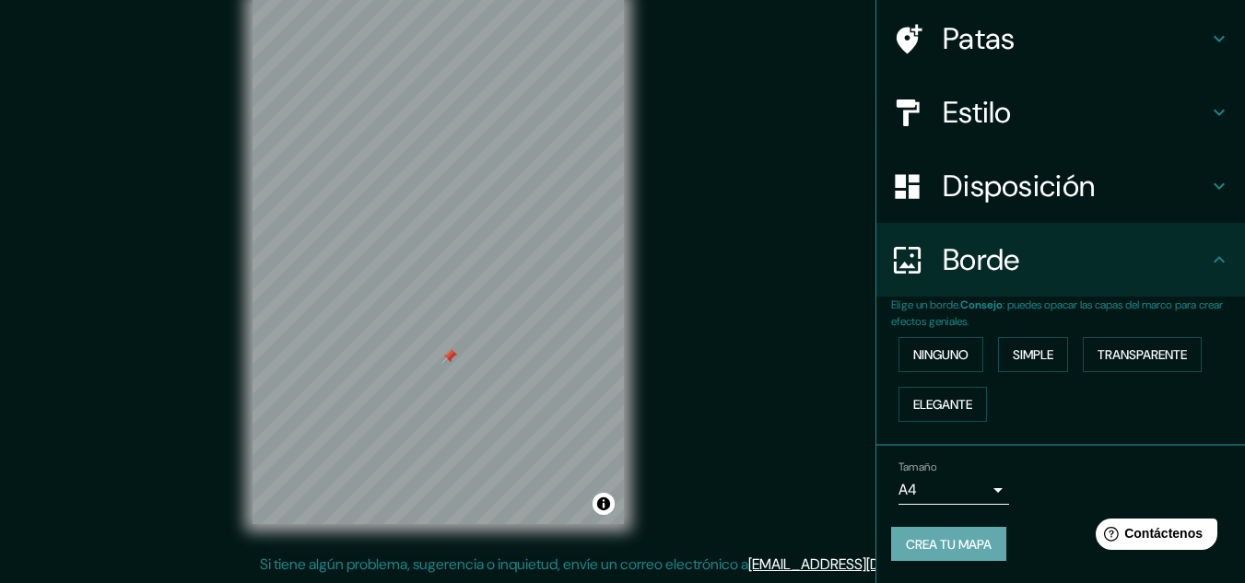
click at [954, 537] on font "Crea tu mapa" at bounding box center [949, 544] width 86 height 17
click at [948, 547] on font "Crea tu mapa" at bounding box center [949, 544] width 86 height 17
click at [948, 547] on div "Crea tu mapa" at bounding box center [1060, 544] width 339 height 35
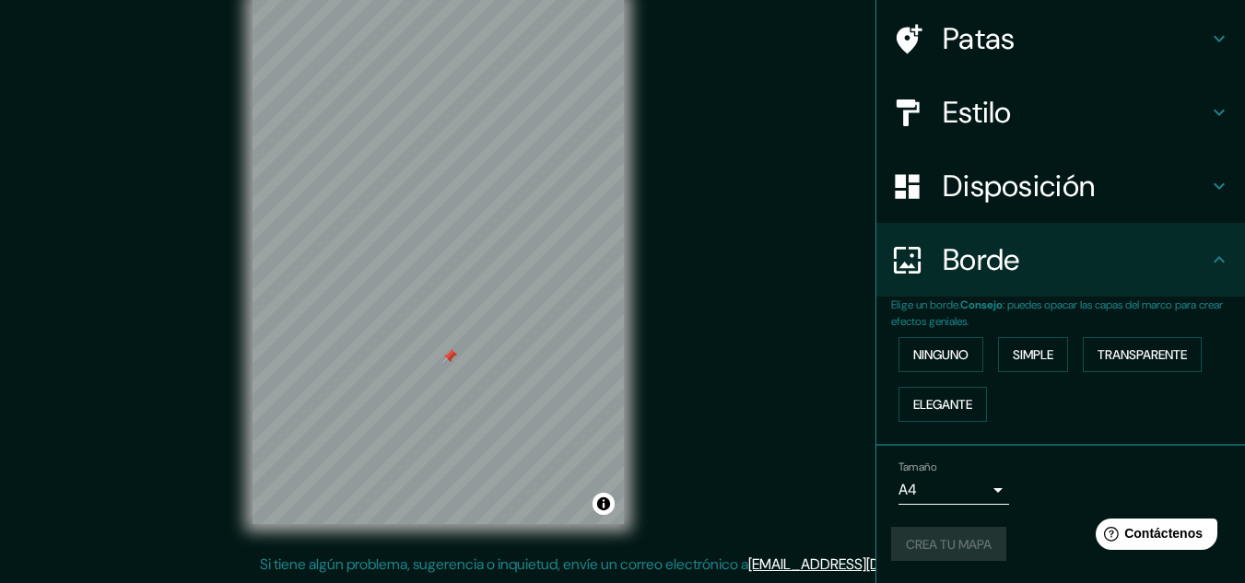
click at [948, 547] on div "Crea tu mapa" at bounding box center [1060, 544] width 339 height 35
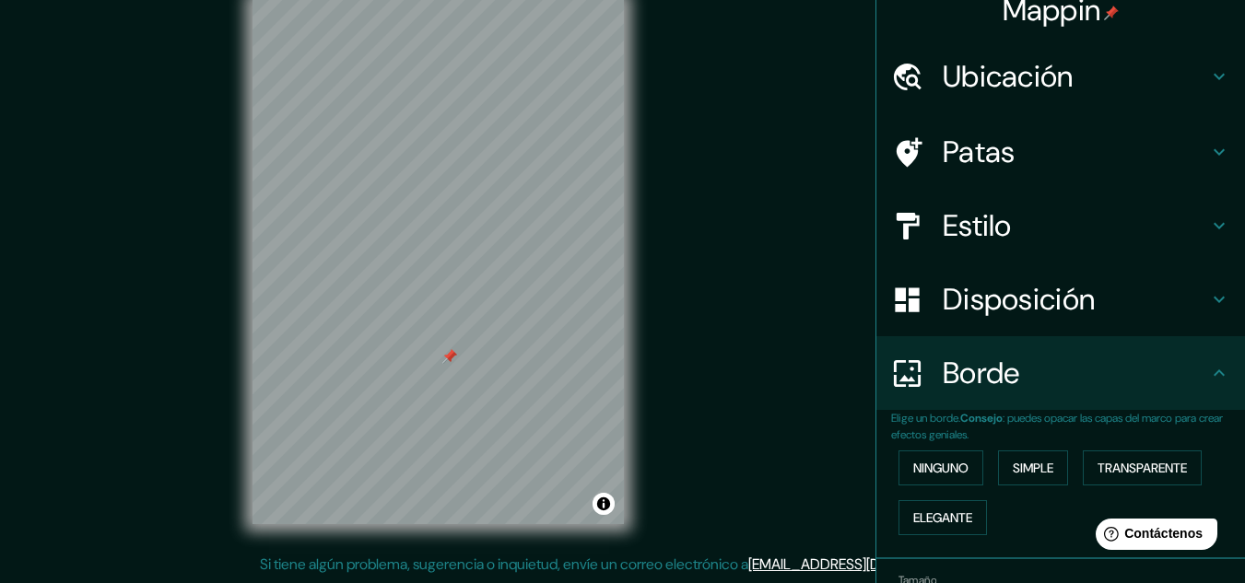
scroll to position [0, 0]
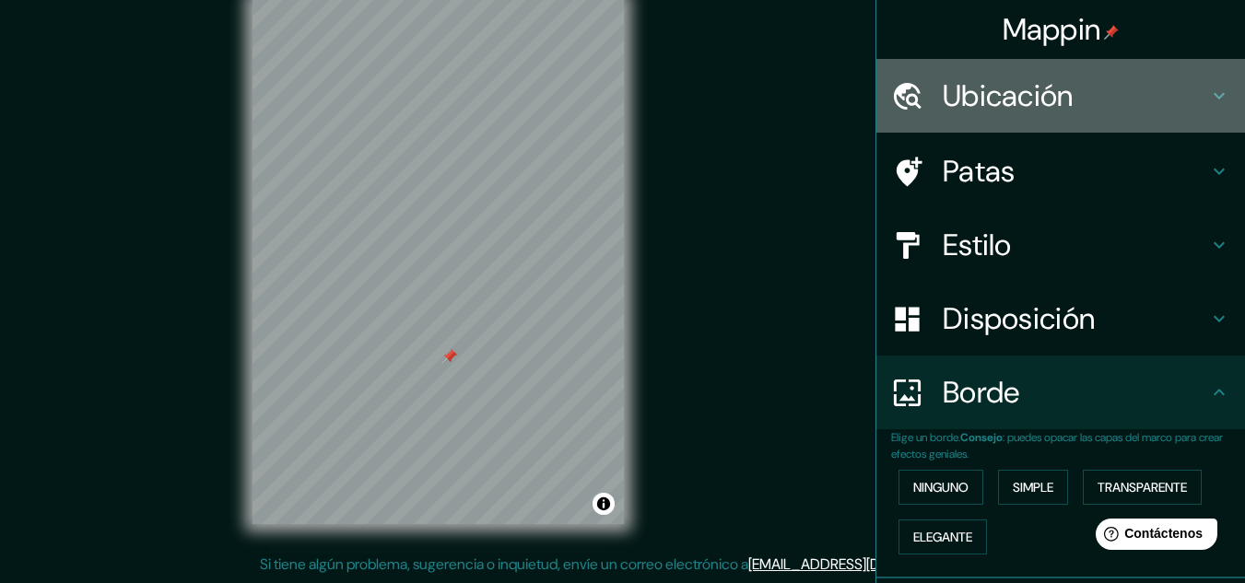
click at [1019, 99] on font "Ubicación" at bounding box center [1007, 95] width 131 height 39
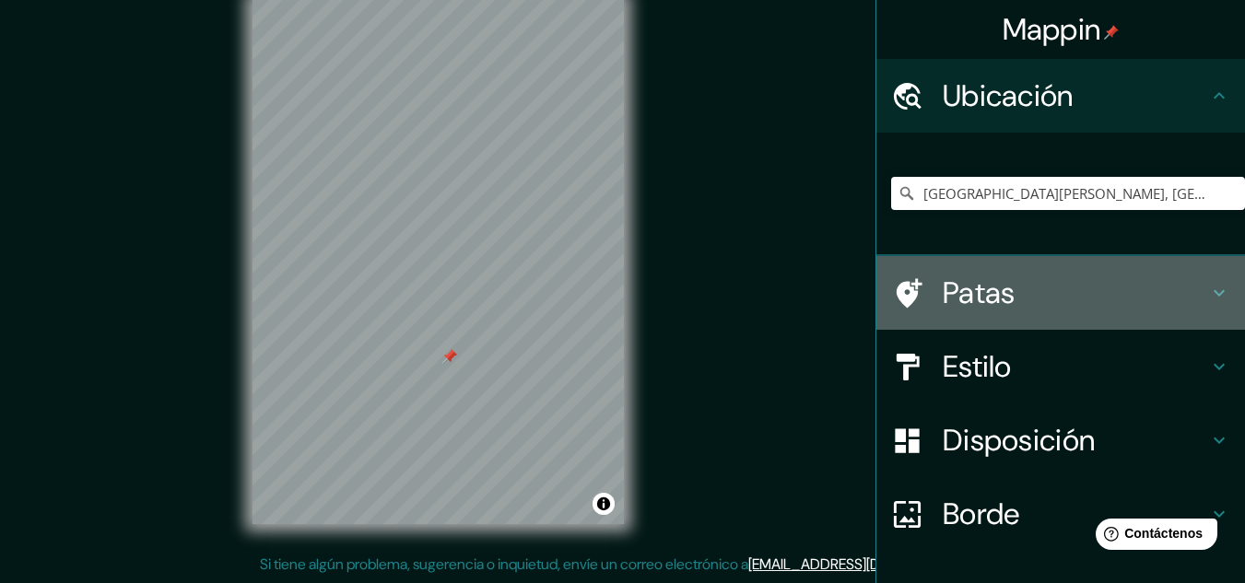
click at [976, 288] on font "Patas" at bounding box center [978, 293] width 73 height 39
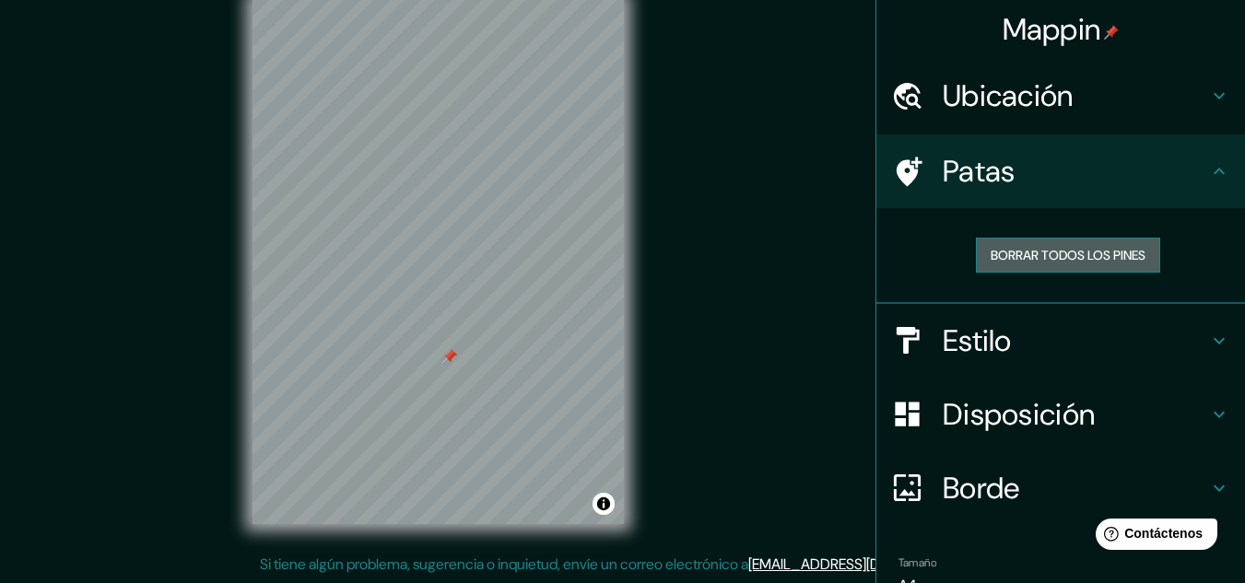
click at [1004, 265] on font "Borrar todos los pines" at bounding box center [1067, 255] width 155 height 24
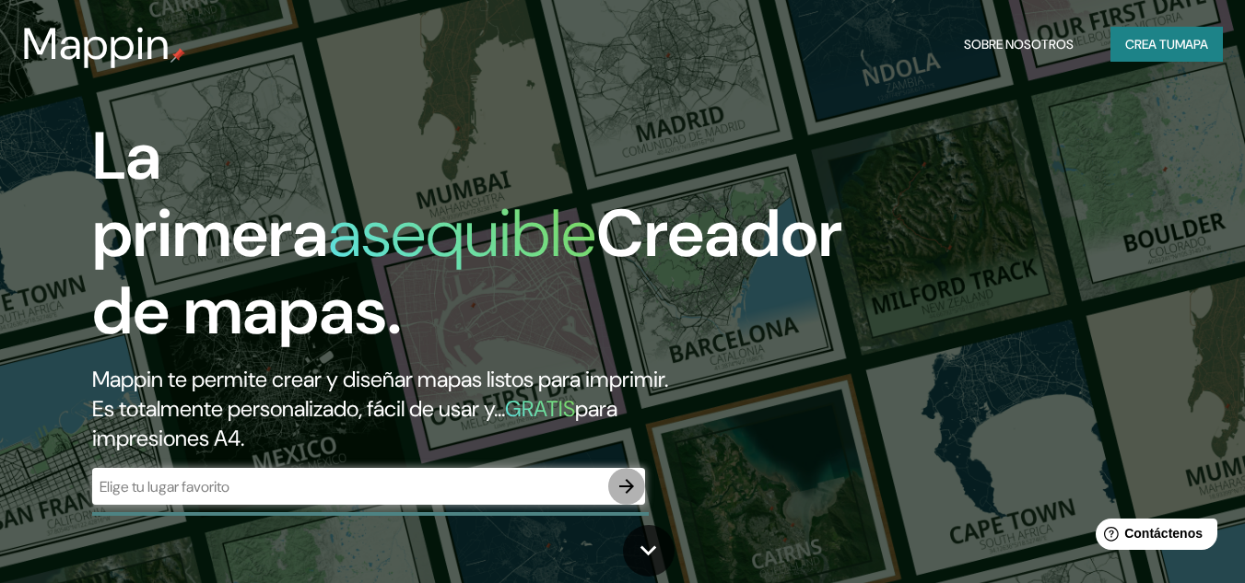
click at [626, 480] on icon "button" at bounding box center [626, 486] width 15 height 15
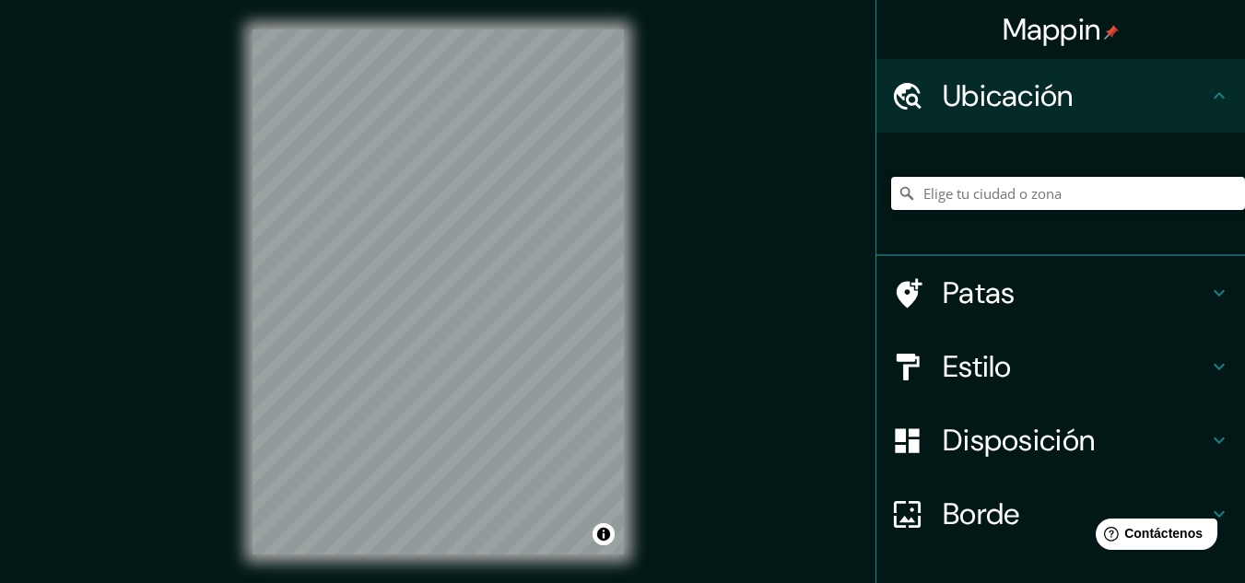
click at [923, 200] on input "Elige tu ciudad o zona" at bounding box center [1068, 193] width 354 height 33
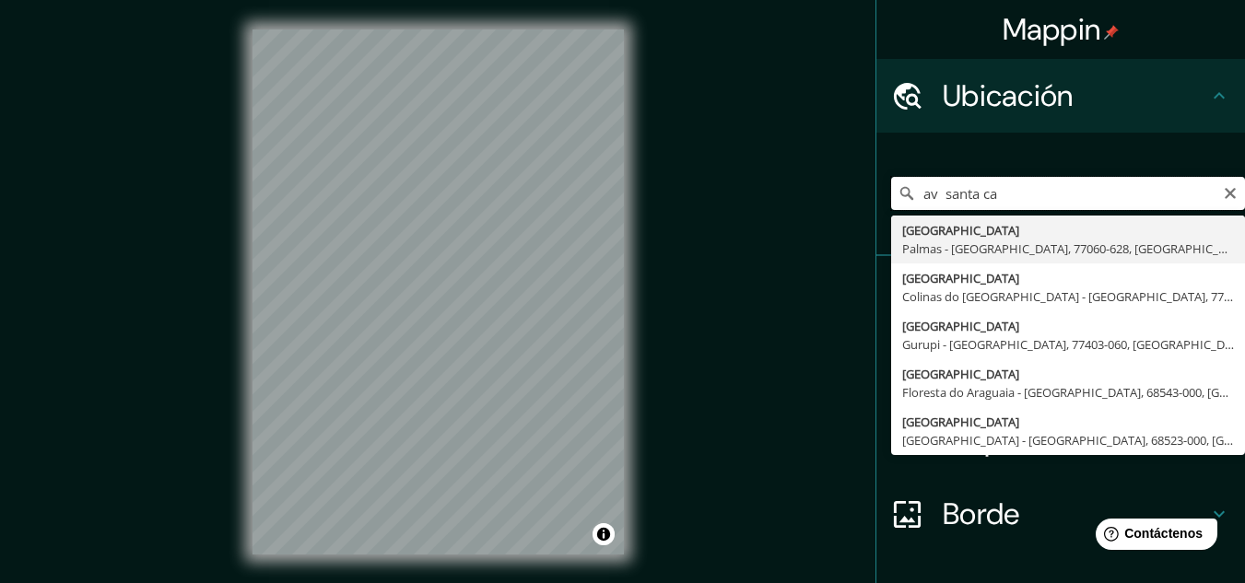
click at [930, 199] on input "av santa ca" at bounding box center [1068, 193] width 354 height 33
type input "[GEOGRAPHIC_DATA][PERSON_NAME], [GEOGRAPHIC_DATA], [GEOGRAPHIC_DATA], [GEOGRAPH…"
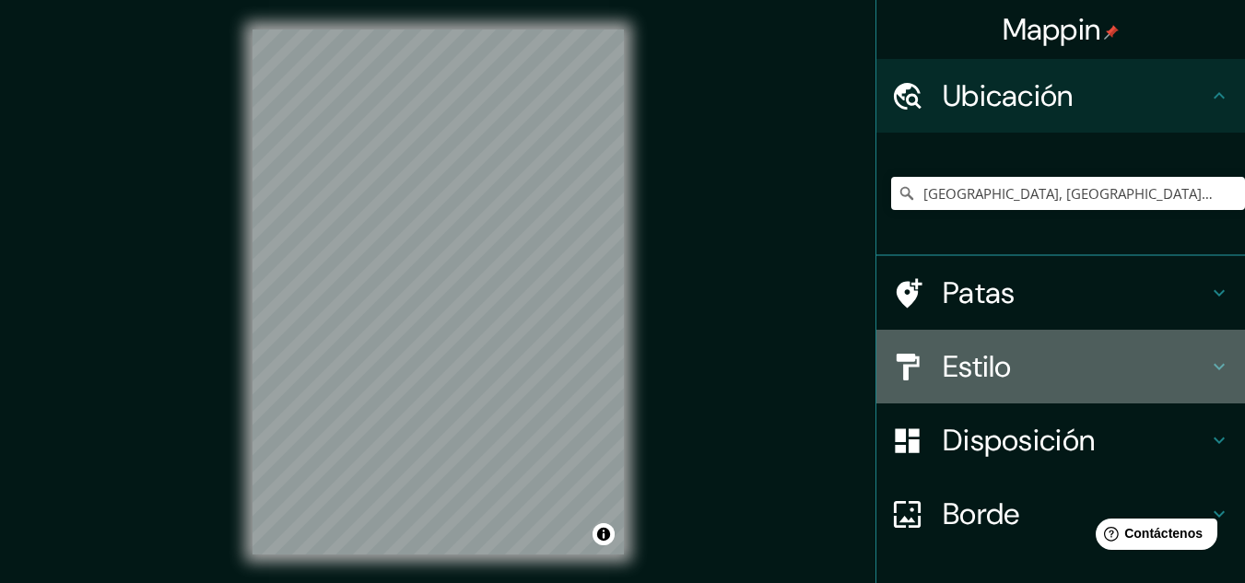
click at [975, 366] on font "Estilo" at bounding box center [976, 366] width 69 height 39
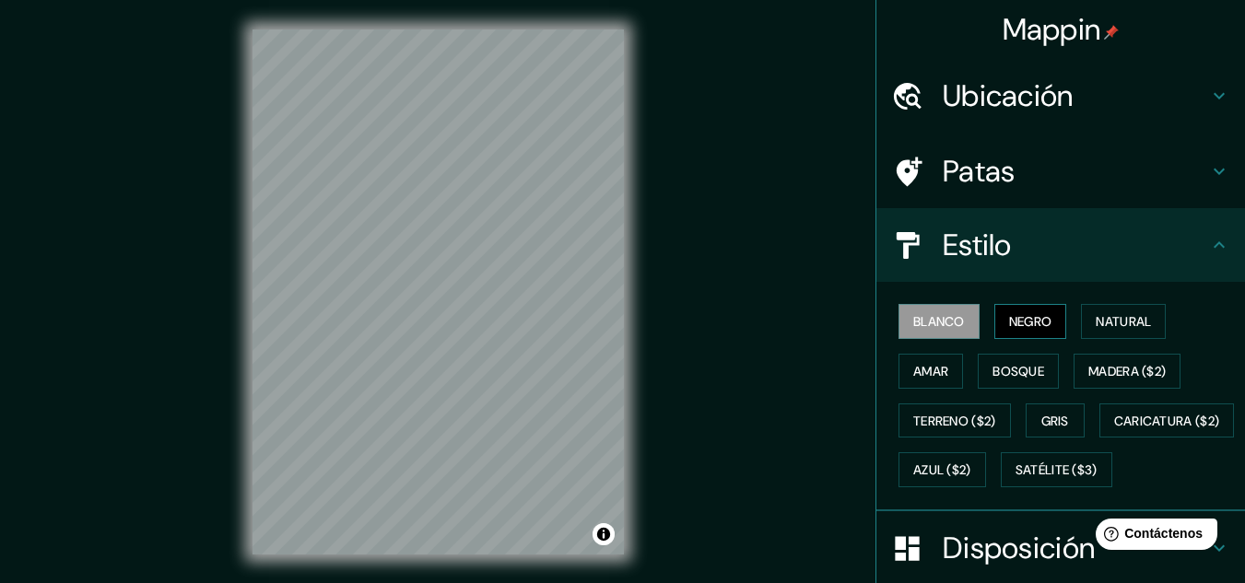
click at [1025, 315] on font "Negro" at bounding box center [1030, 321] width 43 height 17
click at [1183, 255] on h4 "Estilo" at bounding box center [1074, 245] width 265 height 37
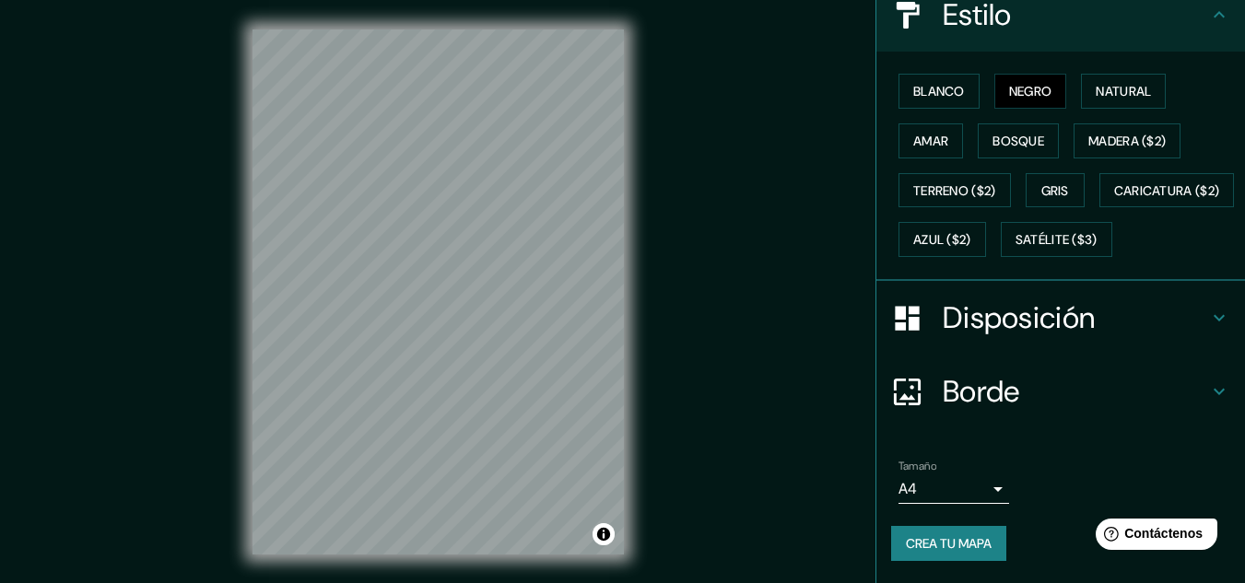
scroll to position [30, 0]
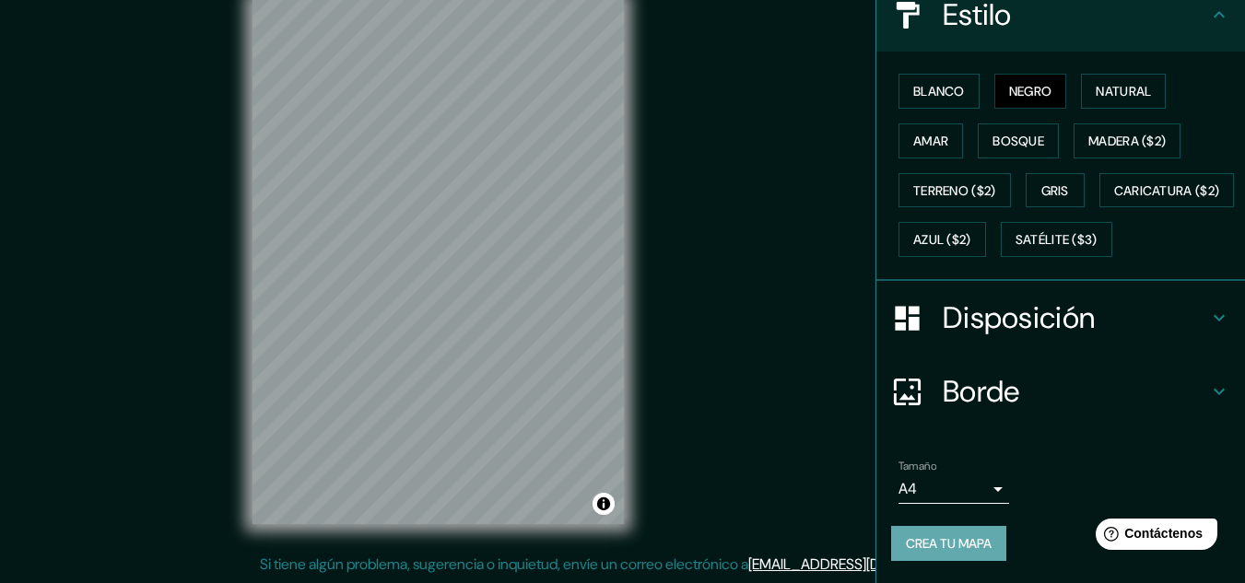
click at [957, 541] on font "Crea tu mapa" at bounding box center [949, 543] width 86 height 17
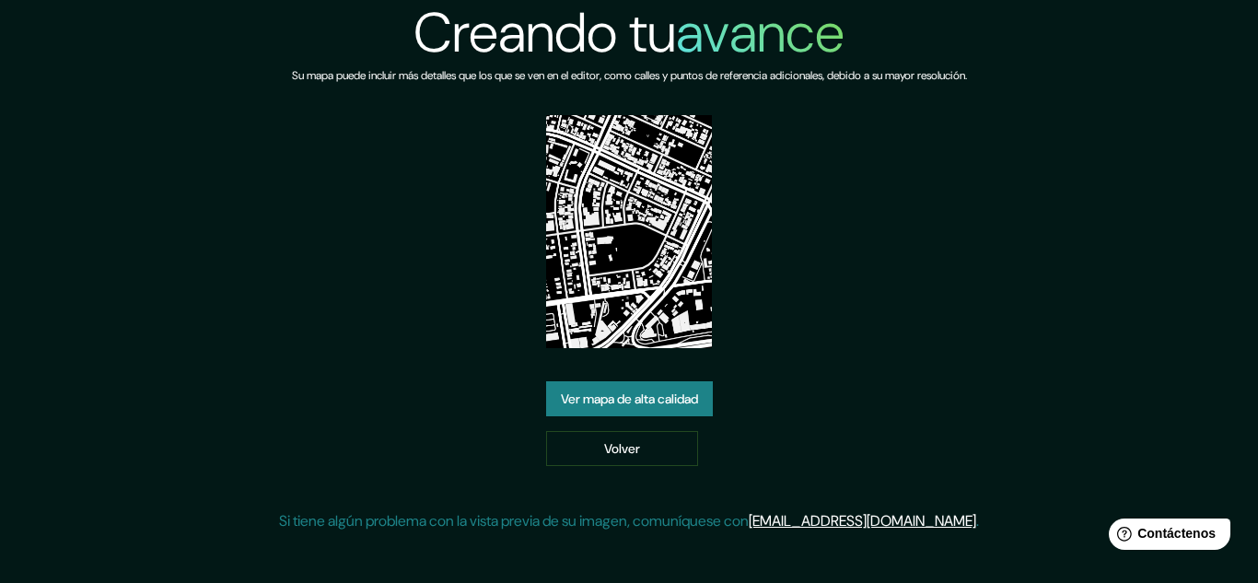
click at [619, 406] on font "Ver mapa de alta calidad" at bounding box center [629, 399] width 137 height 17
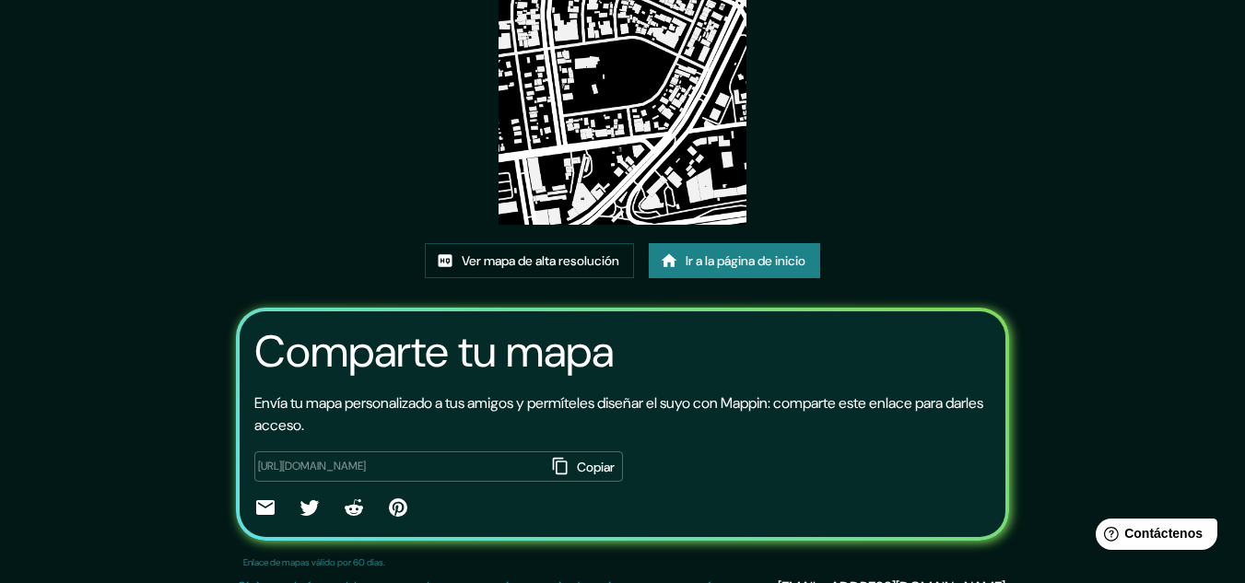
scroll to position [229, 0]
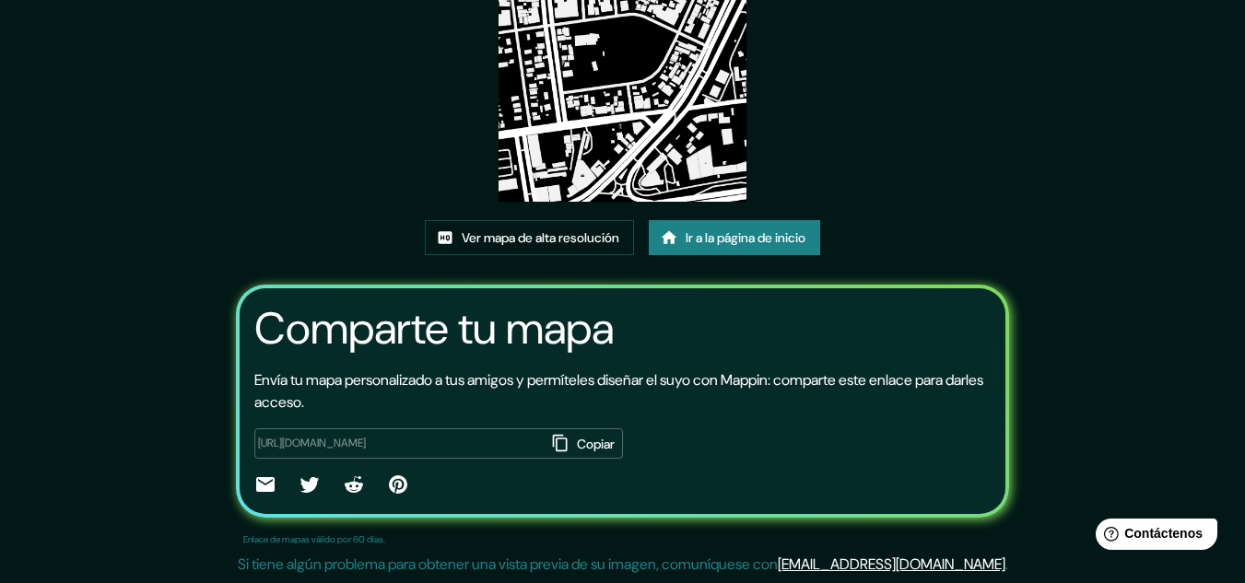
click at [577, 436] on font "Copiar" at bounding box center [596, 444] width 38 height 17
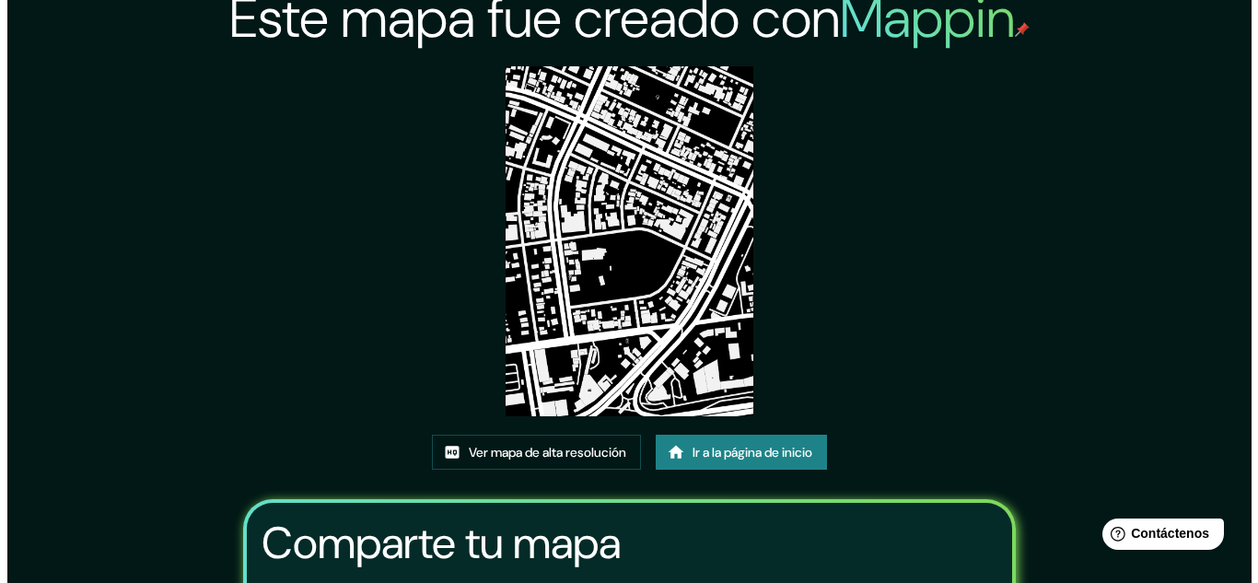
scroll to position [0, 0]
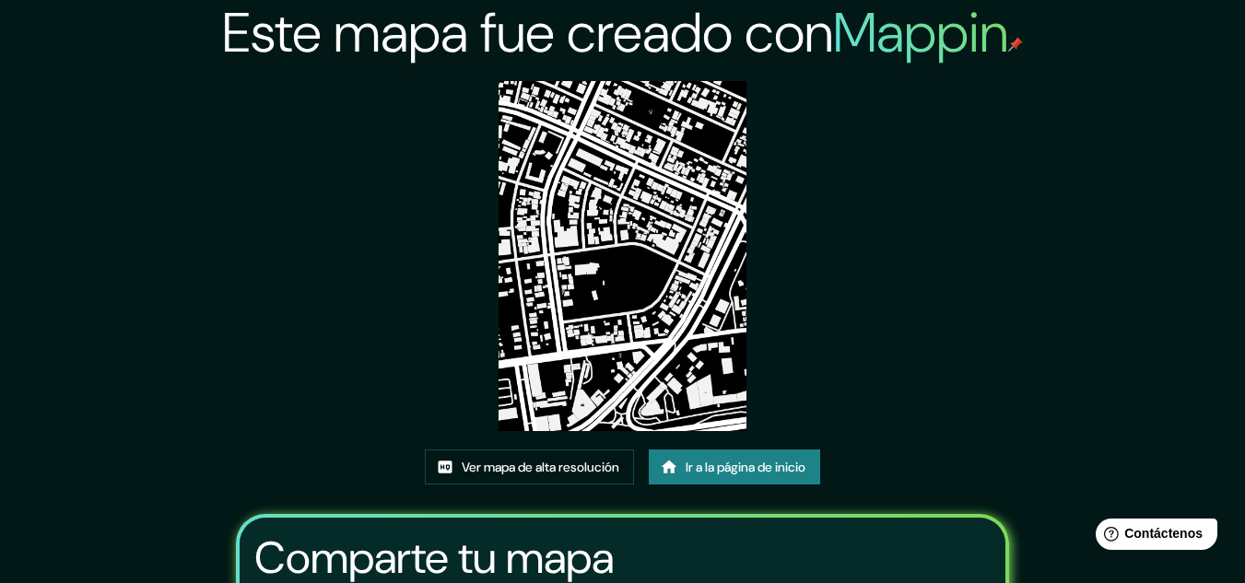
drag, startPoint x: 613, startPoint y: 318, endPoint x: 481, endPoint y: 375, distance: 143.6
click at [481, 375] on div "Este mapa fue creado con Mappin Ver mapa de alta resolución Ir a la página de i…" at bounding box center [623, 406] width 818 height 813
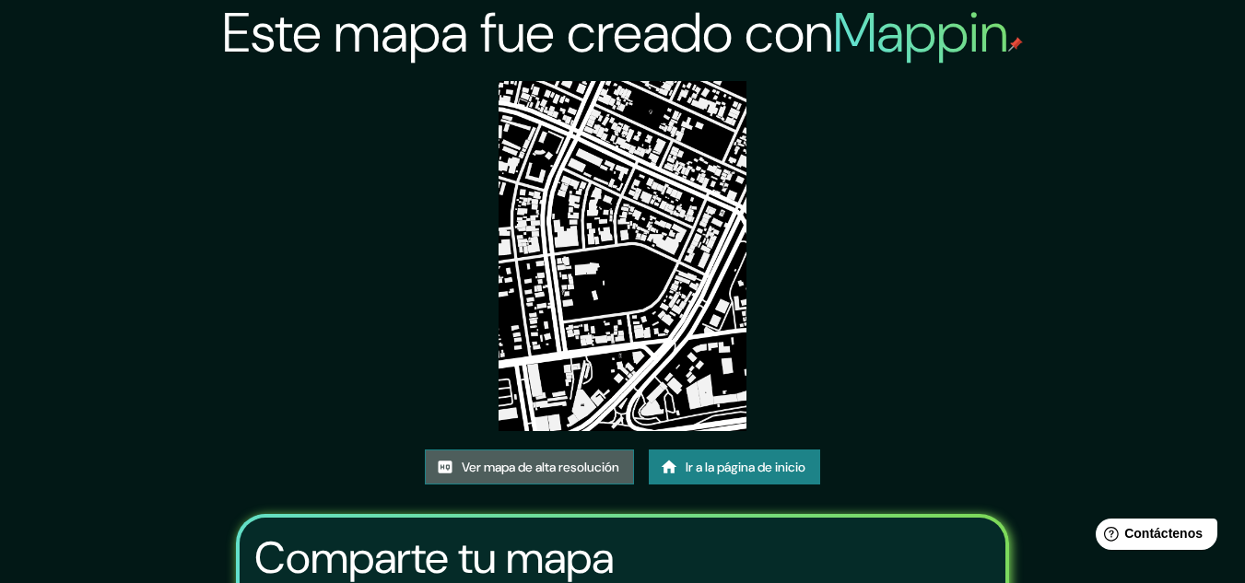
click at [583, 471] on font "Ver mapa de alta resolución" at bounding box center [541, 467] width 158 height 17
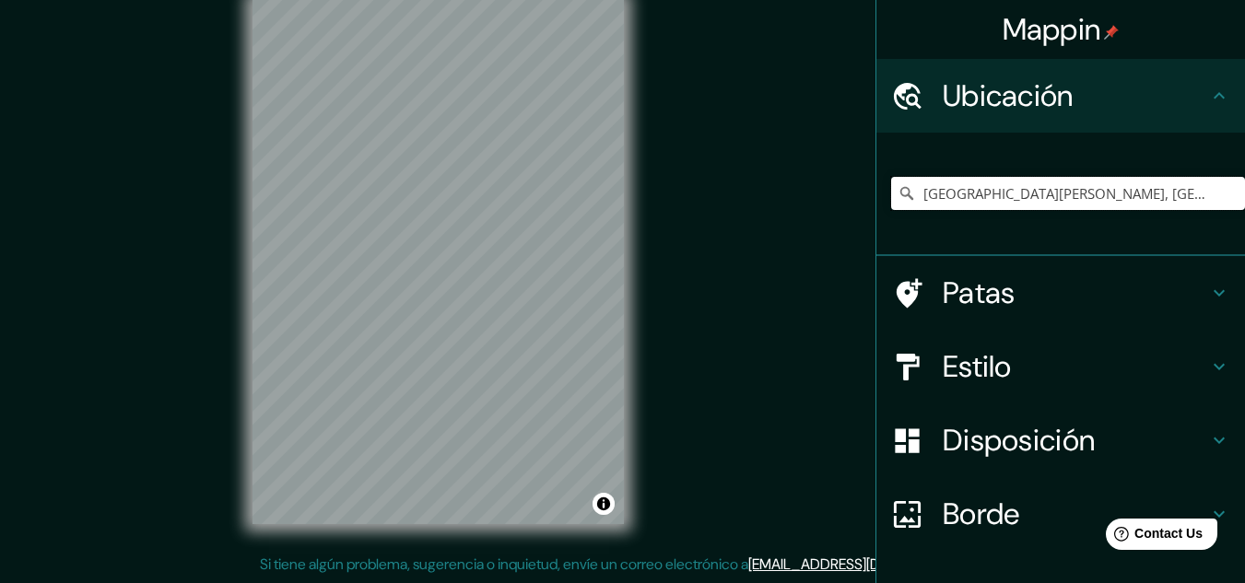
click at [1193, 193] on input "[GEOGRAPHIC_DATA][PERSON_NAME], [GEOGRAPHIC_DATA], [GEOGRAPHIC_DATA], [GEOGRAPH…" at bounding box center [1068, 193] width 354 height 33
click at [1203, 195] on input "Avenida Santa Catalina, Lima, Provincia de Lima, Perú" at bounding box center [1068, 193] width 354 height 33
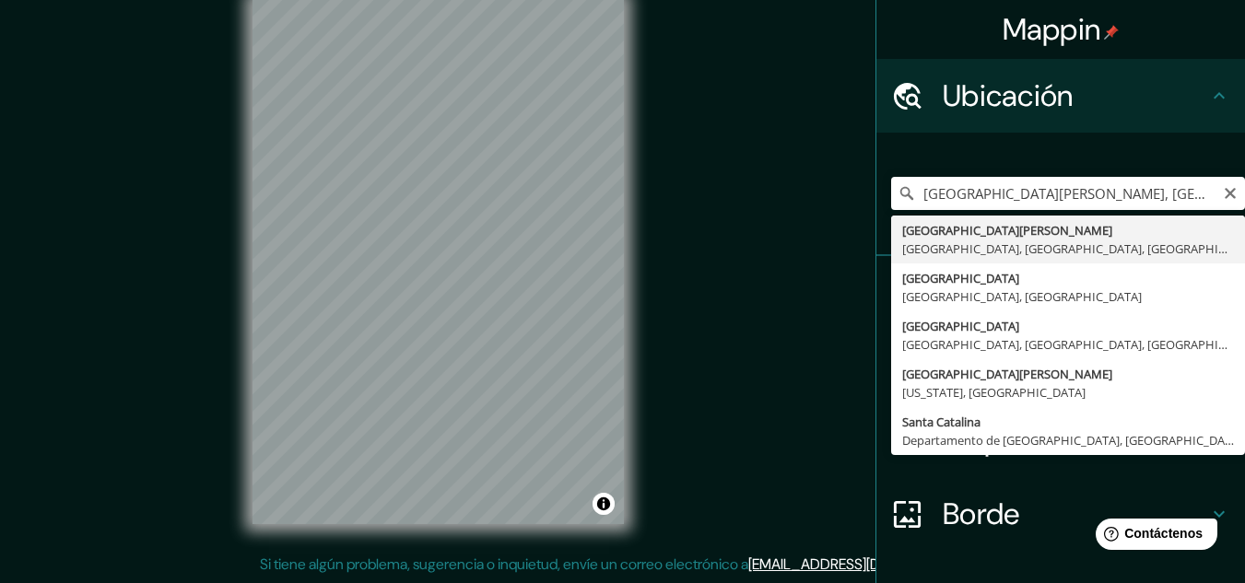
type input "Avenida Santa Catalina, Lima, Provincia de Lima, Perú"
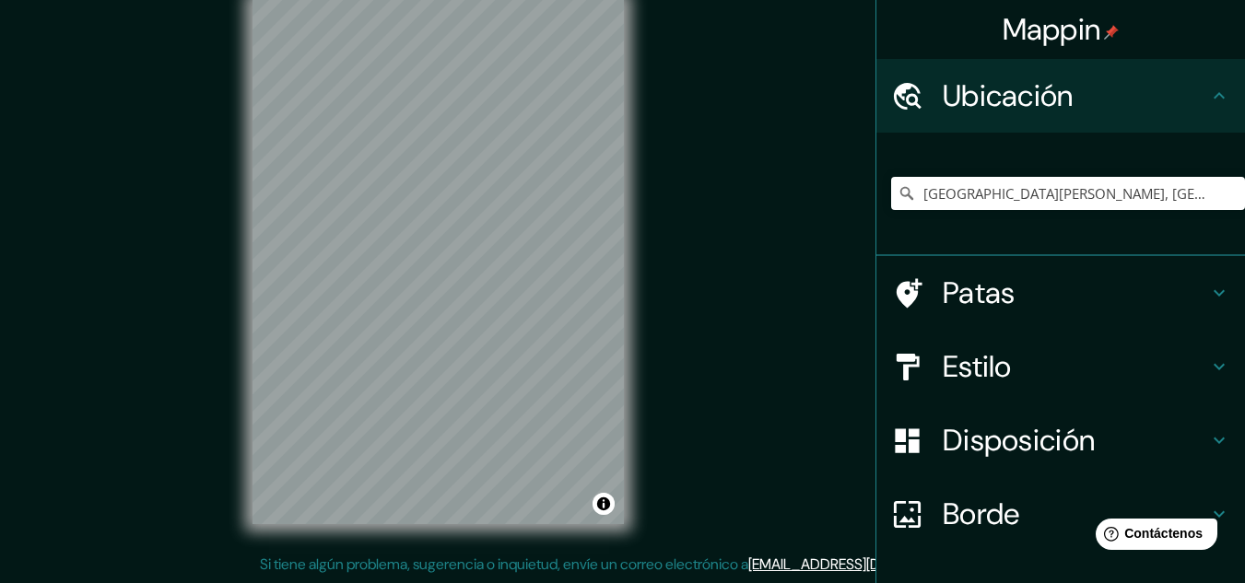
click at [985, 342] on div "Estilo" at bounding box center [1060, 367] width 369 height 74
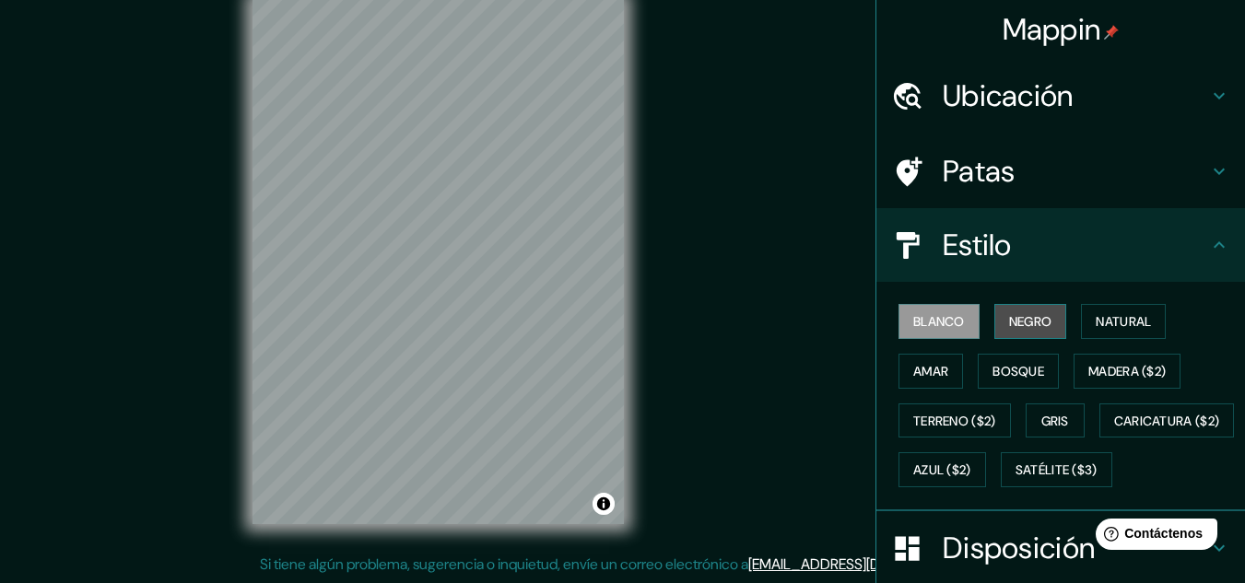
click at [1009, 323] on font "Negro" at bounding box center [1030, 321] width 43 height 17
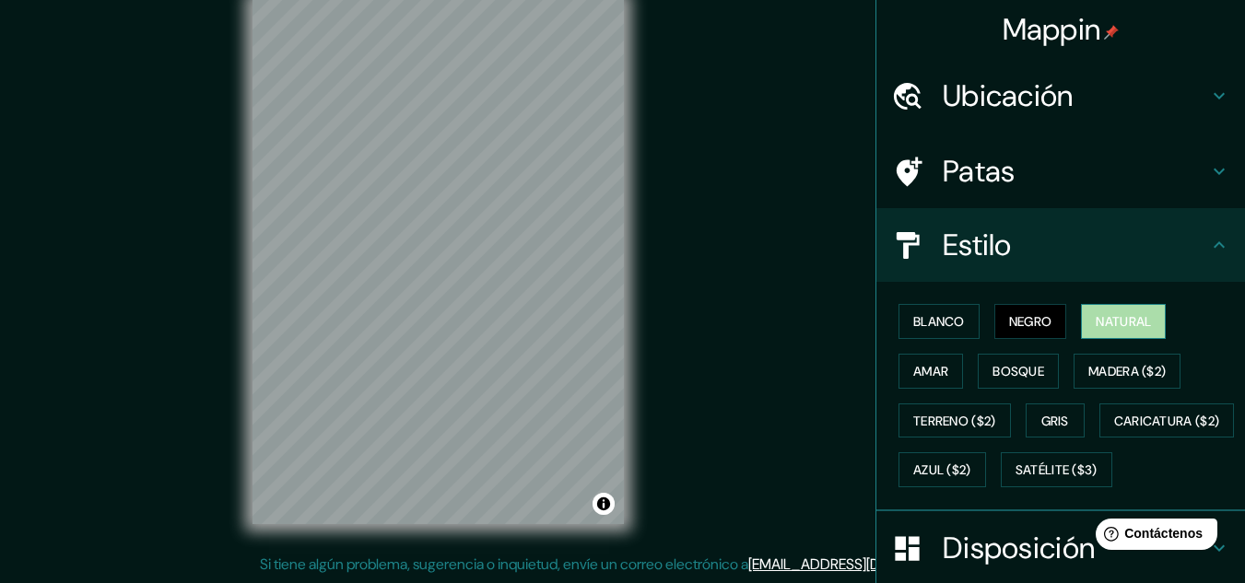
click at [1131, 329] on font "Natural" at bounding box center [1122, 321] width 55 height 17
click at [1030, 322] on font "Negro" at bounding box center [1030, 321] width 43 height 17
click at [955, 313] on button "Blanco" at bounding box center [938, 321] width 81 height 35
click at [1149, 324] on button "Natural" at bounding box center [1123, 321] width 85 height 35
click at [1026, 376] on font "Bosque" at bounding box center [1018, 371] width 52 height 17
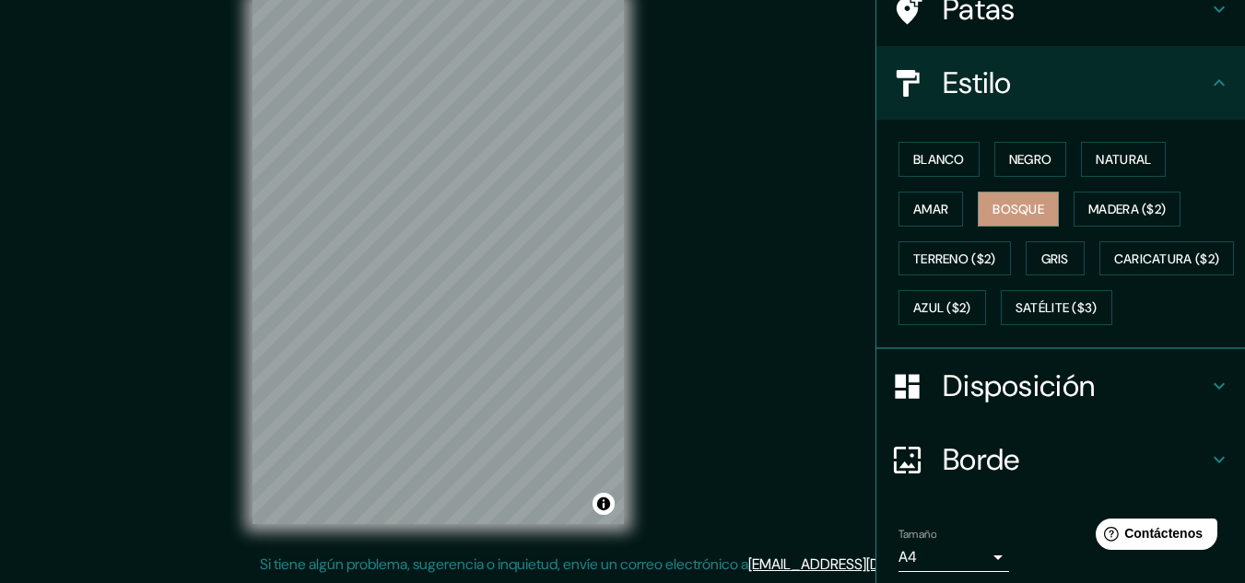
scroll to position [276, 0]
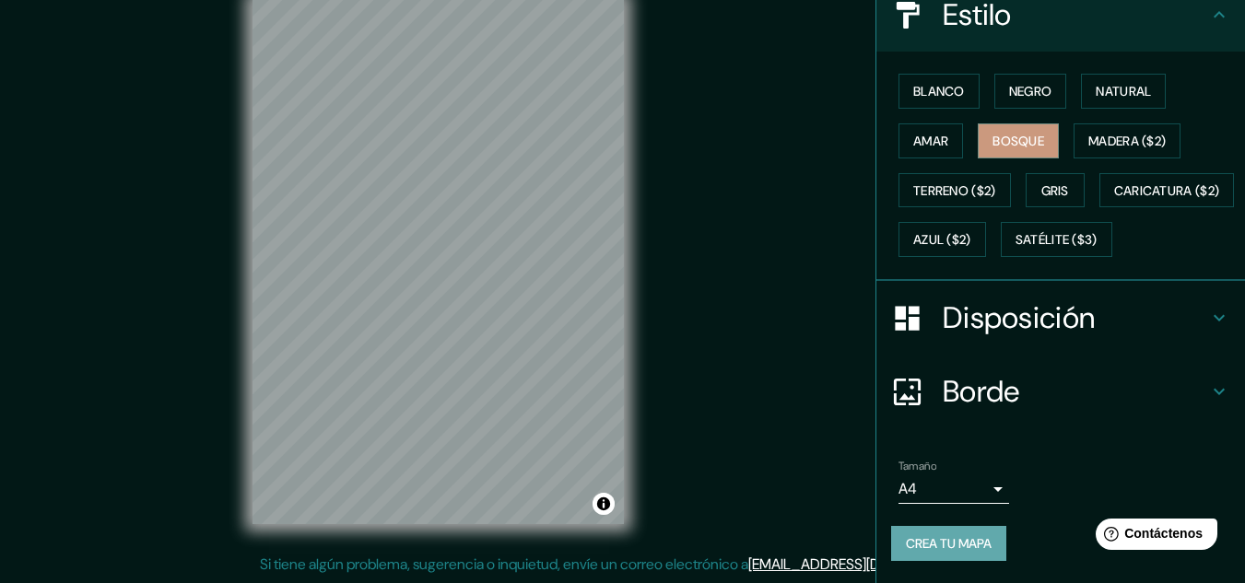
click at [907, 552] on font "Crea tu mapa" at bounding box center [949, 543] width 86 height 17
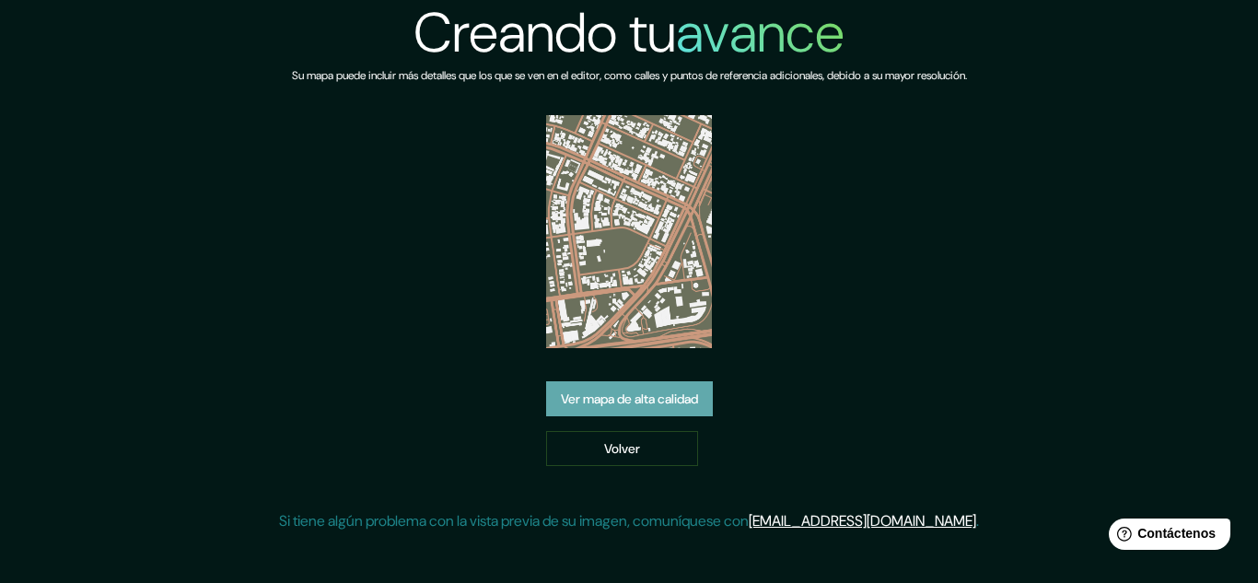
click at [638, 406] on font "Ver mapa de alta calidad" at bounding box center [629, 399] width 137 height 17
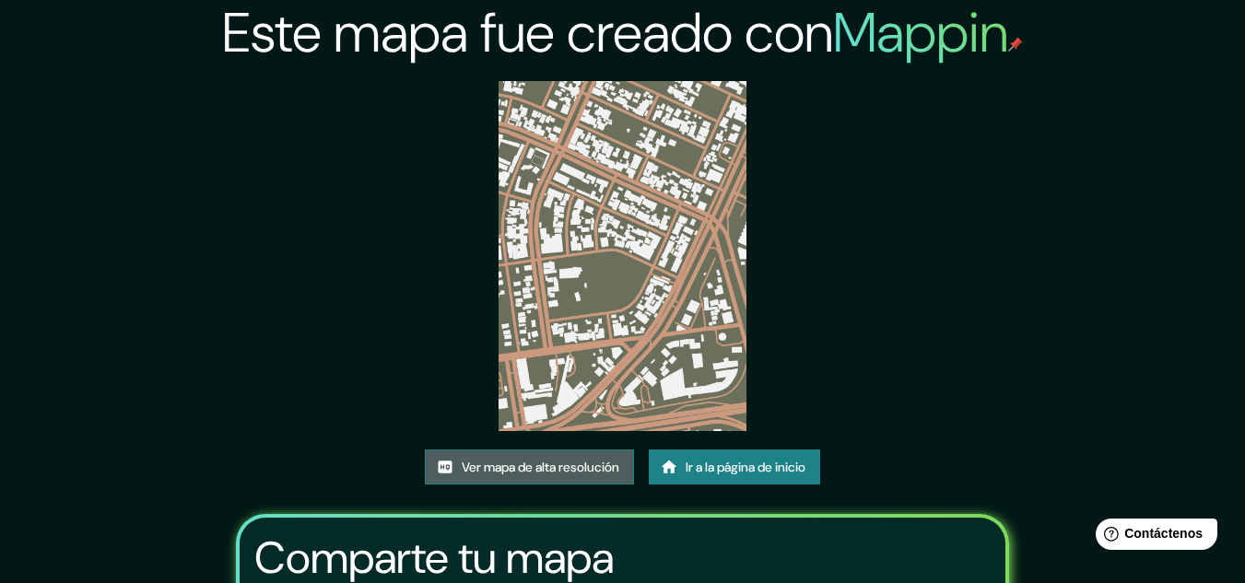
click at [592, 468] on font "Ver mapa de alta resolución" at bounding box center [541, 467] width 158 height 17
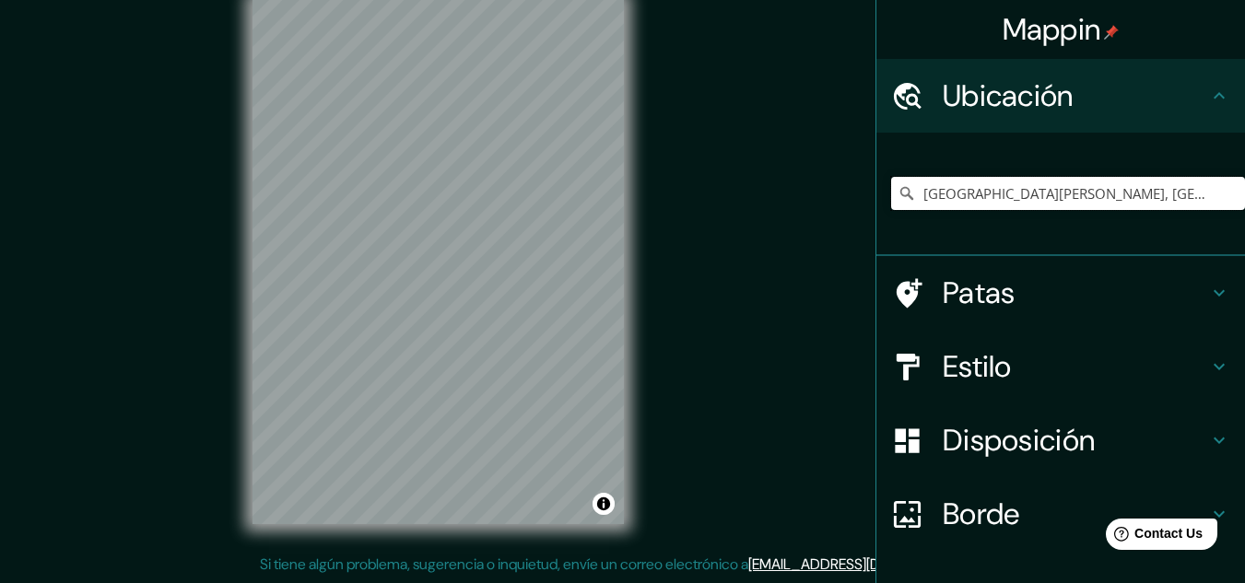
click at [1189, 189] on input "[GEOGRAPHIC_DATA][PERSON_NAME], [GEOGRAPHIC_DATA], [GEOGRAPHIC_DATA], [GEOGRAPH…" at bounding box center [1068, 193] width 354 height 33
drag, startPoint x: 1197, startPoint y: 191, endPoint x: 1247, endPoint y: 196, distance: 50.1
click at [1244, 196] on html "Mappin Ubicación [GEOGRAPHIC_DATA][PERSON_NAME], [GEOGRAPHIC_DATA], [GEOGRAPHIC…" at bounding box center [622, 261] width 1245 height 583
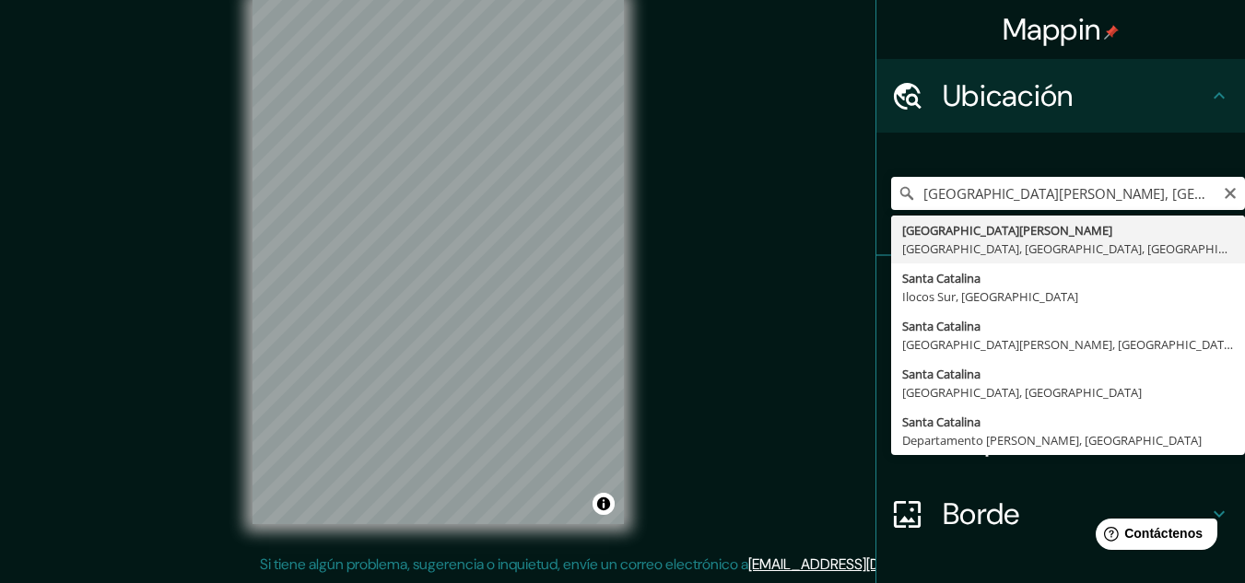
type input "[GEOGRAPHIC_DATA][PERSON_NAME], [GEOGRAPHIC_DATA], [GEOGRAPHIC_DATA], [GEOGRAPH…"
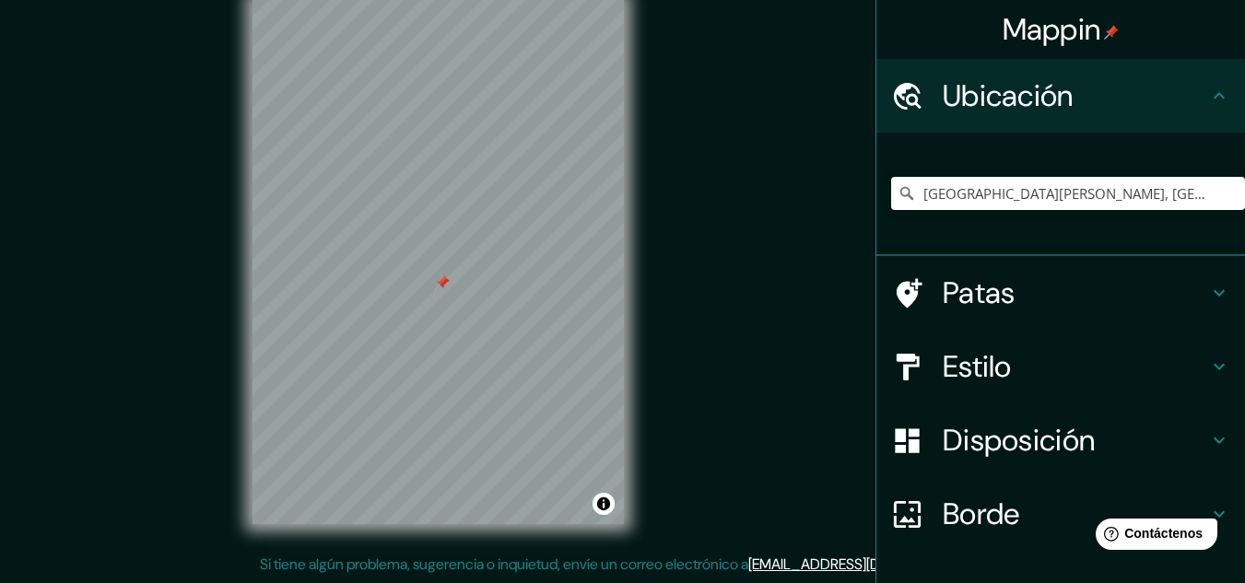
click at [950, 302] on font "Patas" at bounding box center [978, 293] width 73 height 39
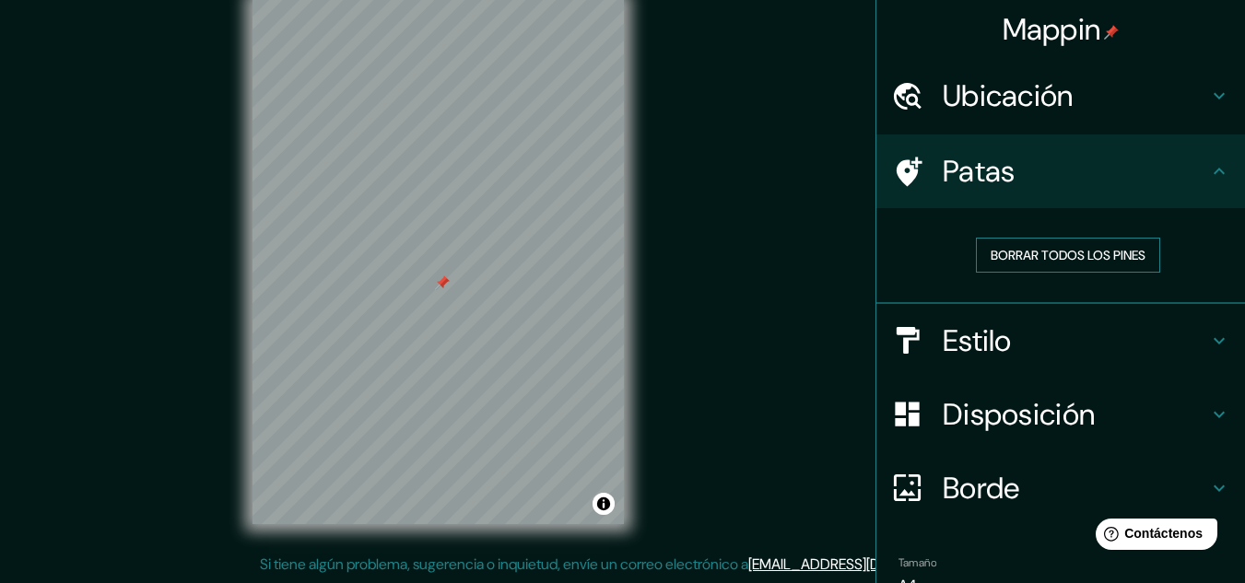
click at [999, 251] on font "Borrar todos los pines" at bounding box center [1067, 255] width 155 height 17
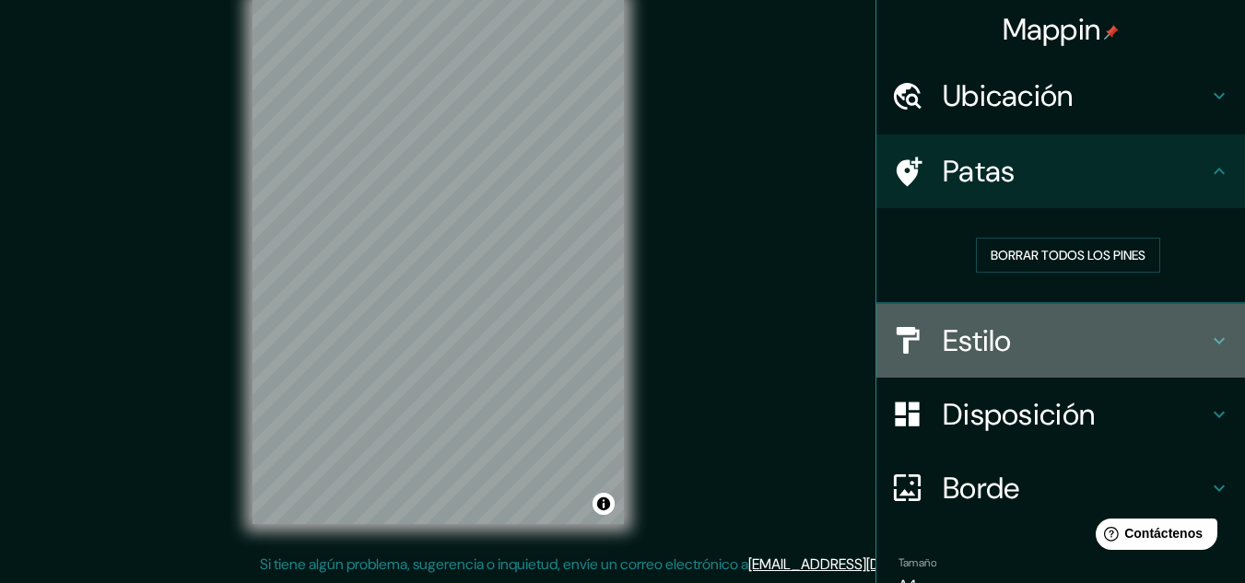
click at [982, 333] on font "Estilo" at bounding box center [976, 341] width 69 height 39
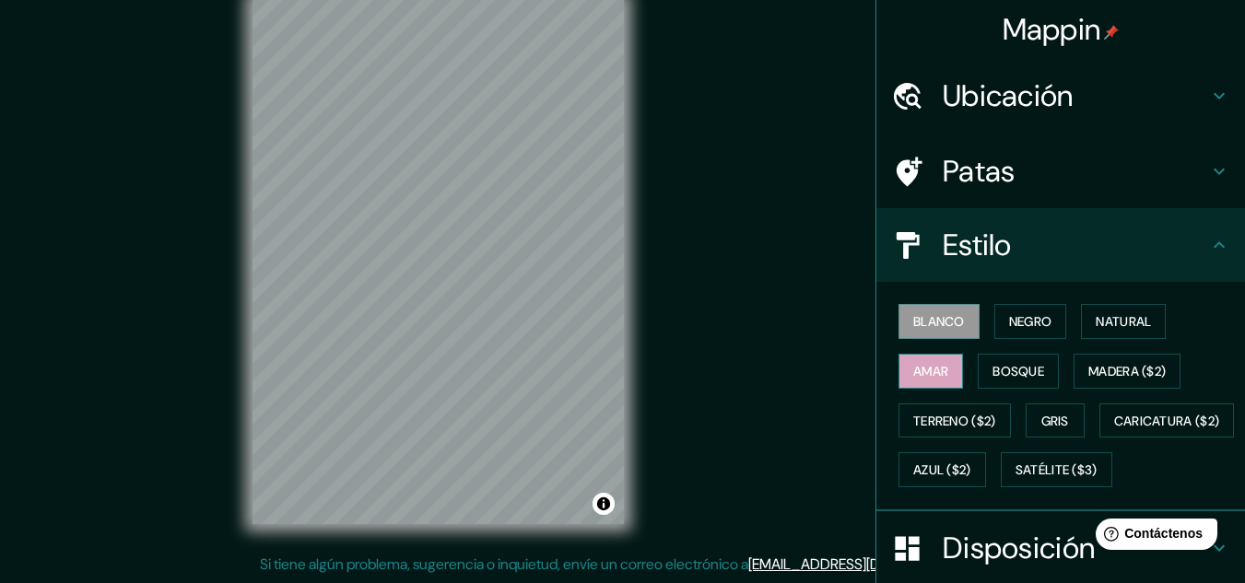
click at [919, 371] on font "Amar" at bounding box center [930, 371] width 35 height 17
click at [995, 365] on font "Bosque" at bounding box center [1018, 371] width 52 height 17
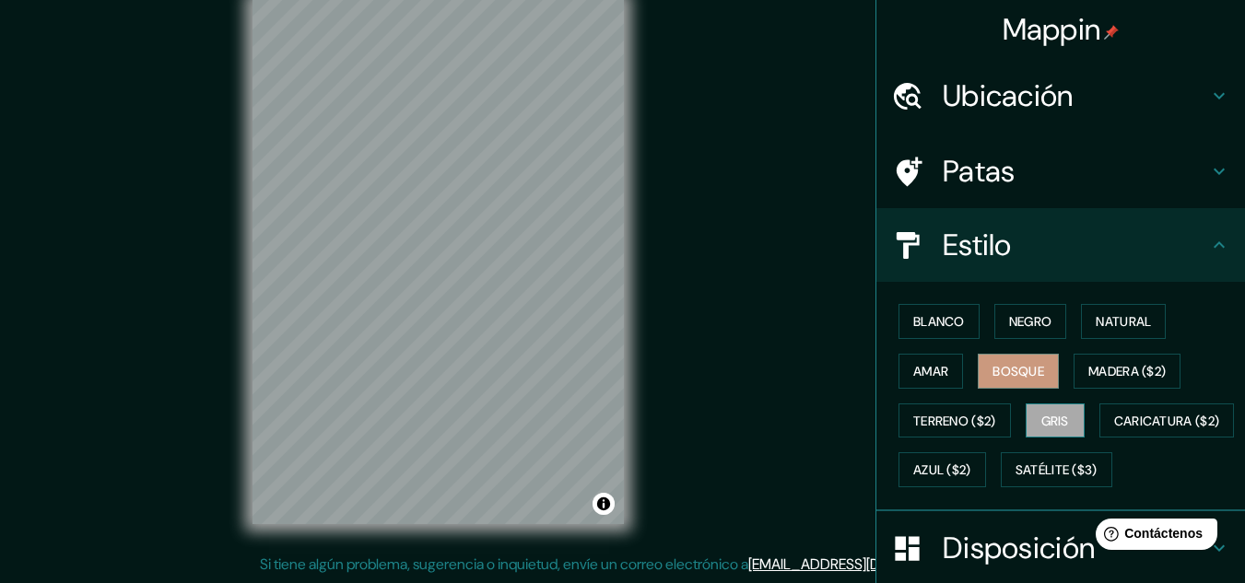
click at [1041, 418] on font "Gris" at bounding box center [1055, 421] width 28 height 17
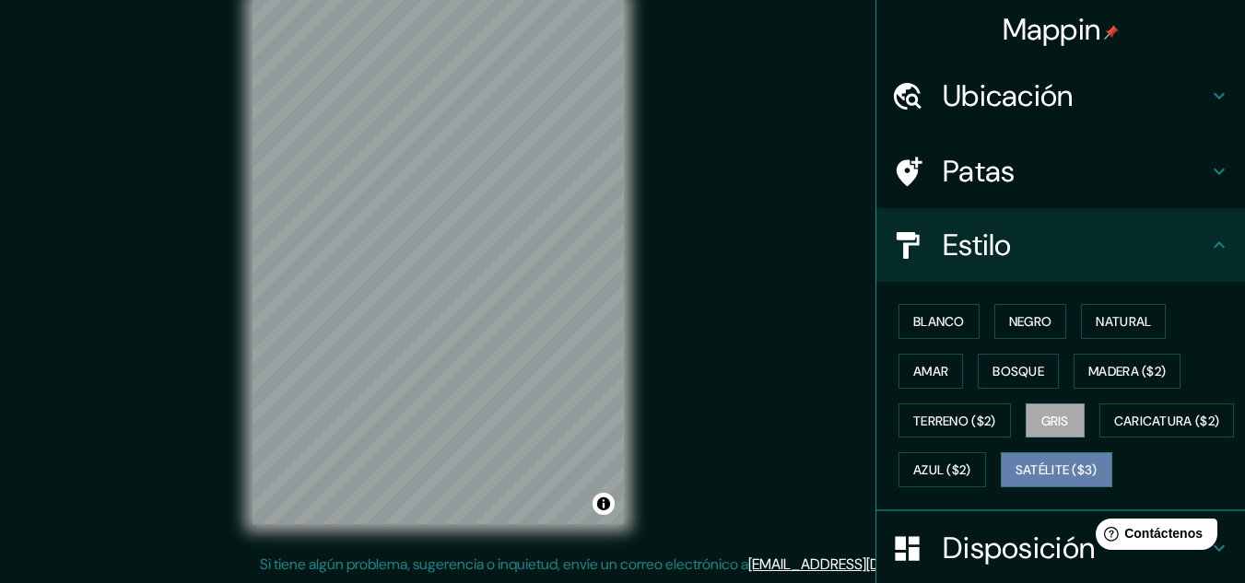
click at [1015, 479] on font "Satélite ($3)" at bounding box center [1056, 470] width 82 height 17
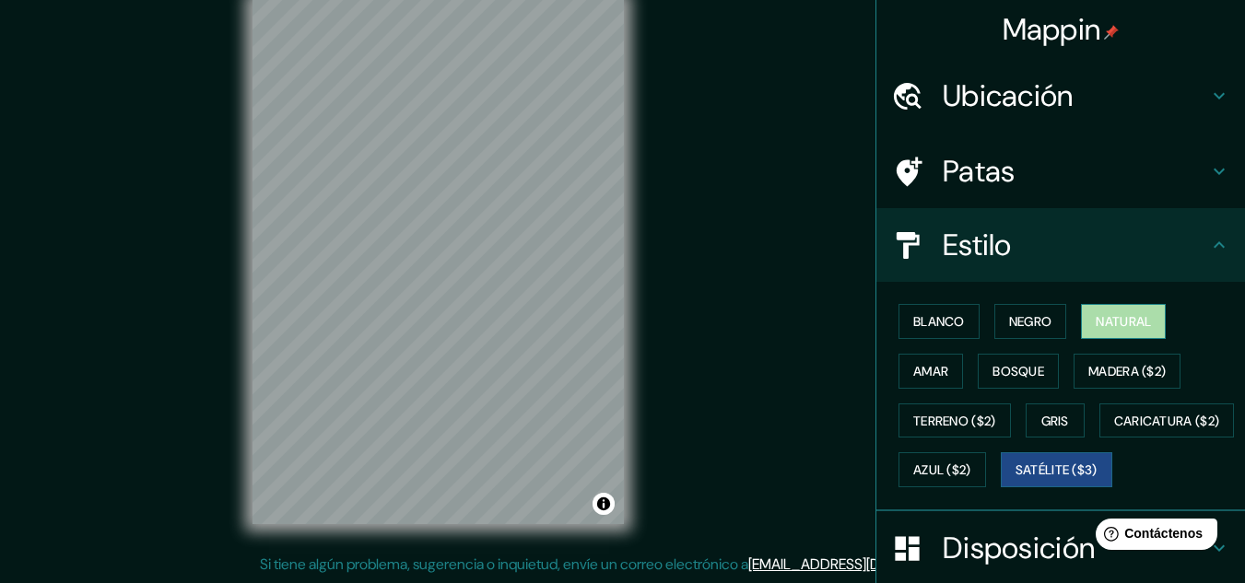
click at [1083, 326] on button "Natural" at bounding box center [1123, 321] width 85 height 35
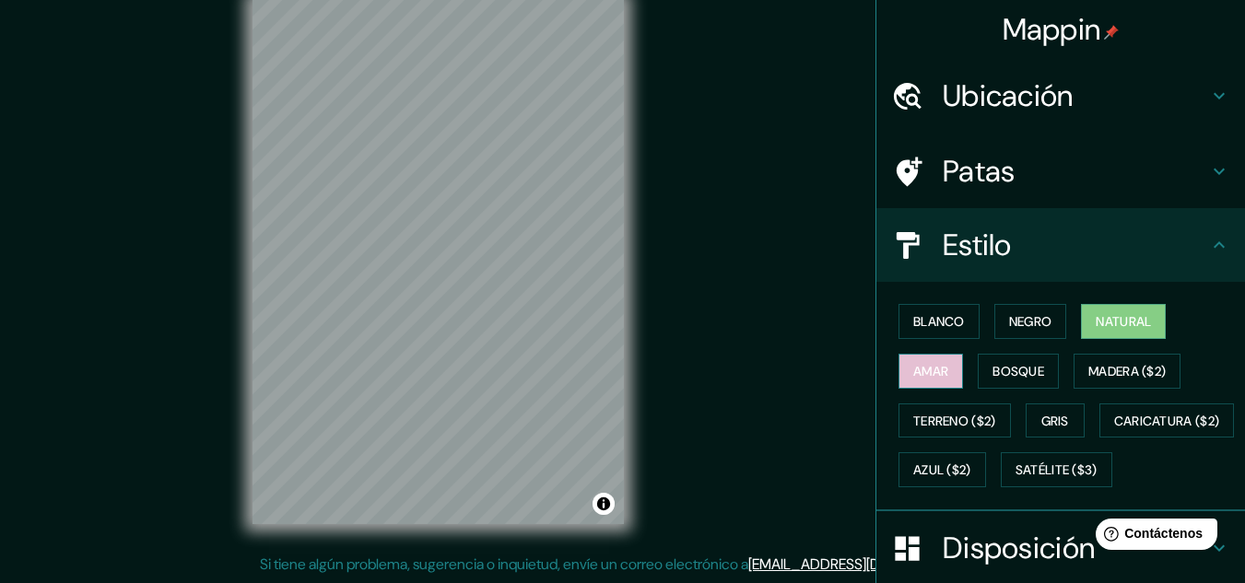
click at [942, 363] on button "Amar" at bounding box center [930, 371] width 64 height 35
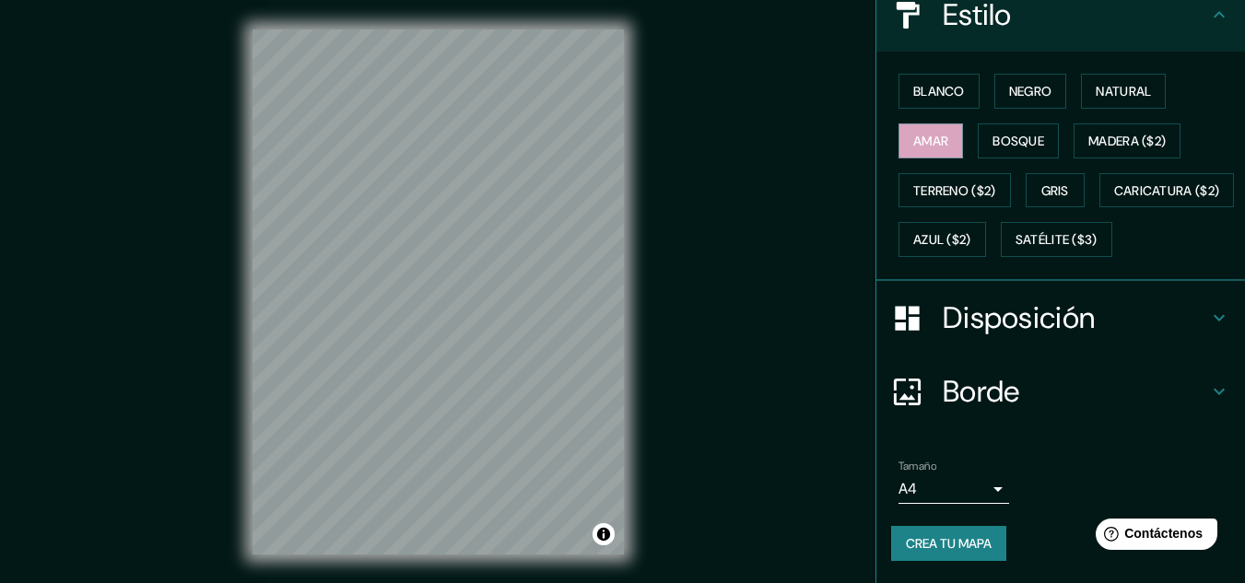
scroll to position [276, 0]
click at [942, 534] on font "Crea tu mapa" at bounding box center [949, 544] width 86 height 24
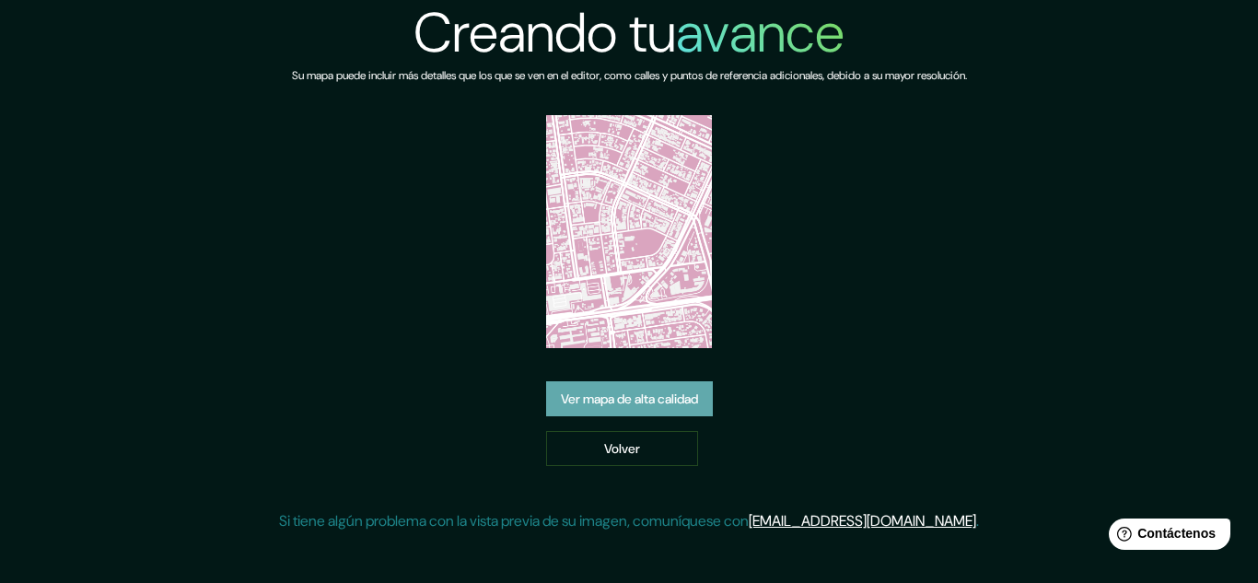
click at [656, 390] on font "Ver mapa de alta calidad" at bounding box center [629, 399] width 137 height 24
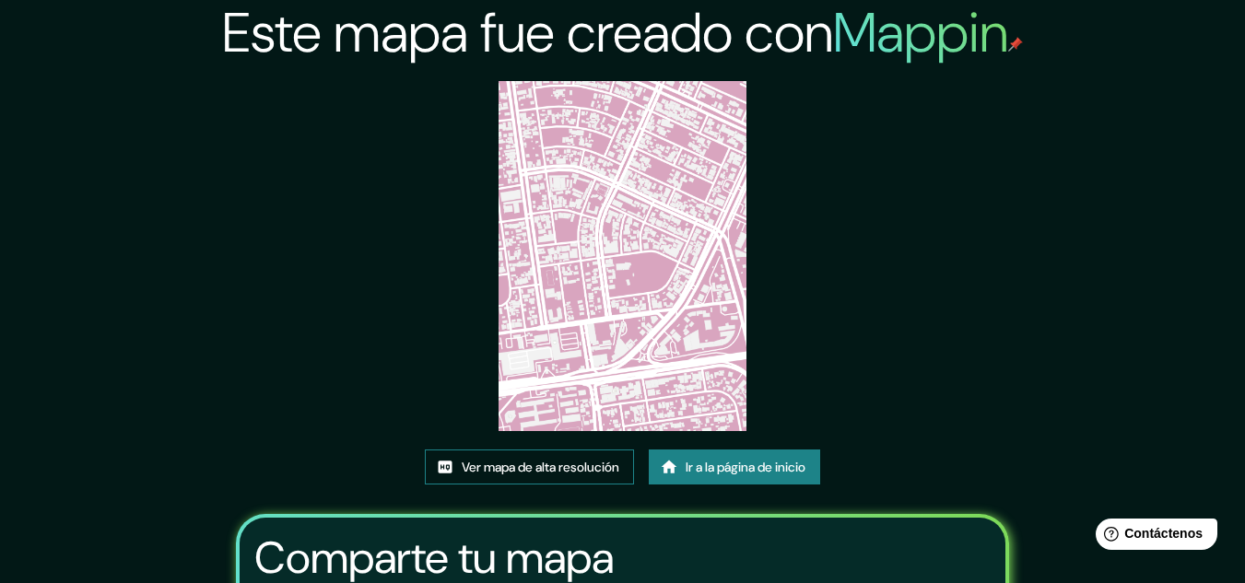
click at [537, 455] on font "Ver mapa de alta resolución" at bounding box center [541, 467] width 158 height 24
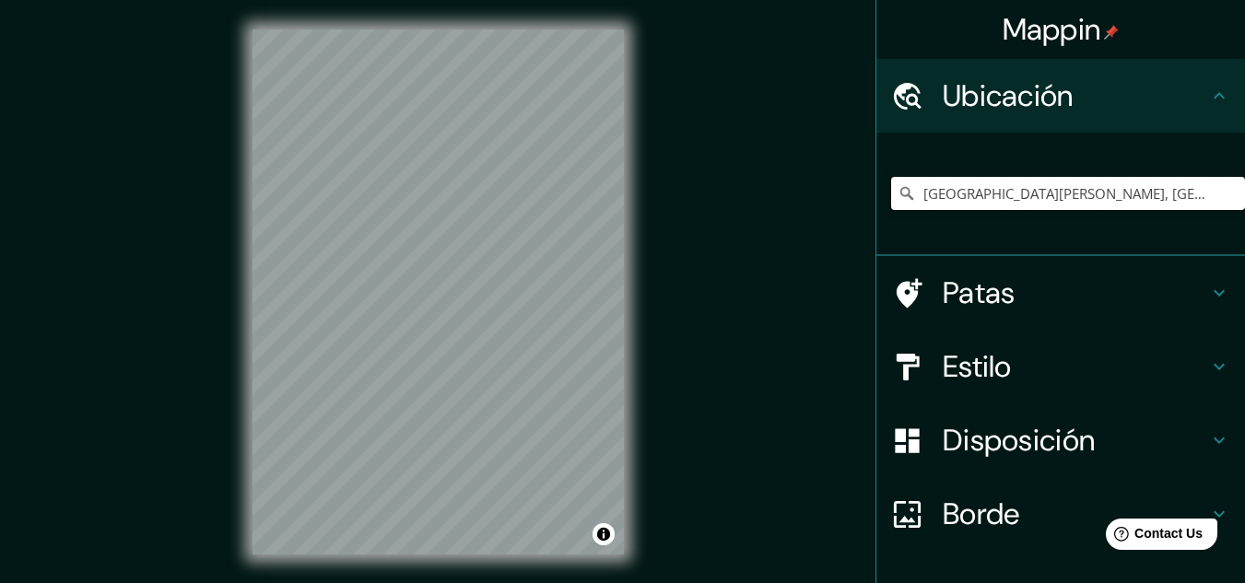
click at [1190, 200] on input "[GEOGRAPHIC_DATA][PERSON_NAME], [GEOGRAPHIC_DATA], [GEOGRAPHIC_DATA], [GEOGRAPH…" at bounding box center [1068, 193] width 354 height 33
drag, startPoint x: 1127, startPoint y: 200, endPoint x: 1229, endPoint y: 199, distance: 102.3
click at [1229, 199] on input "[GEOGRAPHIC_DATA][PERSON_NAME], [GEOGRAPHIC_DATA], [GEOGRAPHIC_DATA], [GEOGRAPH…" at bounding box center [1068, 193] width 354 height 33
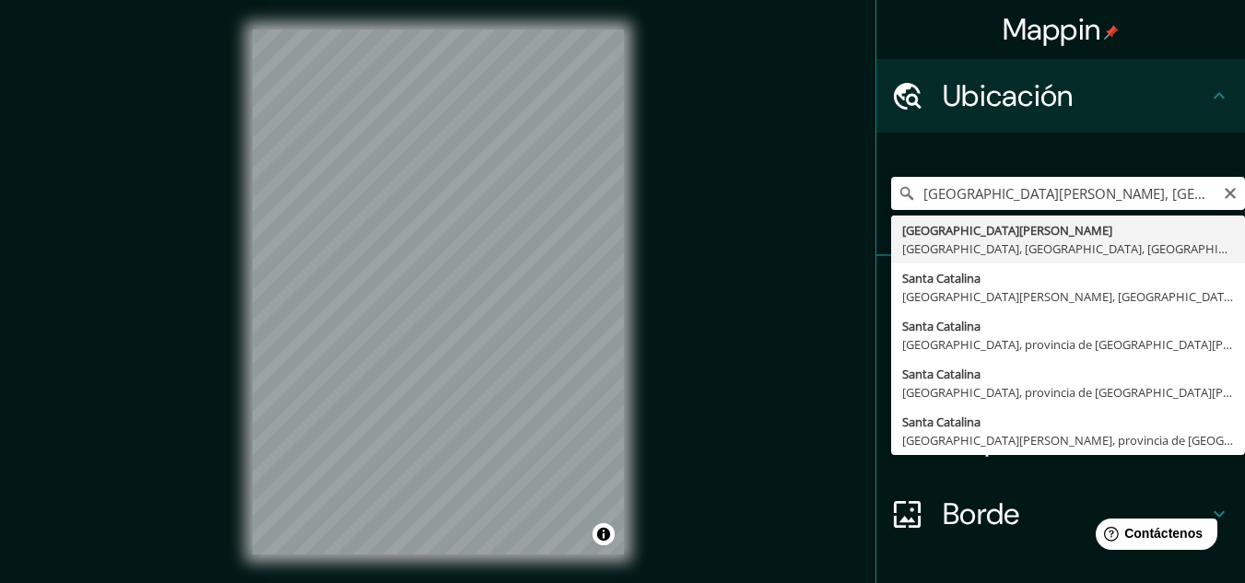
type input "[GEOGRAPHIC_DATA][PERSON_NAME], [GEOGRAPHIC_DATA], [GEOGRAPHIC_DATA], [GEOGRAPH…"
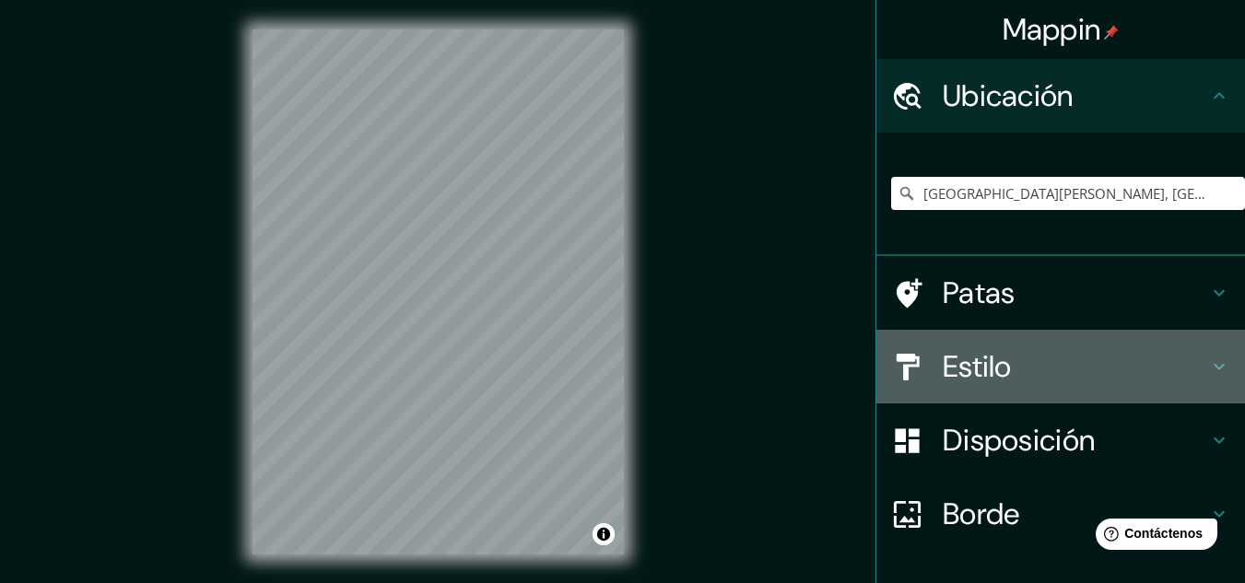
click at [1010, 370] on h4 "Estilo" at bounding box center [1074, 366] width 265 height 37
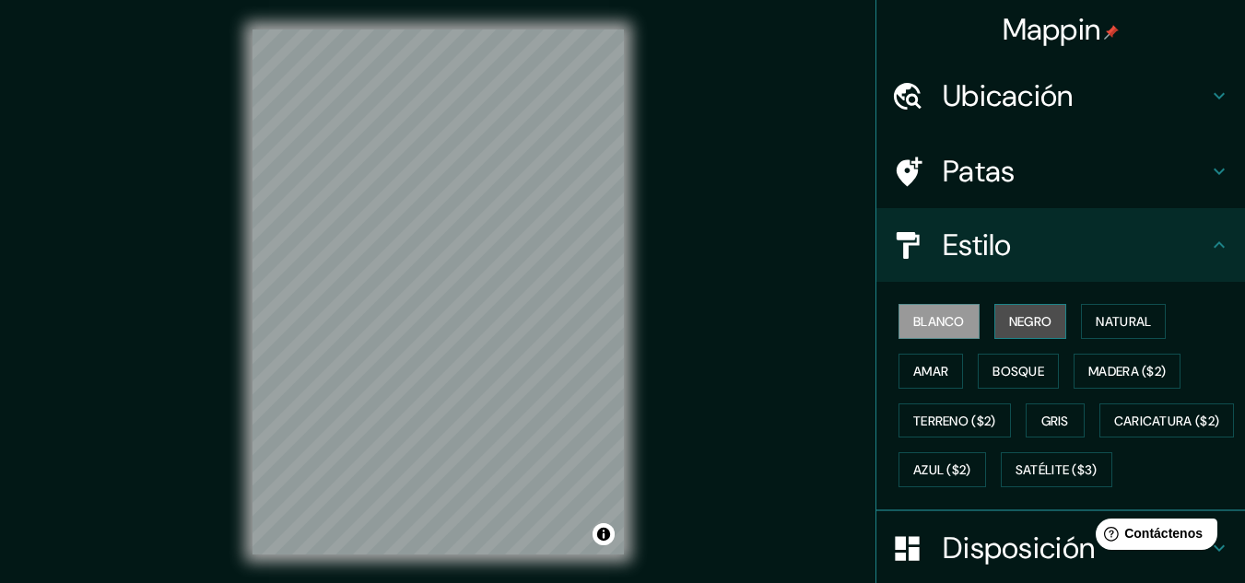
click at [1035, 324] on font "Negro" at bounding box center [1030, 321] width 43 height 17
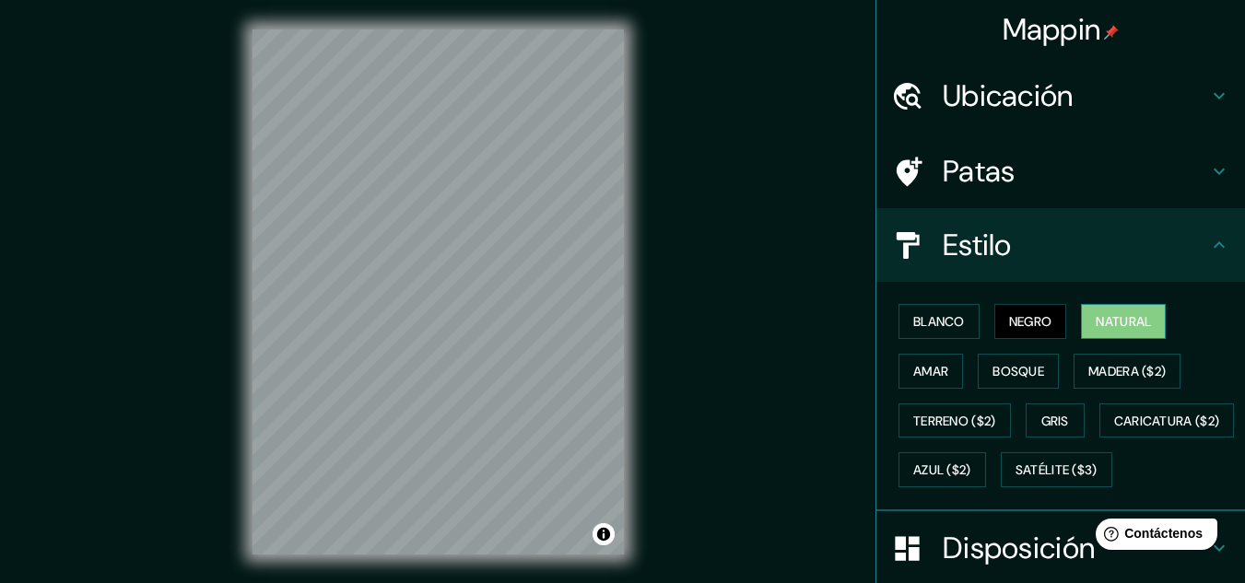
click at [1081, 315] on button "Natural" at bounding box center [1123, 321] width 85 height 35
click at [1021, 370] on font "Bosque" at bounding box center [1018, 371] width 52 height 17
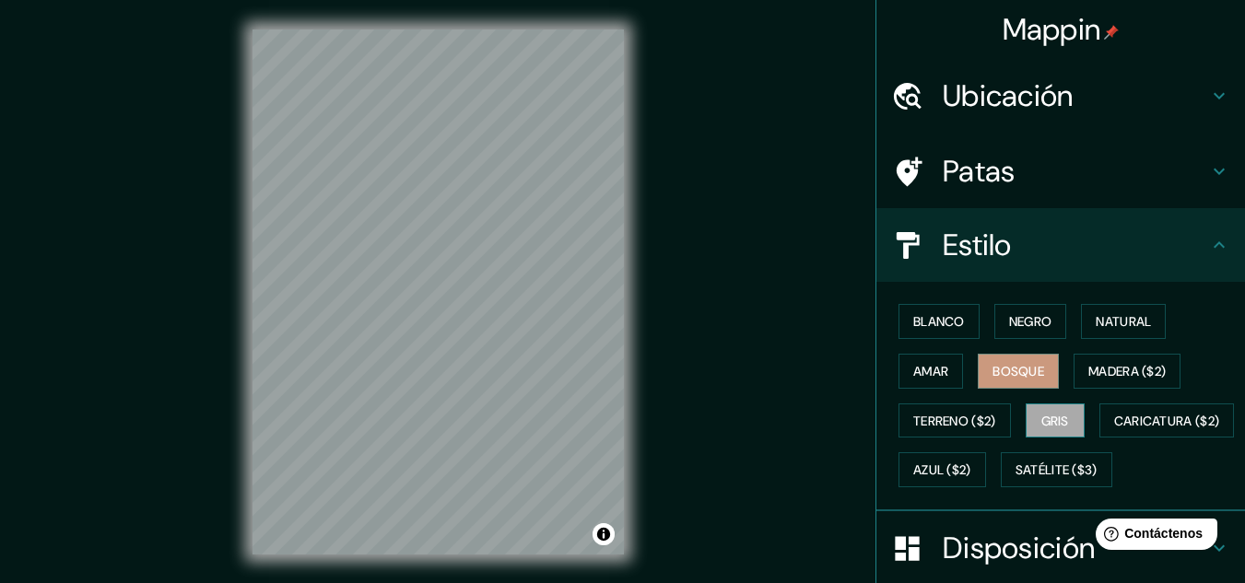
click at [1051, 414] on font "Gris" at bounding box center [1055, 421] width 28 height 17
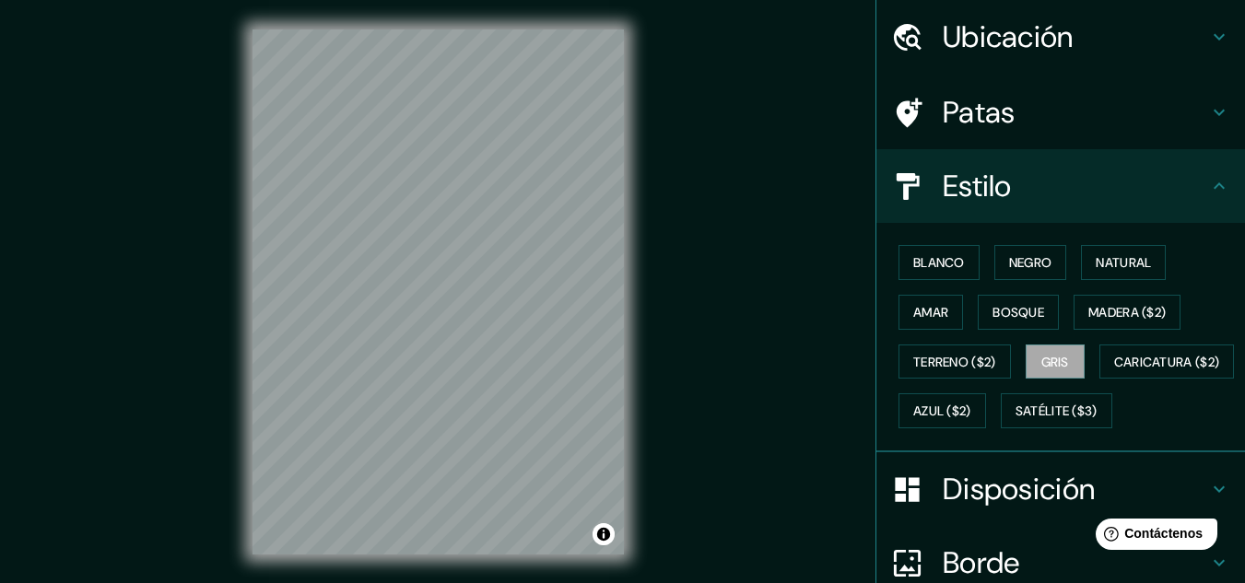
scroll to position [92, 0]
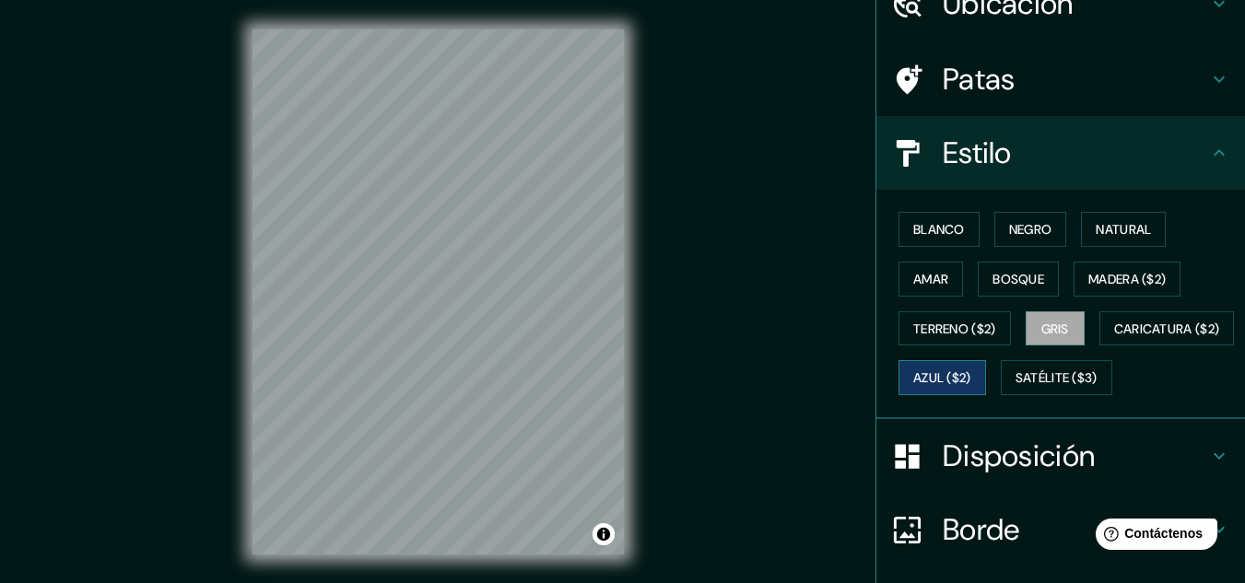
click at [986, 380] on button "Azul ($2)" at bounding box center [942, 377] width 88 height 35
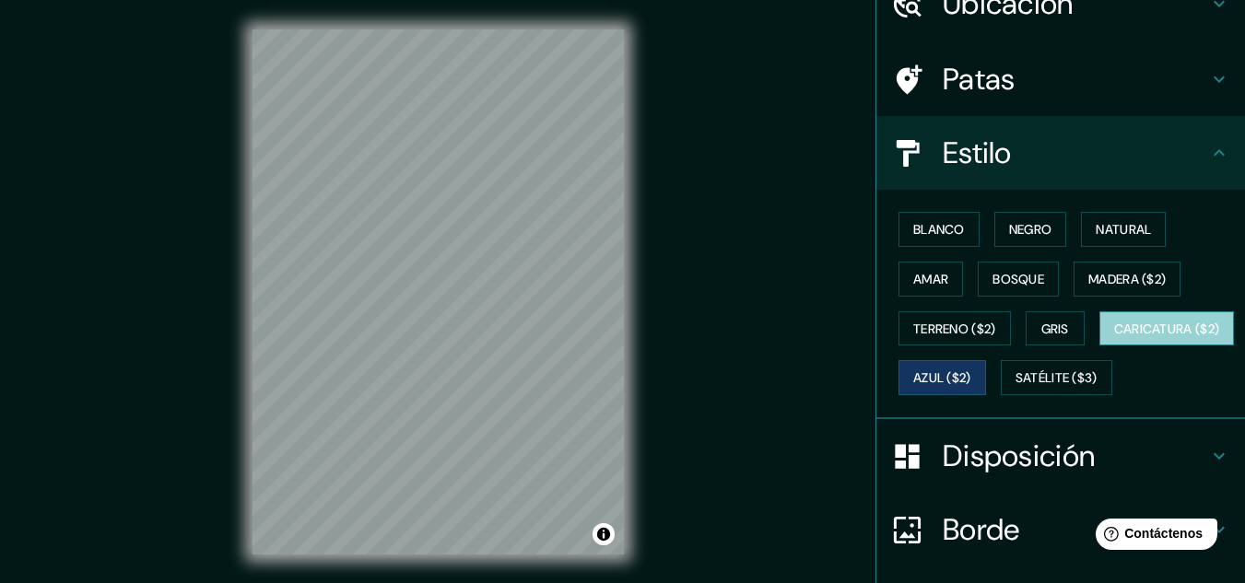
click at [1114, 337] on font "Caricatura ($2)" at bounding box center [1167, 329] width 106 height 17
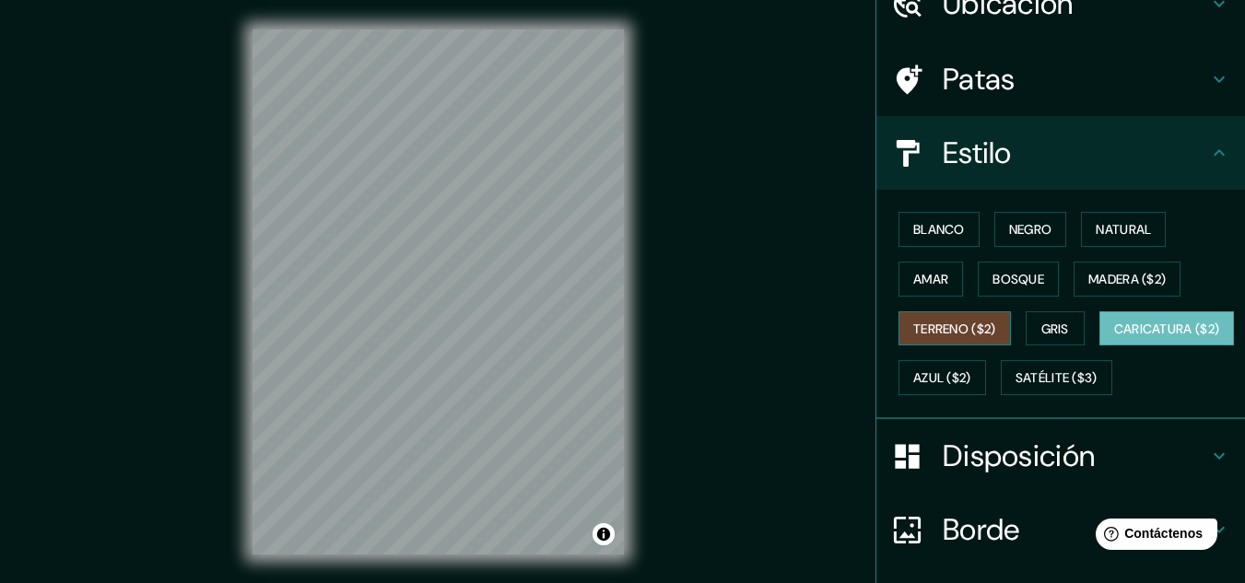
click at [947, 327] on font "Terreno ($2)" at bounding box center [954, 329] width 83 height 17
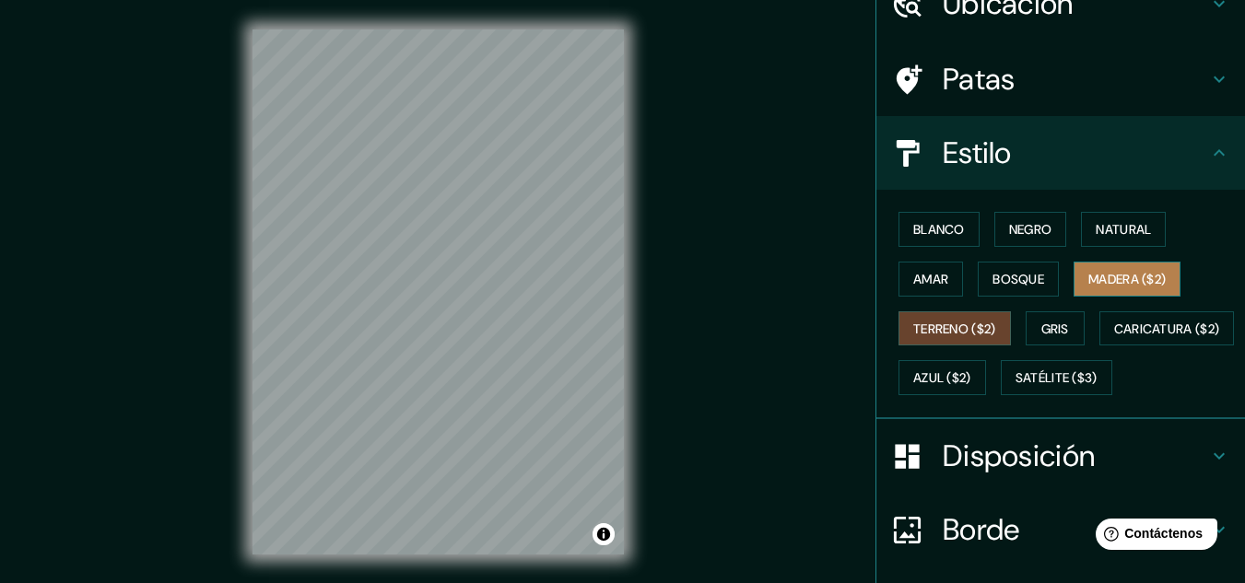
click at [1127, 283] on font "Madera ($2)" at bounding box center [1126, 279] width 77 height 17
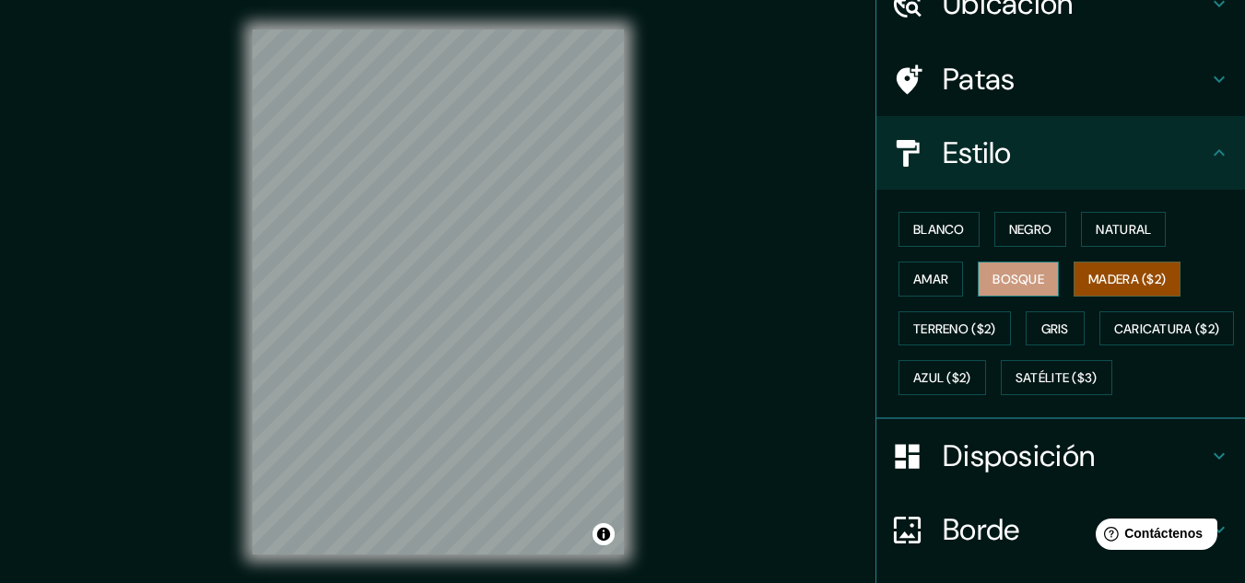
click at [992, 277] on font "Bosque" at bounding box center [1018, 279] width 52 height 17
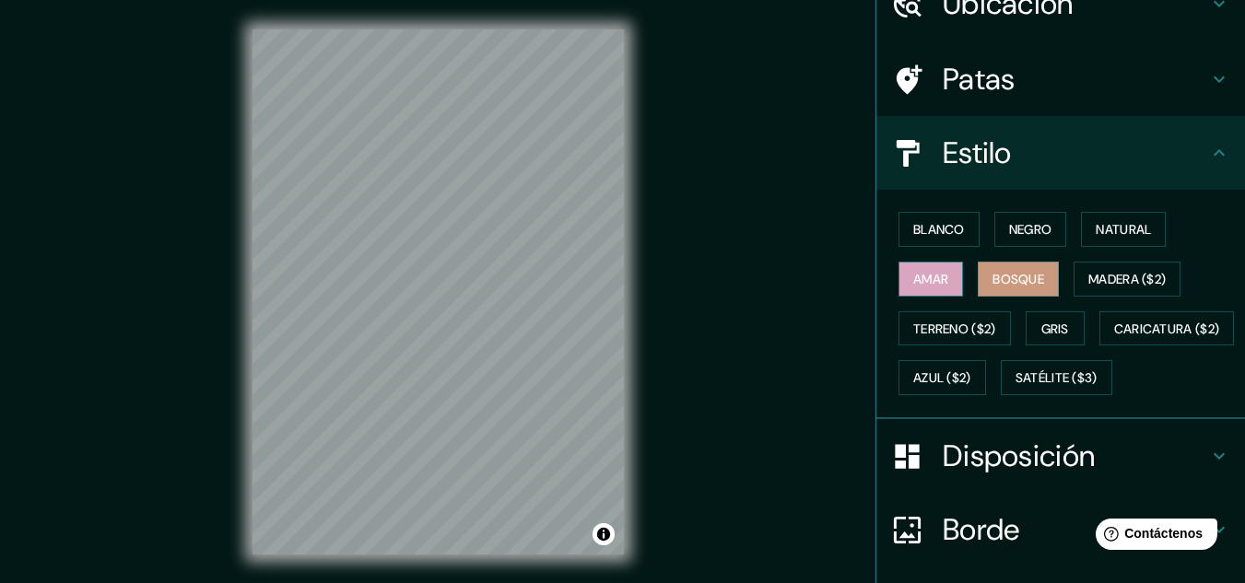
click at [932, 286] on font "Amar" at bounding box center [930, 279] width 35 height 17
click at [1103, 232] on font "Natural" at bounding box center [1122, 229] width 55 height 17
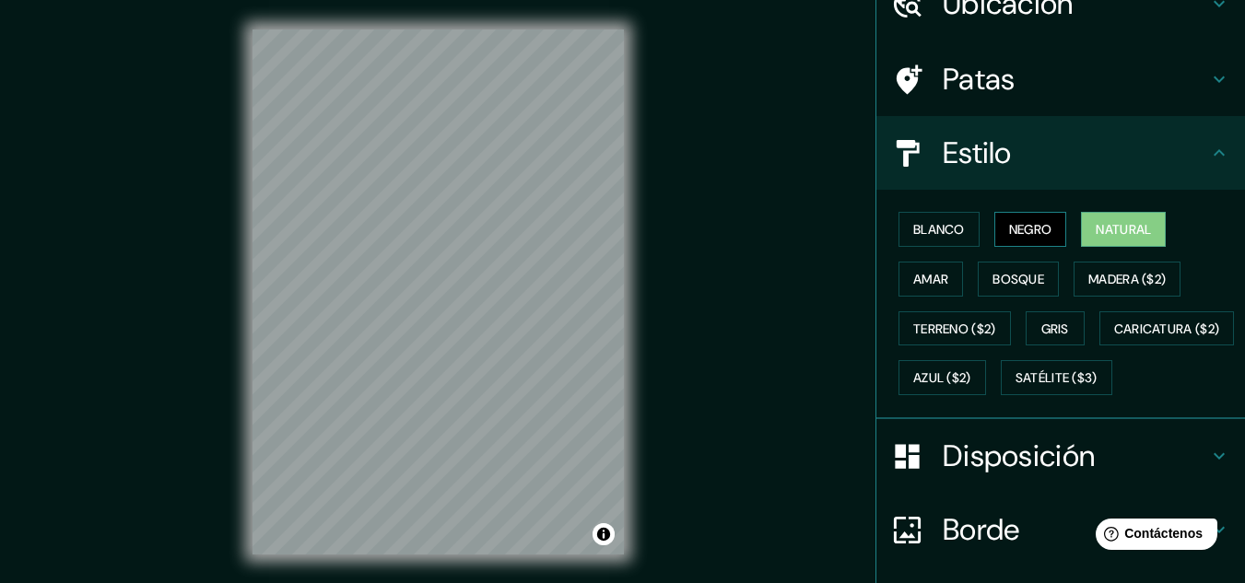
click at [1036, 231] on font "Negro" at bounding box center [1030, 229] width 43 height 17
click at [944, 228] on font "Blanco" at bounding box center [939, 229] width 52 height 17
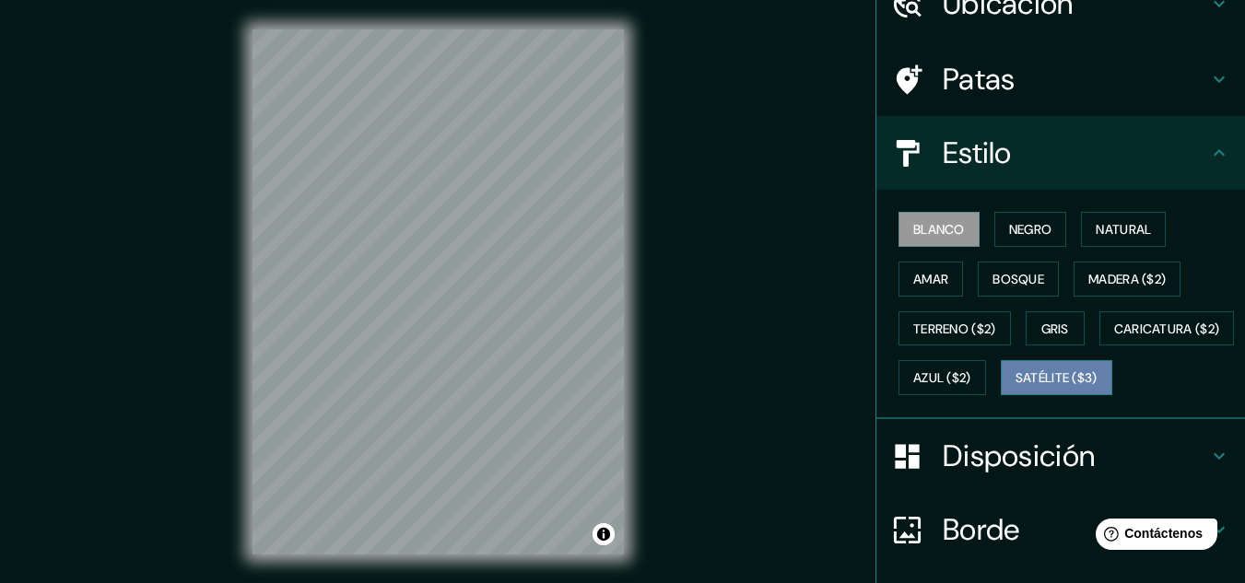
click at [1015, 387] on font "Satélite ($3)" at bounding box center [1056, 378] width 82 height 17
